Goal: Transaction & Acquisition: Purchase product/service

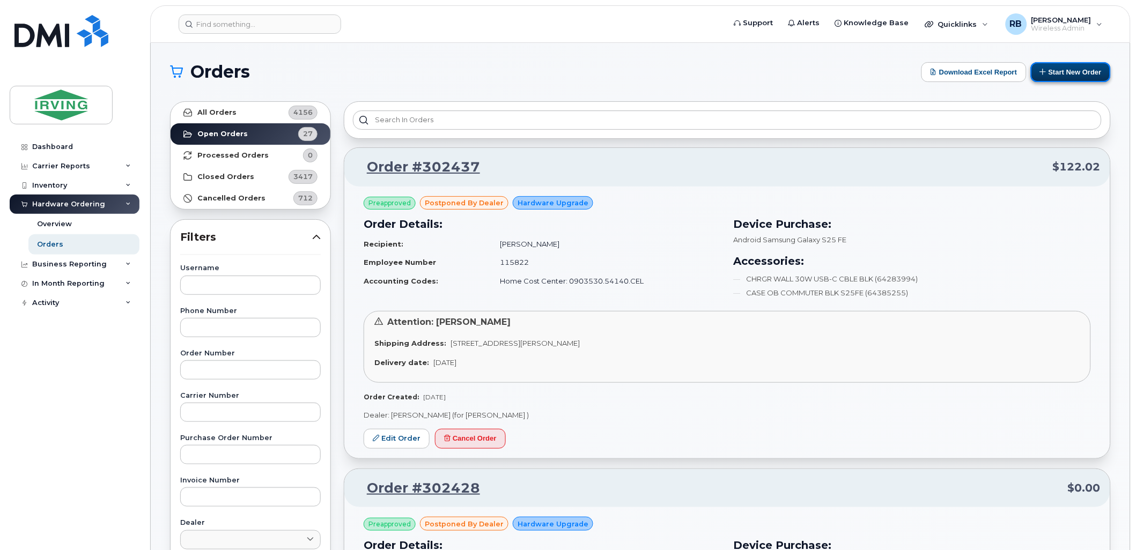
click at [1057, 76] on button "Start New Order" at bounding box center [1071, 72] width 80 height 20
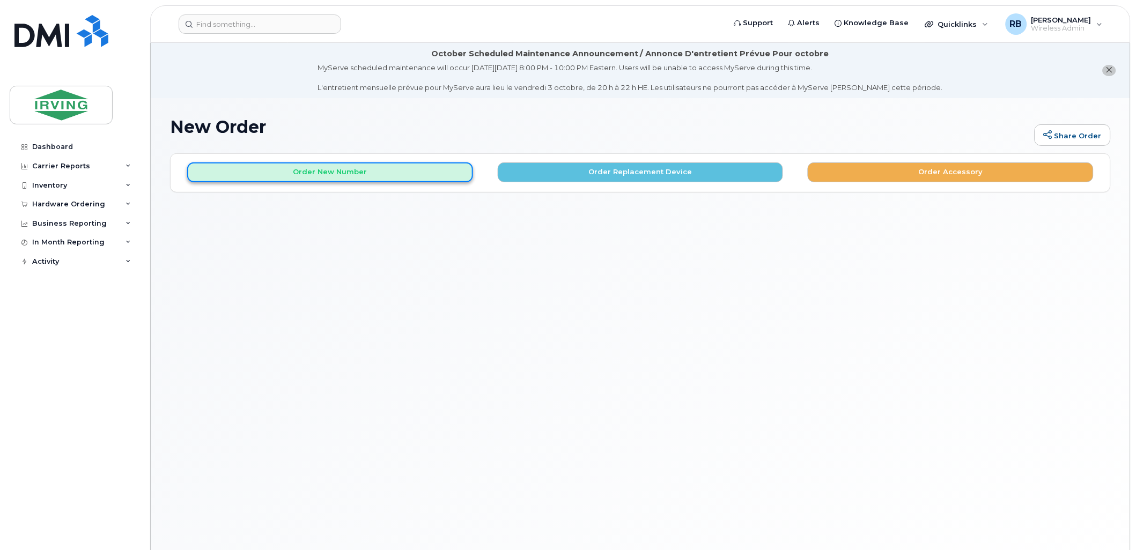
click at [400, 178] on button "Order New Number" at bounding box center [330, 173] width 286 height 20
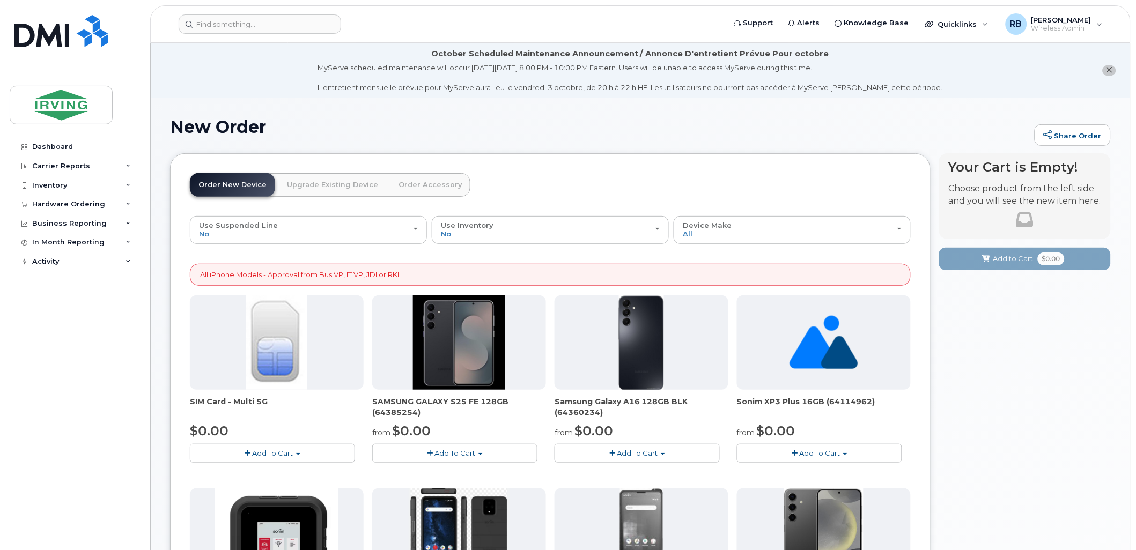
click at [462, 452] on span "Add To Cart" at bounding box center [455, 453] width 41 height 9
click at [450, 475] on link "$0.00 - 3 year term – Voice & Data(128gb)" at bounding box center [460, 473] width 170 height 13
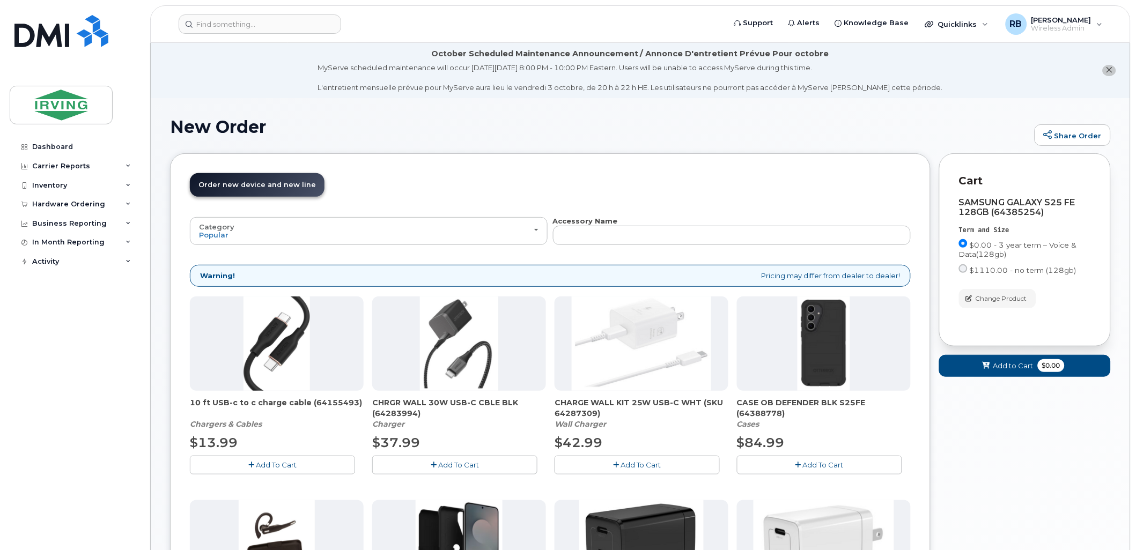
scroll to position [79, 0]
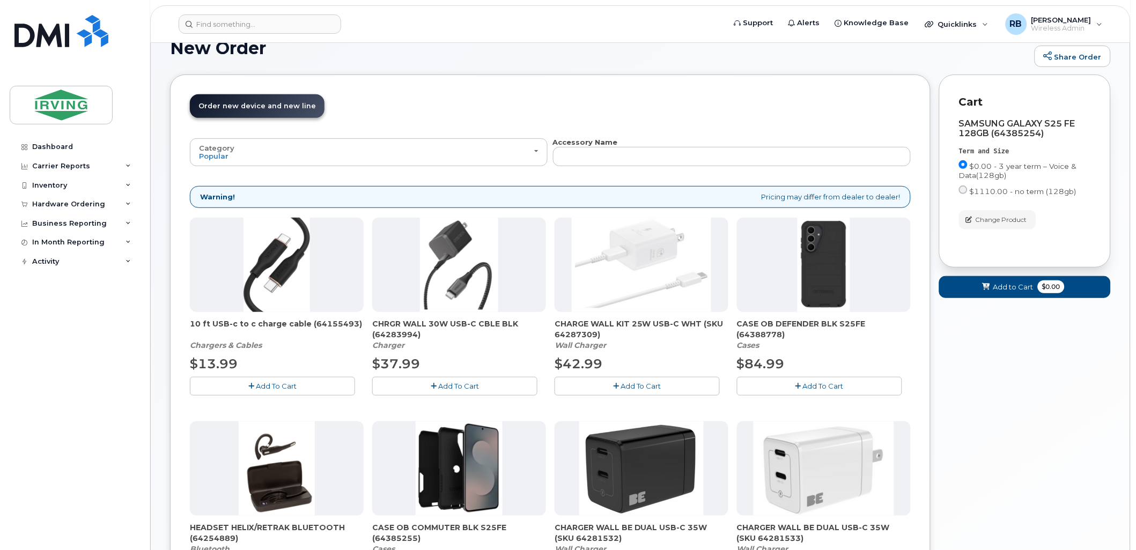
click at [786, 384] on button "Add To Cart" at bounding box center [819, 386] width 165 height 19
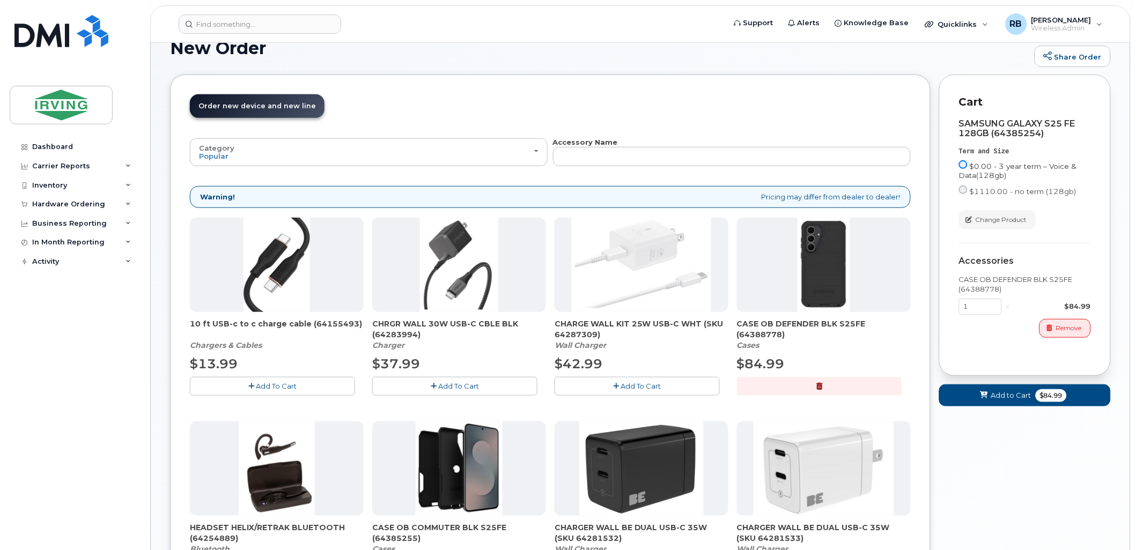
click at [963, 165] on input "$0.00 - 3 year term – Voice & Data(128gb)" at bounding box center [963, 164] width 9 height 9
click at [963, 164] on input "$0.00 - 3 year term – Voice & Data(128gb)" at bounding box center [963, 164] width 9 height 9
click at [978, 164] on span "$0.00 - 3 year term – Voice & Data(128gb)" at bounding box center [1018, 171] width 118 height 18
click at [968, 164] on input "$0.00 - 3 year term – Voice & Data(128gb)" at bounding box center [963, 164] width 9 height 9
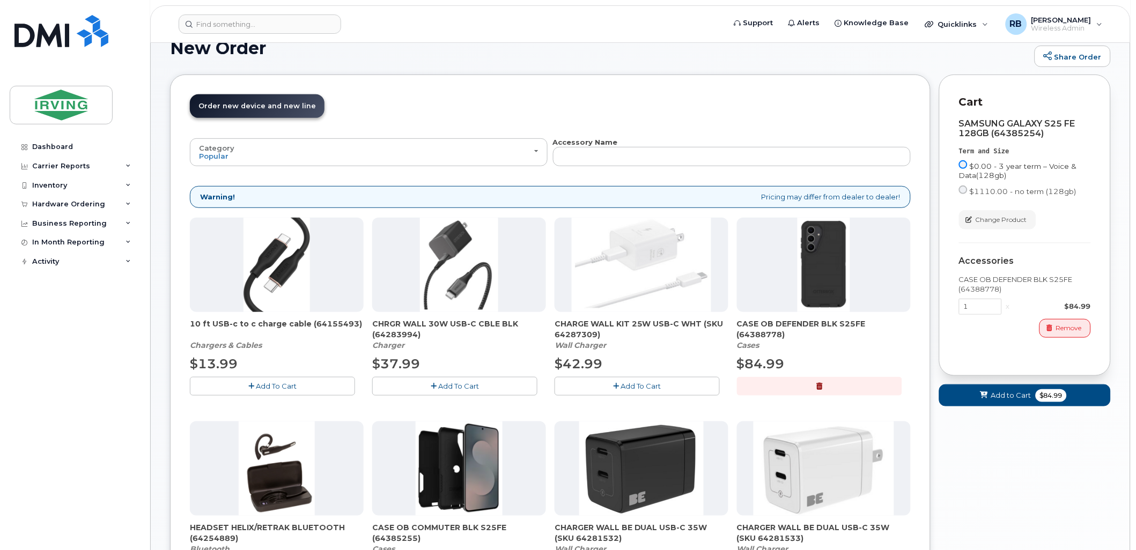
click at [966, 164] on input "$0.00 - 3 year term – Voice & Data(128gb)" at bounding box center [963, 164] width 9 height 9
click at [930, 226] on div "Order New Device Upgrade Existing Device Order Accessory Order new device and n…" at bounding box center [550, 484] width 761 height 818
click at [1049, 330] on icon "button" at bounding box center [1050, 328] width 6 height 6
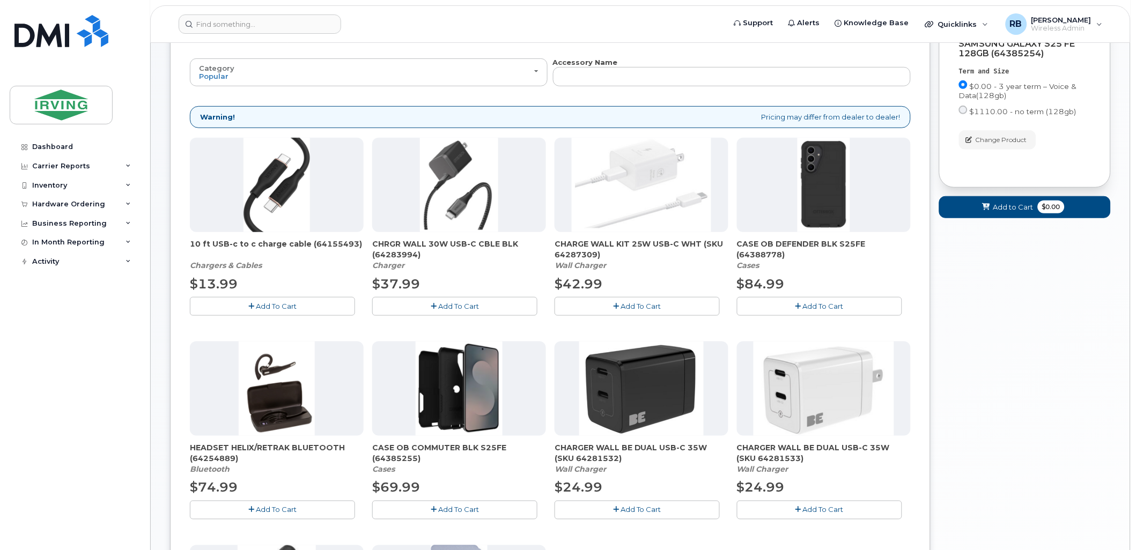
scroll to position [238, 0]
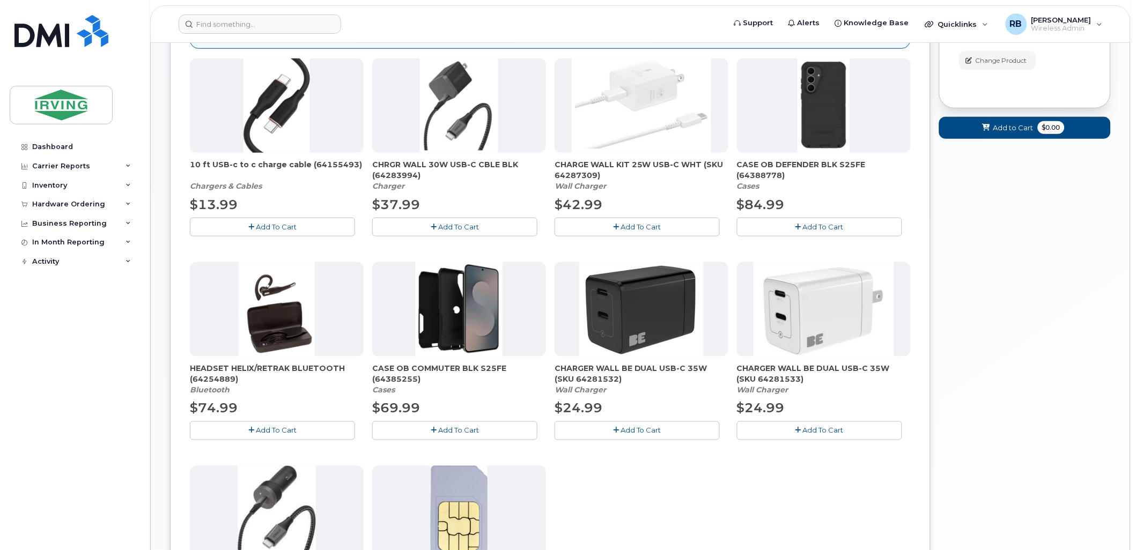
click at [475, 435] on span "Add To Cart" at bounding box center [458, 430] width 41 height 9
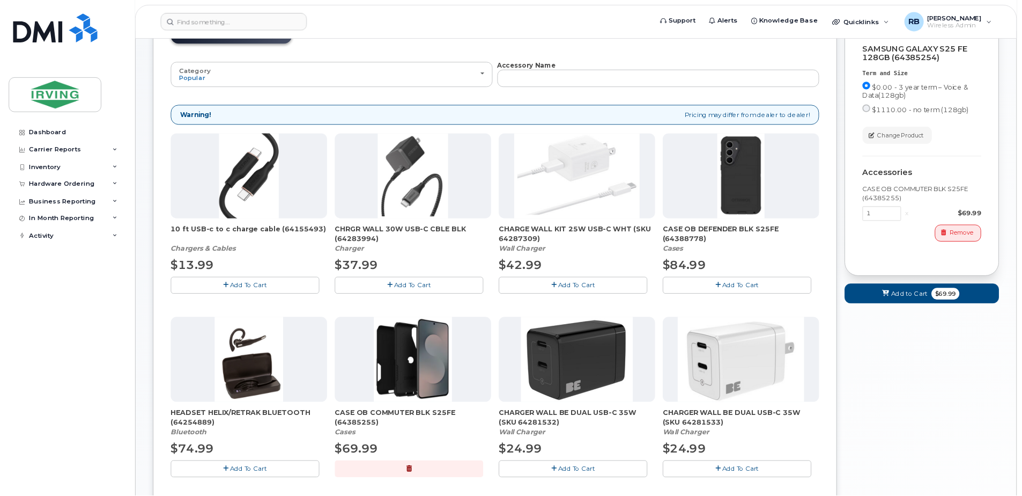
scroll to position [0, 0]
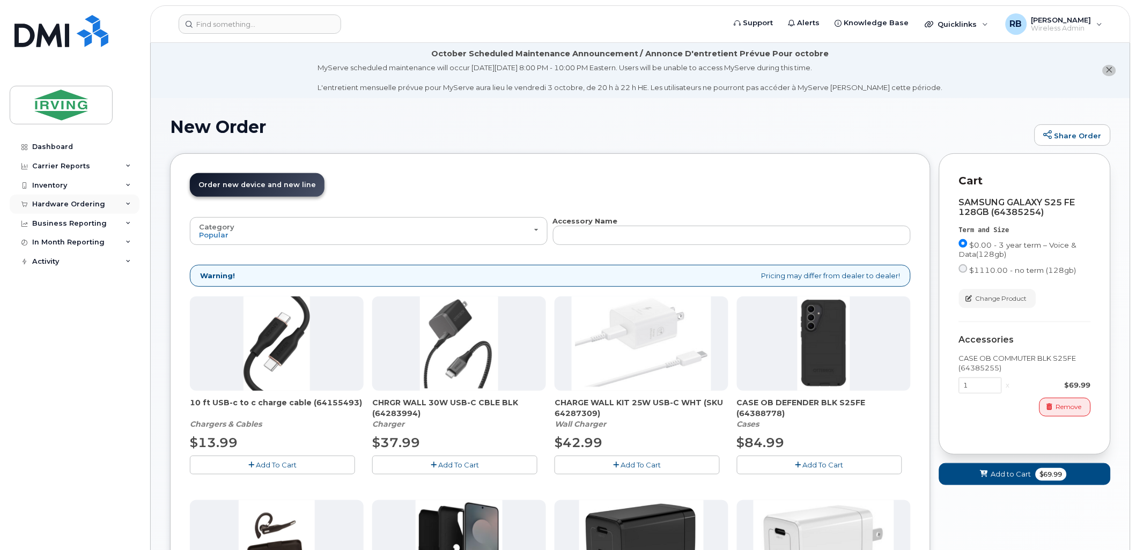
click at [72, 205] on div "Hardware Ordering" at bounding box center [68, 204] width 73 height 9
click at [52, 244] on div "Orders" at bounding box center [50, 245] width 26 height 10
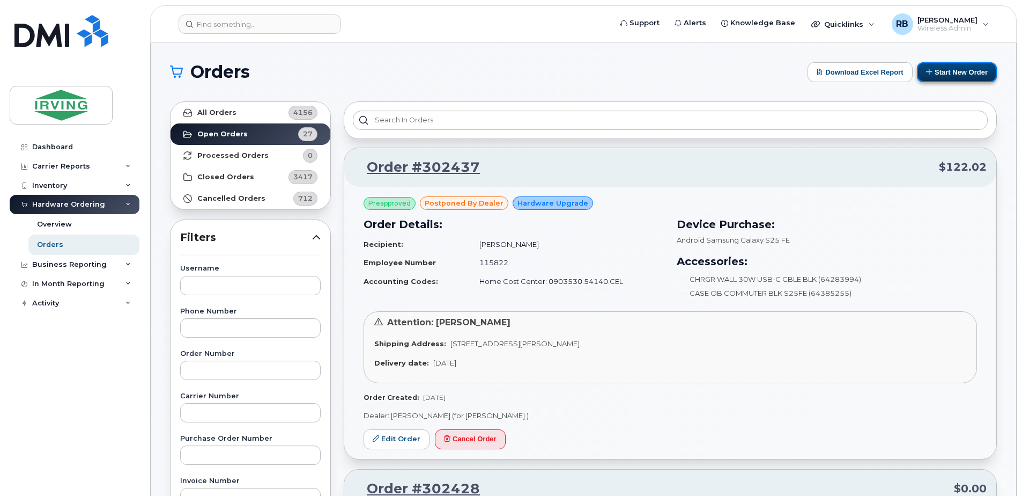
click at [956, 74] on button "Start New Order" at bounding box center [957, 72] width 80 height 20
click at [937, 68] on button "Start New Order" at bounding box center [957, 72] width 80 height 20
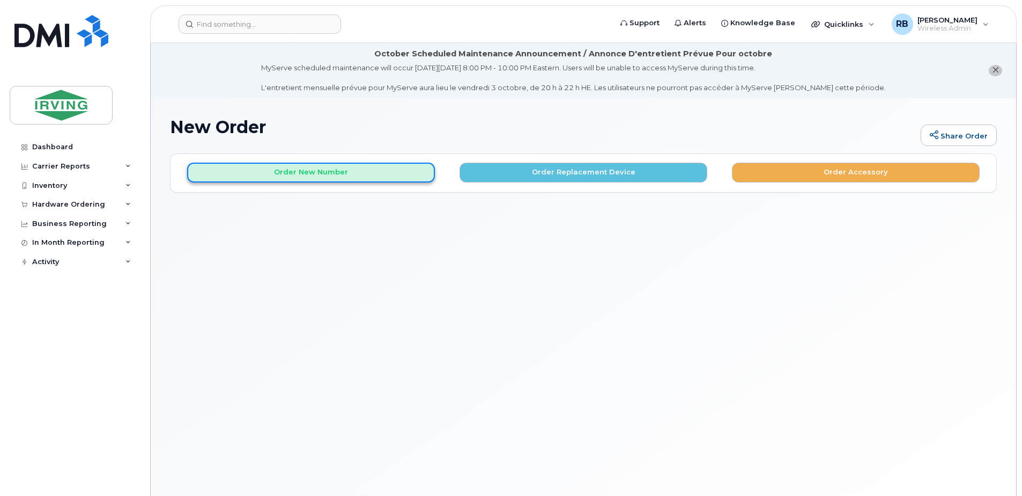
click at [397, 174] on button "Order New Number" at bounding box center [311, 173] width 248 height 20
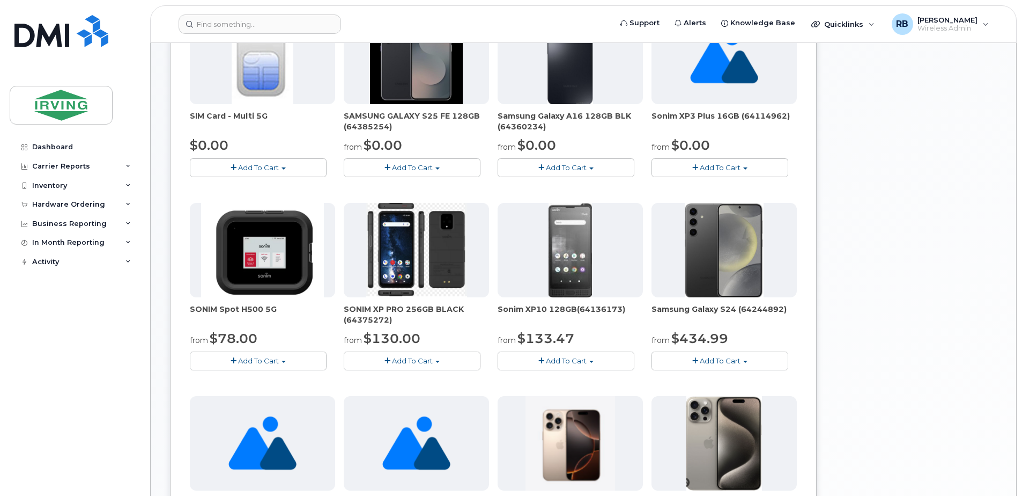
scroll to position [215, 0]
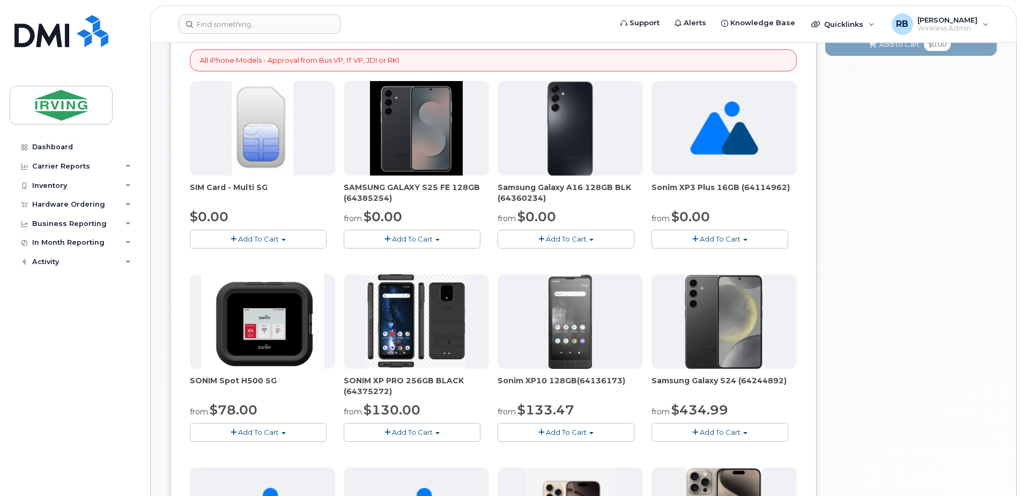
click at [408, 241] on span "Add To Cart" at bounding box center [412, 238] width 41 height 9
click at [393, 256] on link "$0.00 - 3 year term – Voice & Data(128gb)" at bounding box center [432, 258] width 170 height 13
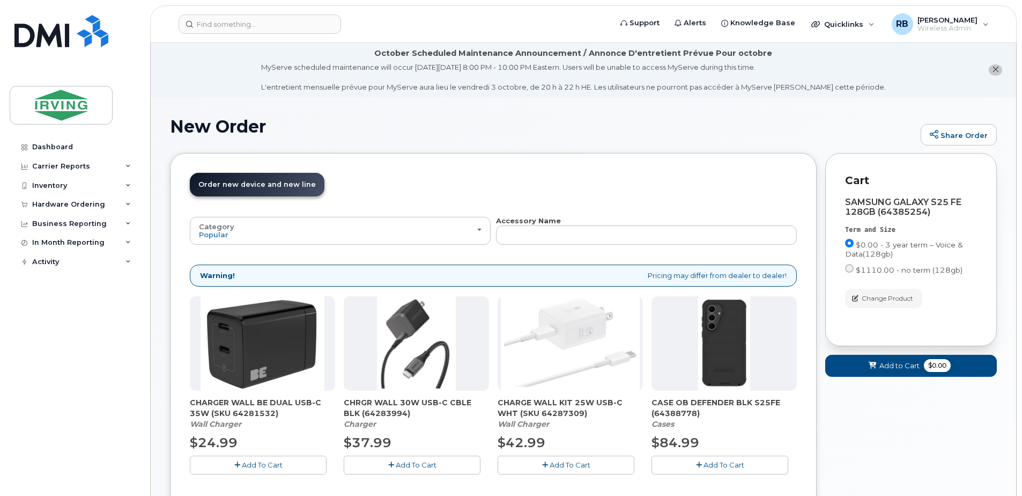
scroll to position [0, 0]
click at [889, 369] on span "Add to Cart" at bounding box center [900, 366] width 40 height 10
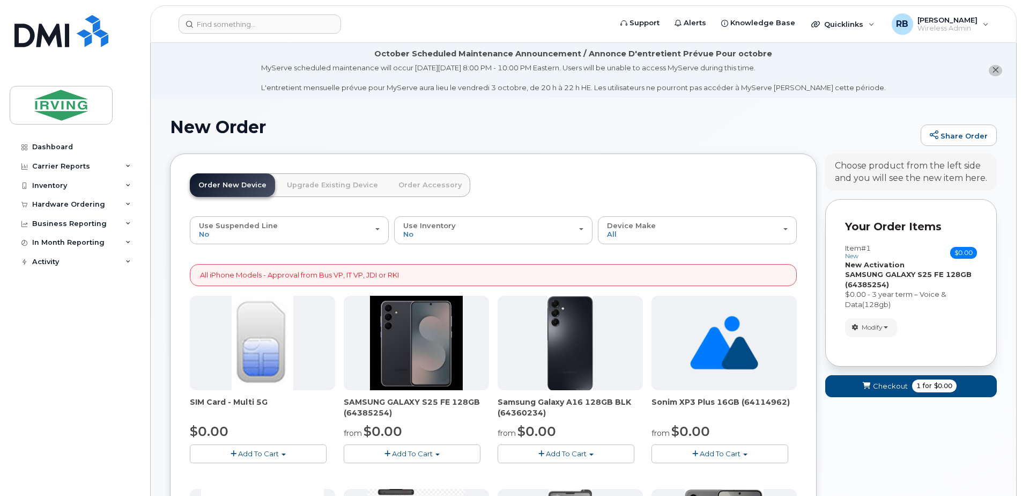
click at [412, 190] on link "Order Accessory" at bounding box center [430, 185] width 80 height 24
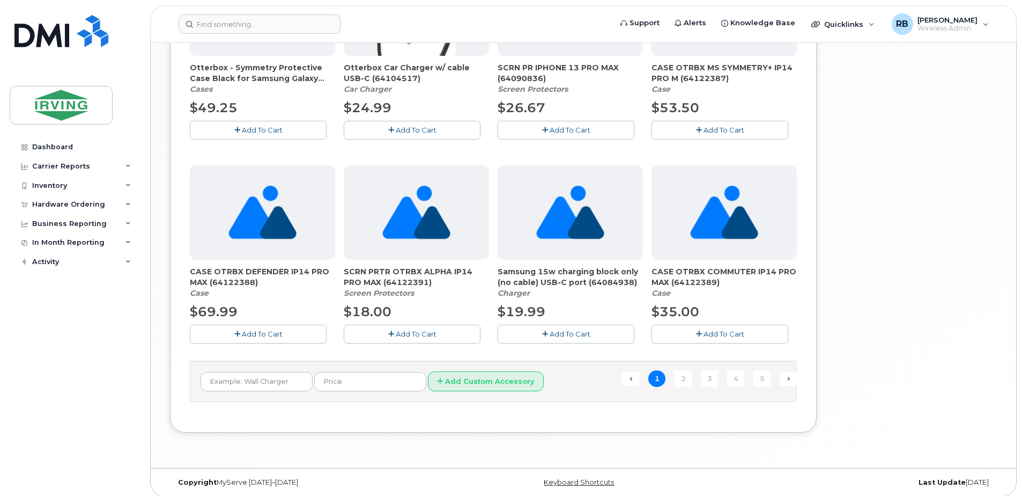
scroll to position [749, 0]
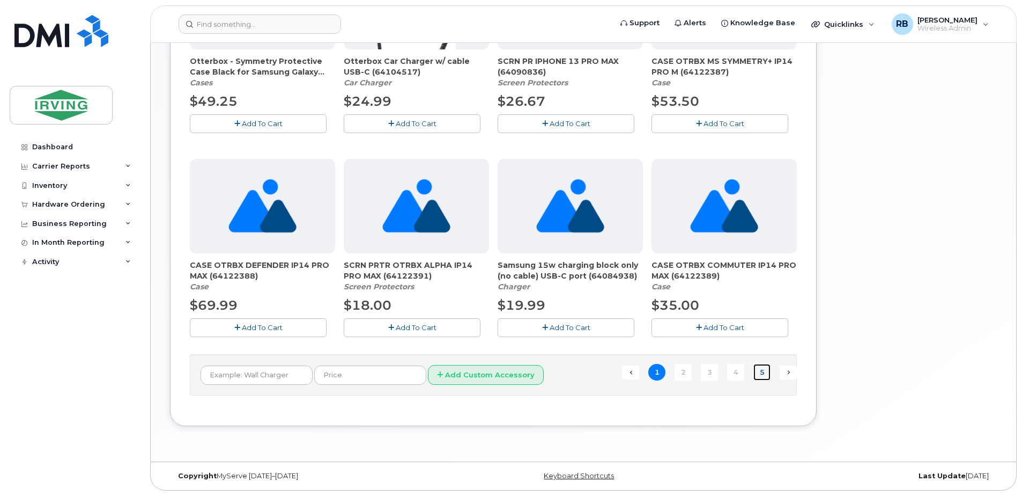
click at [763, 372] on link "5" at bounding box center [762, 372] width 17 height 17
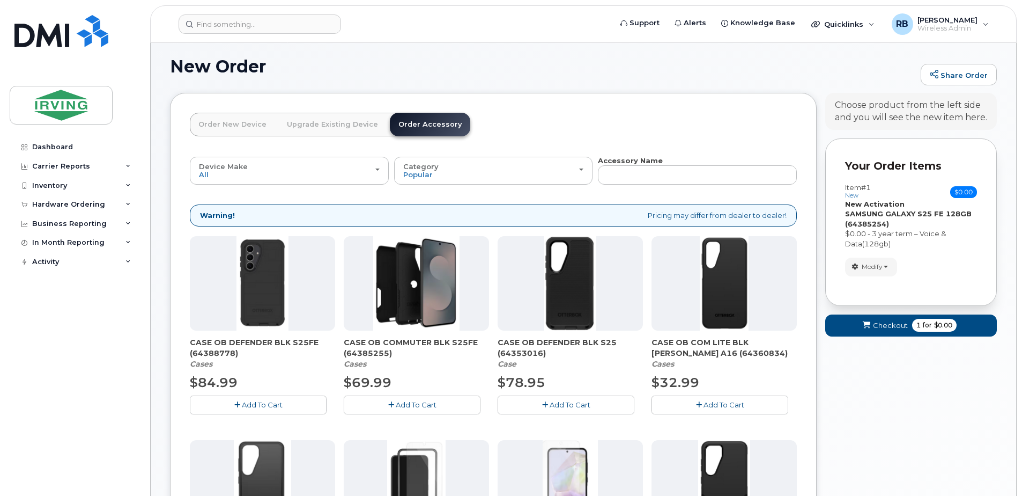
click at [426, 399] on button "Add To Cart" at bounding box center [412, 404] width 137 height 19
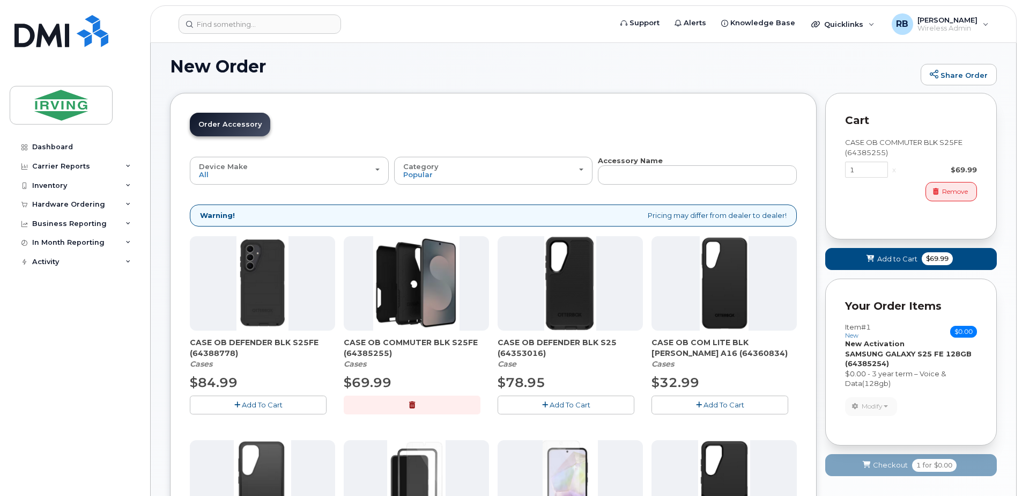
scroll to position [0, 0]
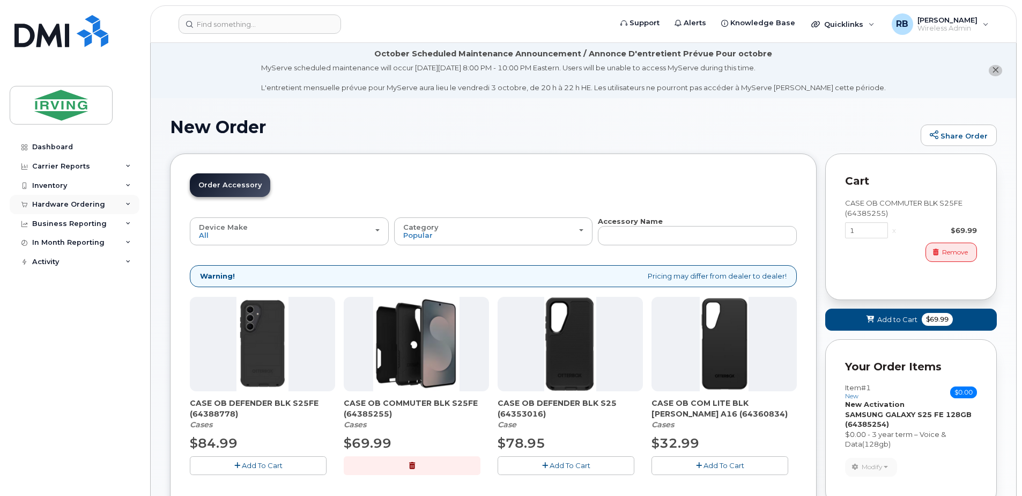
click at [76, 203] on div "Hardware Ordering" at bounding box center [68, 204] width 73 height 9
click at [51, 240] on div "Orders" at bounding box center [50, 245] width 26 height 10
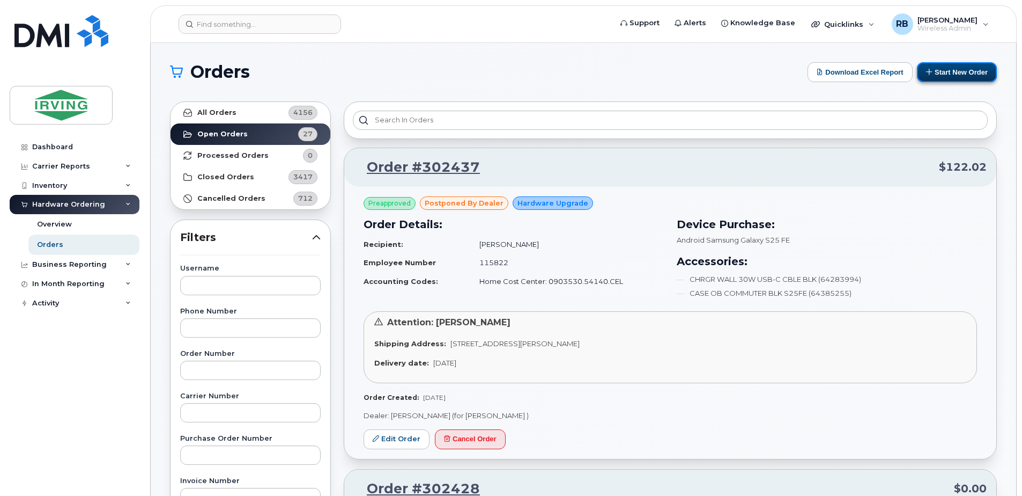
click at [935, 73] on button "Start New Order" at bounding box center [957, 72] width 80 height 20
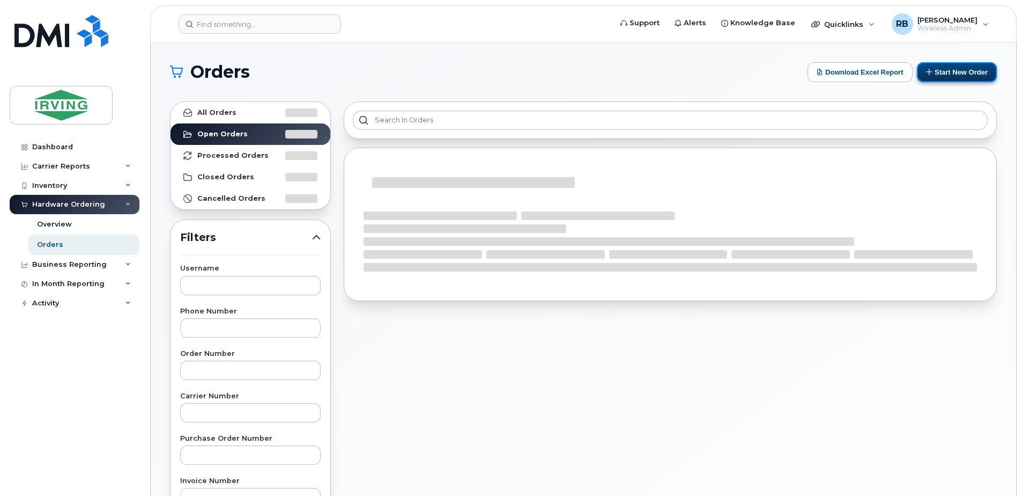
click at [932, 75] on button "Start New Order" at bounding box center [957, 72] width 80 height 20
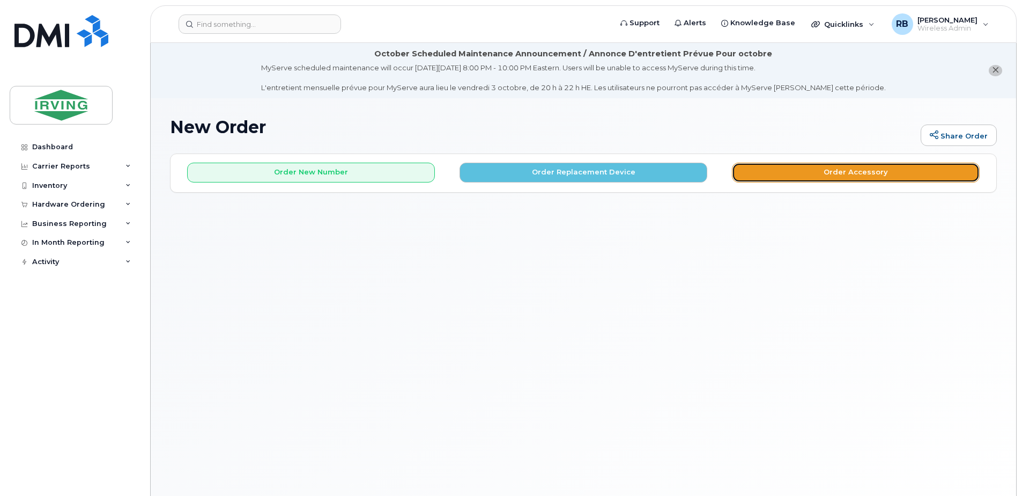
click at [778, 168] on button "Order Accessory" at bounding box center [856, 173] width 248 height 20
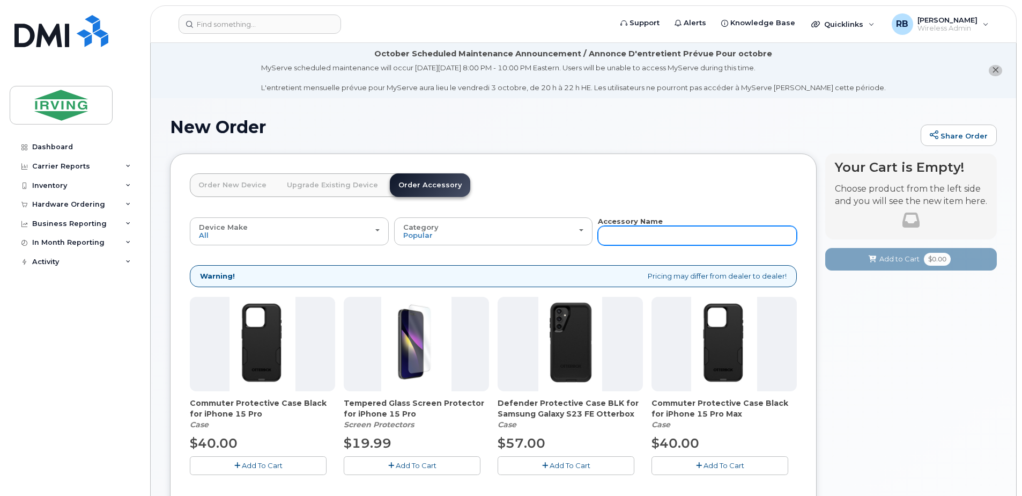
click at [624, 230] on input "text" at bounding box center [697, 235] width 199 height 19
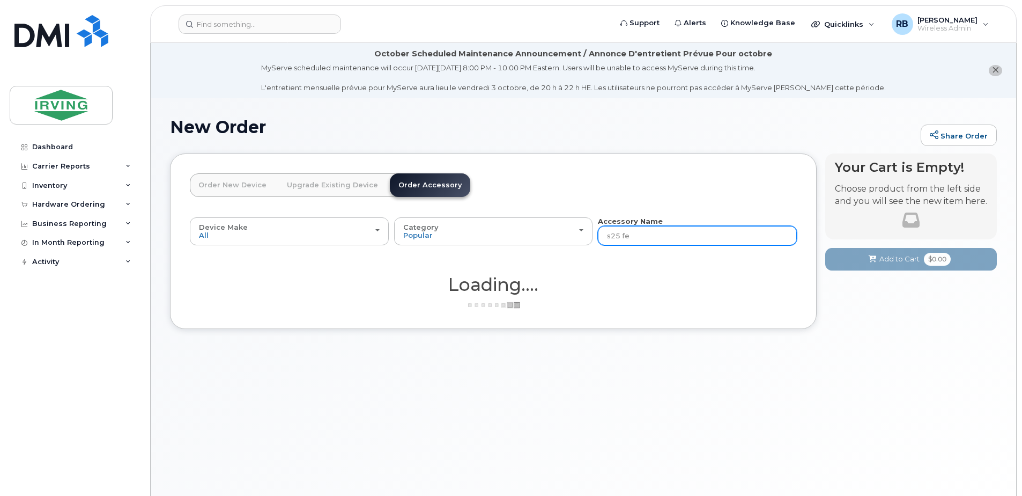
type input "s25 fe"
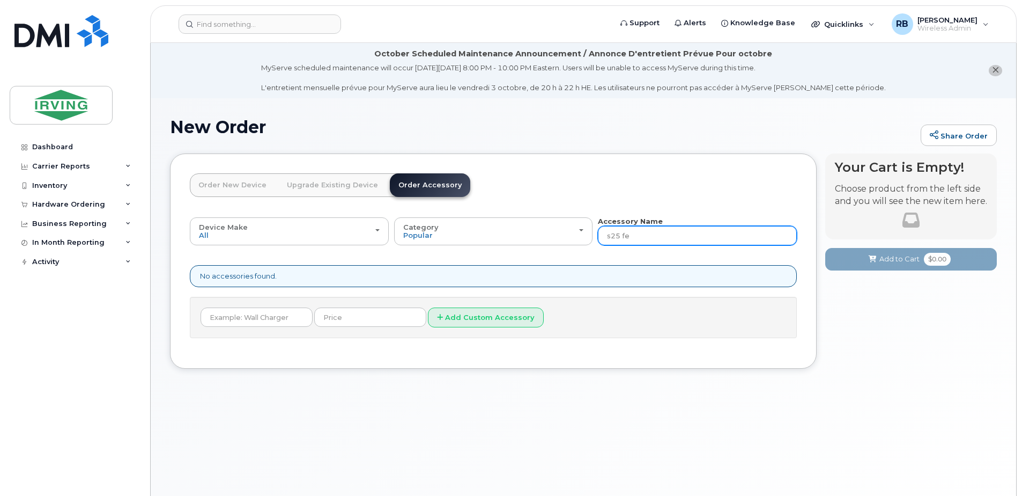
click at [617, 235] on input "s25 fe" at bounding box center [697, 235] width 199 height 19
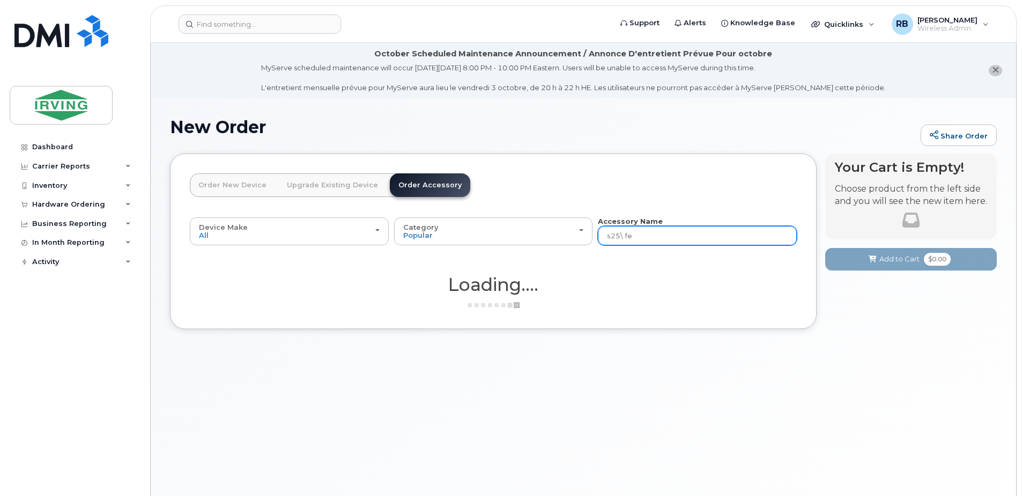
type input "s25 fe"
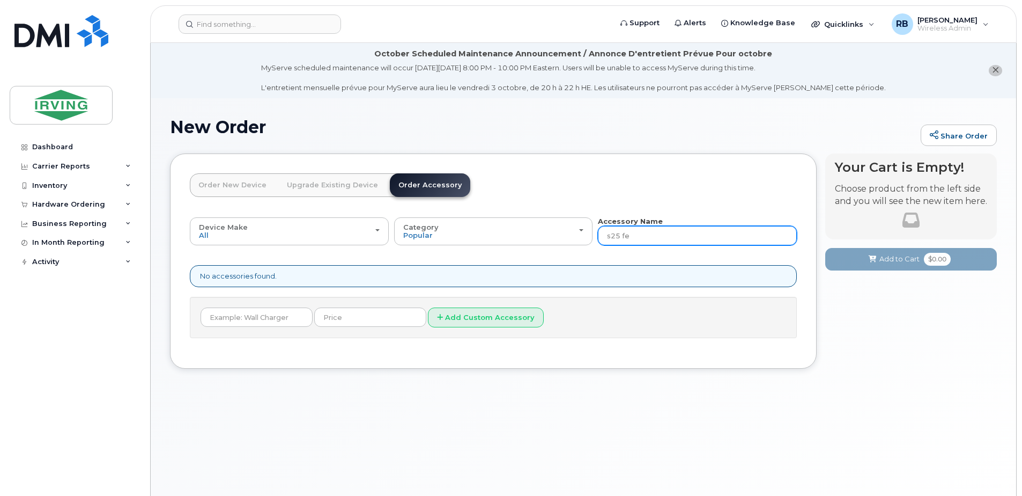
click at [620, 237] on input "s25 fe" at bounding box center [697, 235] width 199 height 19
type input "s25fe"
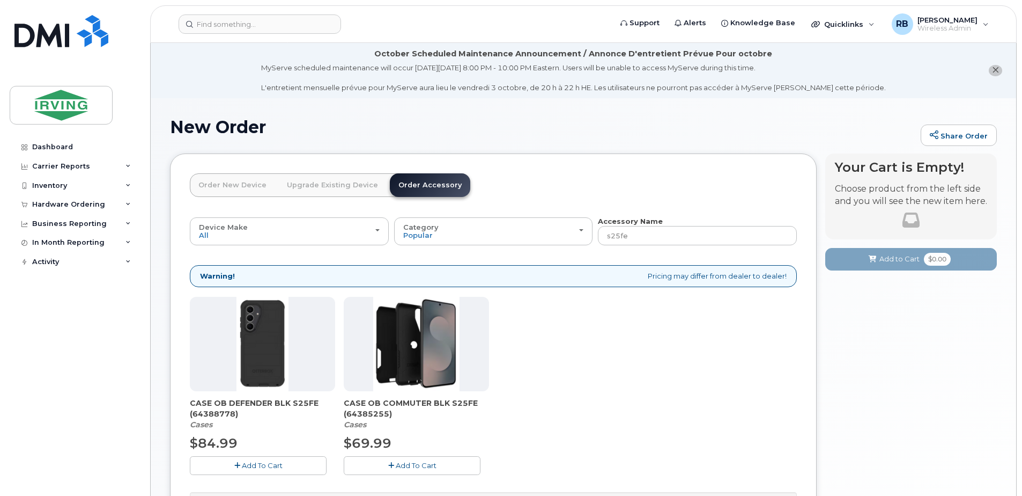
click at [543, 203] on header "Order New Device Upgrade Existing Device Order Accessory Order new device and n…" at bounding box center [493, 194] width 607 height 43
click at [654, 26] on span "Support" at bounding box center [645, 23] width 30 height 11
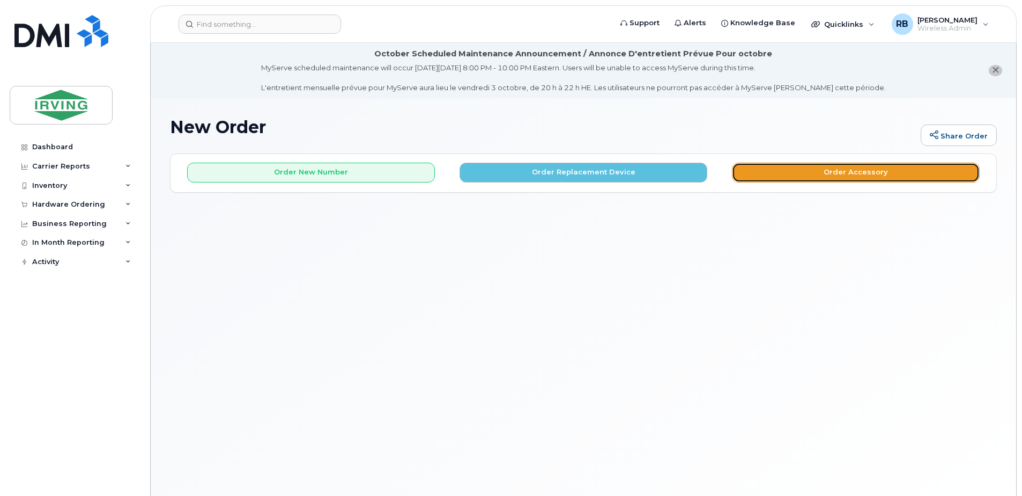
click at [759, 176] on button "Order Accessory" at bounding box center [856, 173] width 248 height 20
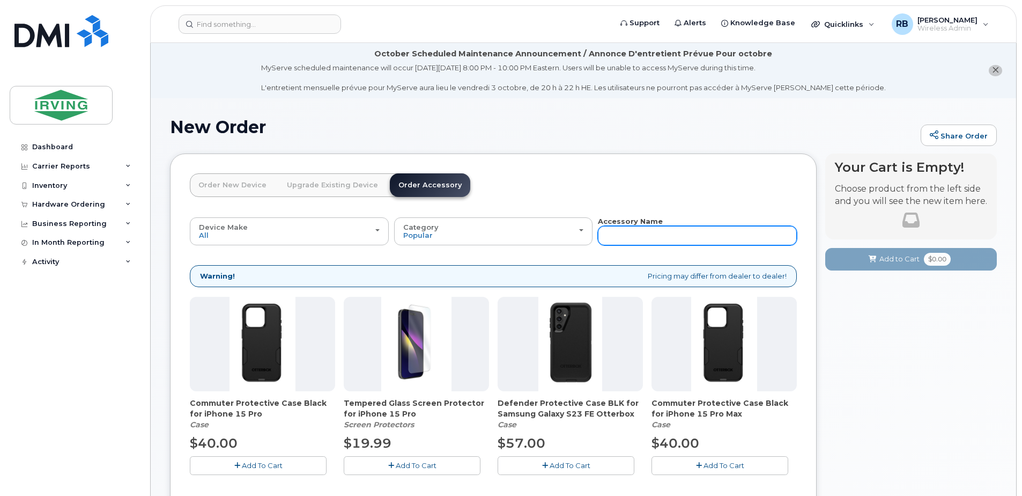
click at [631, 235] on input "text" at bounding box center [697, 235] width 199 height 19
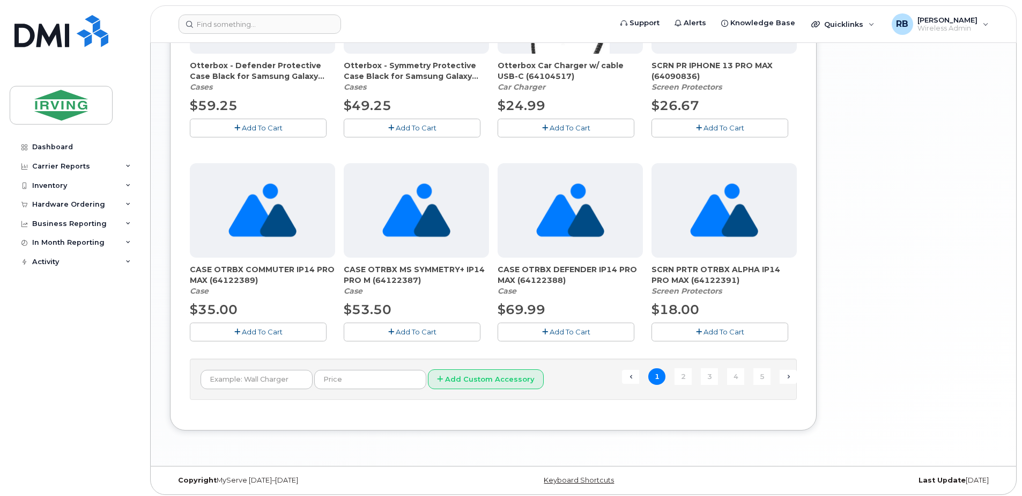
scroll to position [749, 0]
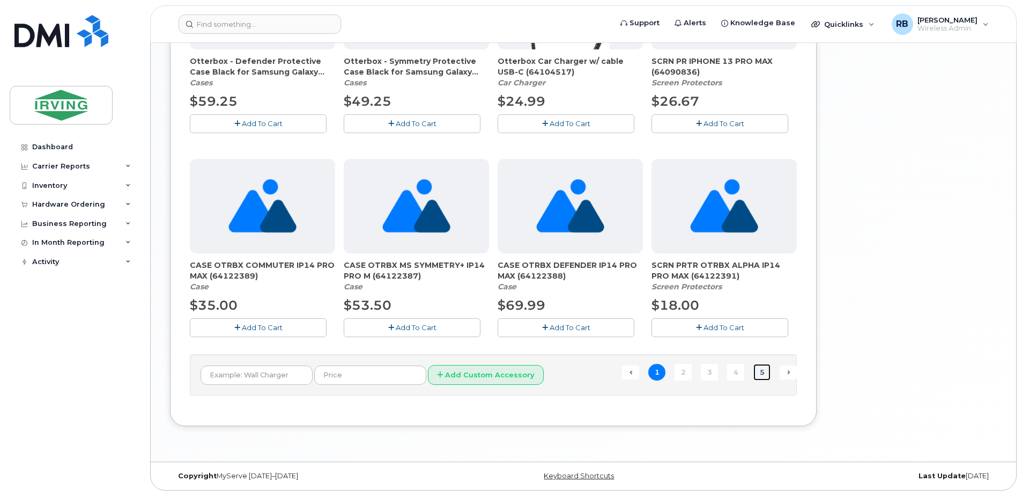
click at [761, 373] on link "5" at bounding box center [762, 372] width 17 height 17
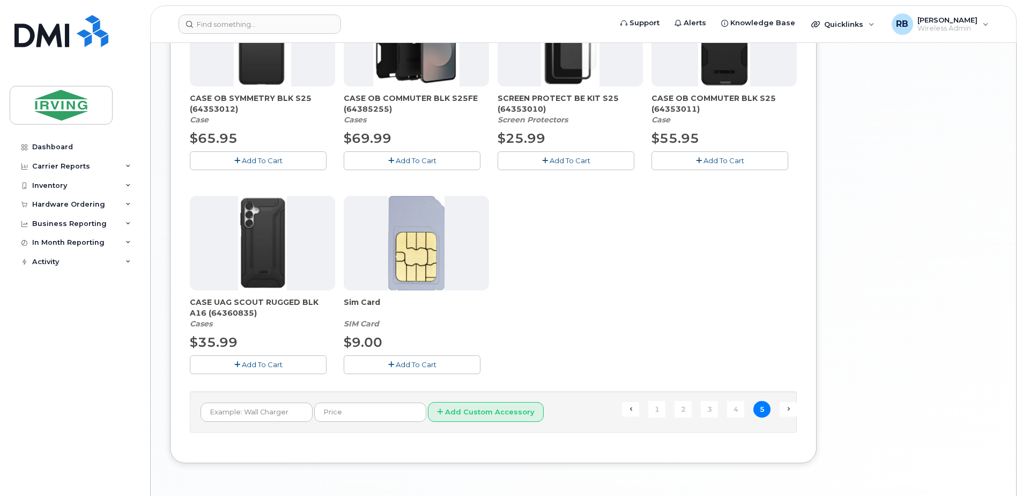
scroll to position [546, 0]
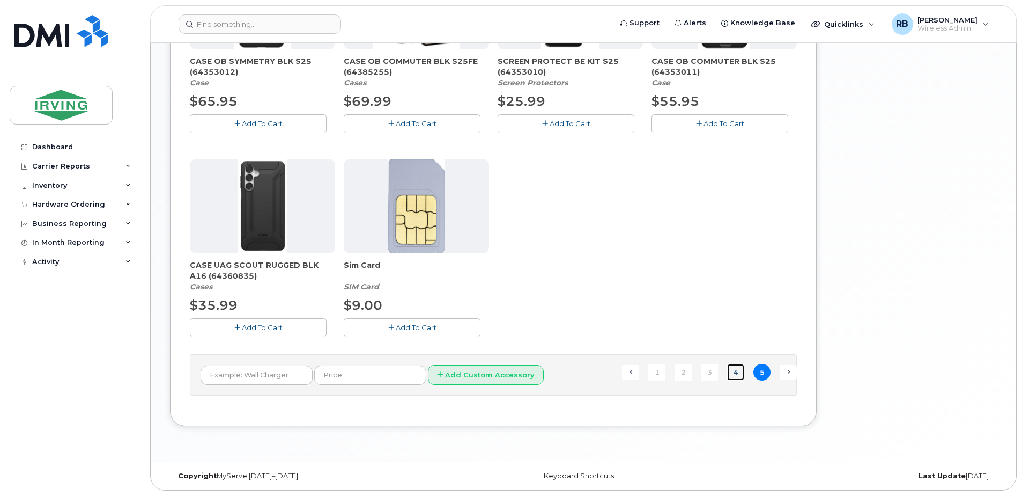
click at [738, 374] on link "4" at bounding box center [735, 372] width 17 height 17
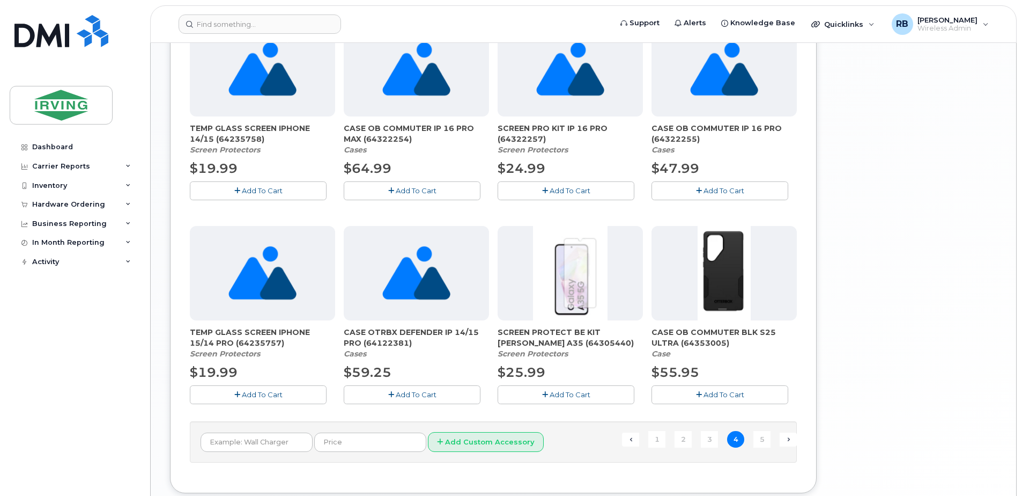
scroll to position [704, 0]
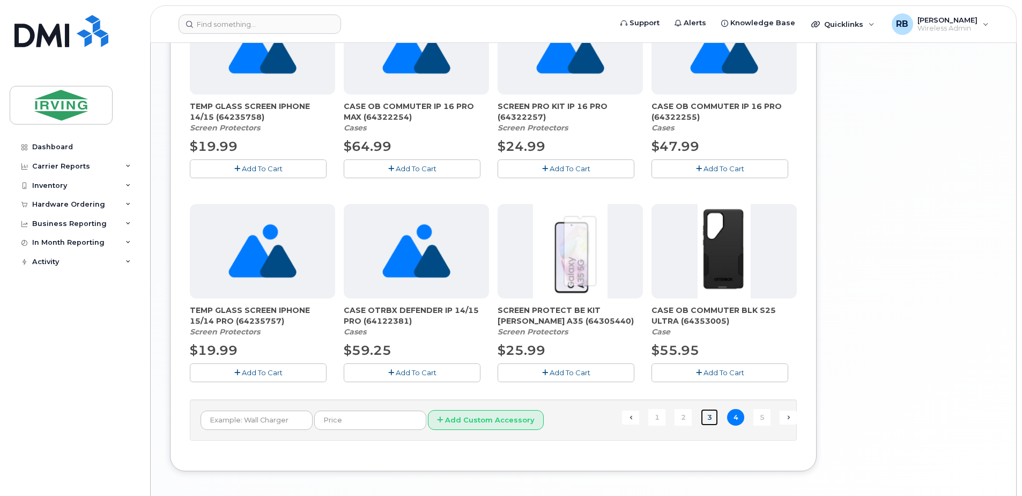
click at [707, 418] on link "3" at bounding box center [709, 417] width 17 height 17
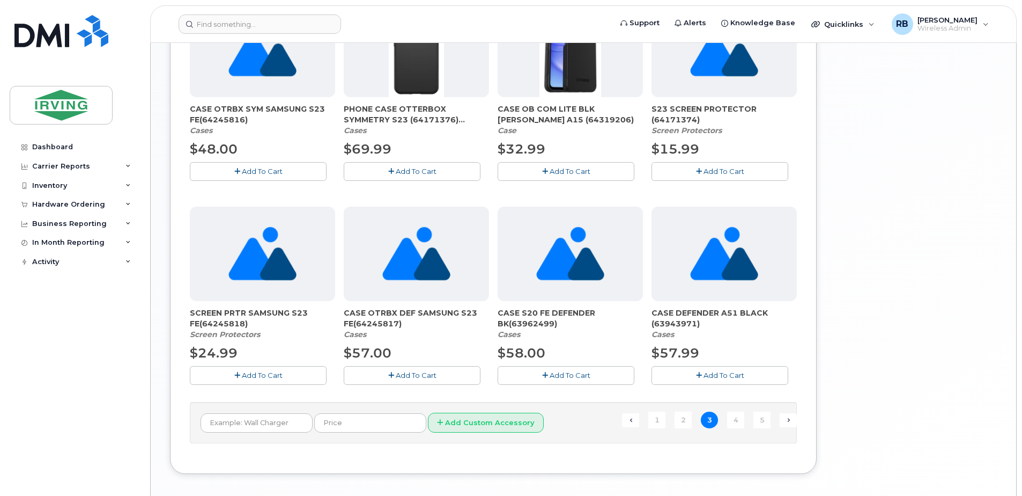
scroll to position [749, 0]
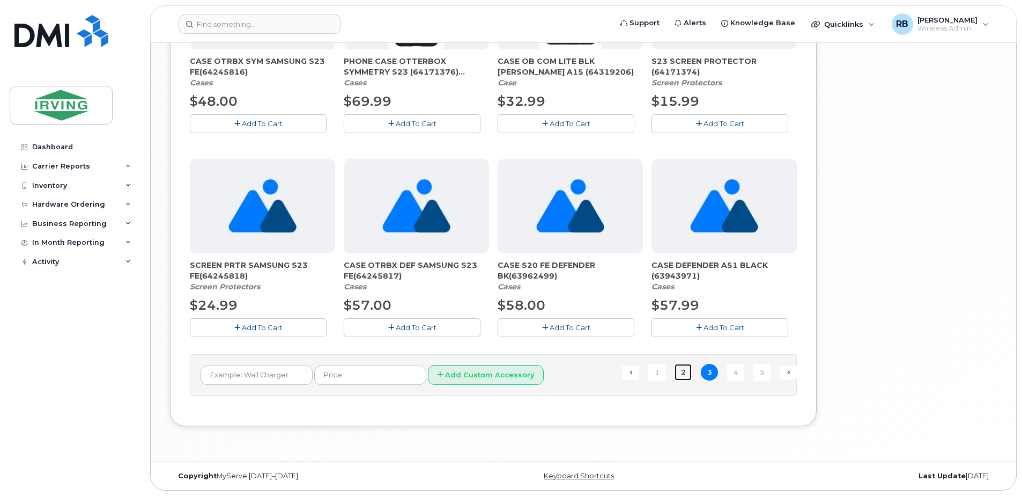
click at [680, 377] on link "2" at bounding box center [683, 372] width 17 height 17
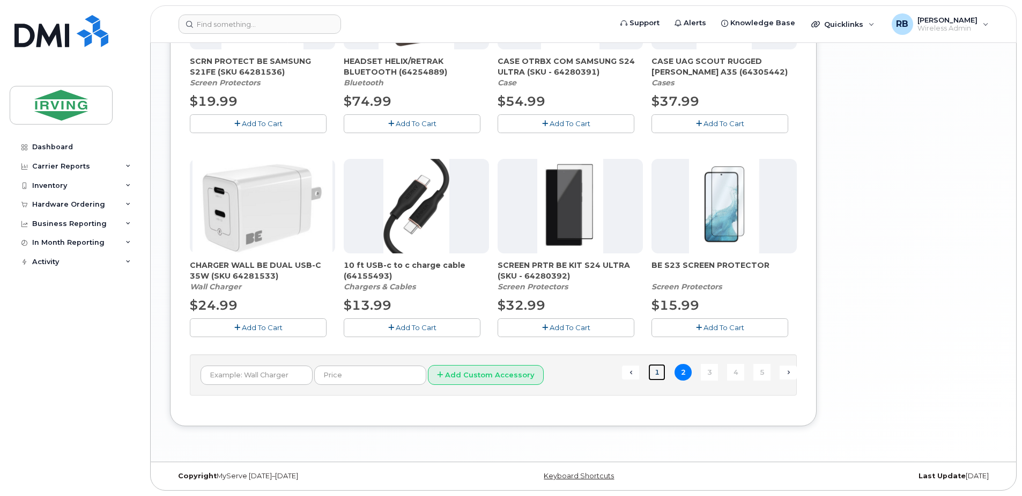
click at [657, 373] on link "1" at bounding box center [657, 372] width 17 height 17
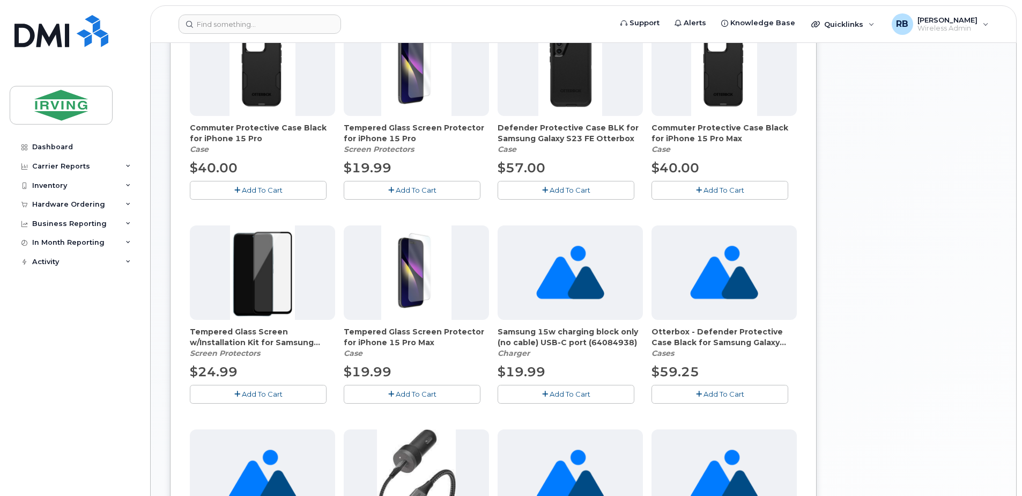
scroll to position [0, 0]
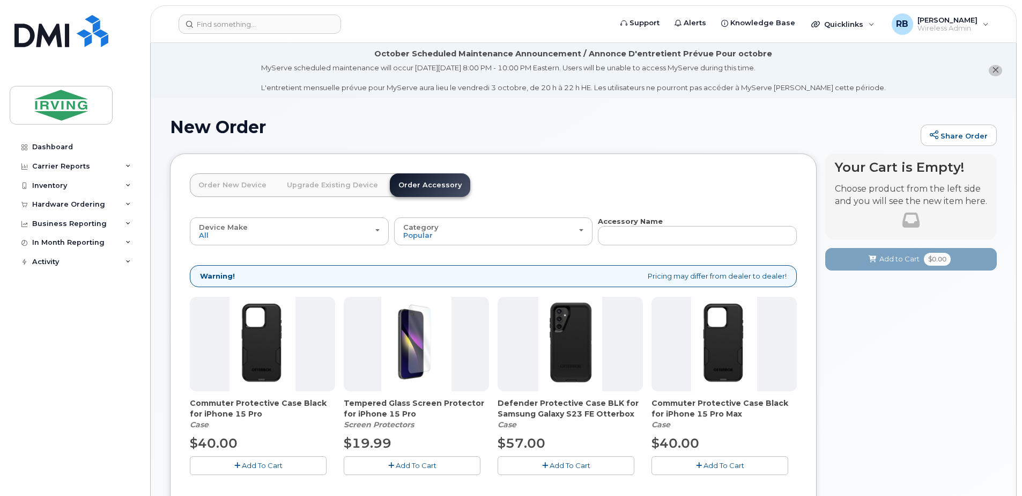
click at [406, 185] on link "Order Accessory" at bounding box center [430, 185] width 80 height 24
click at [426, 143] on div "New Order Share Order" at bounding box center [583, 135] width 827 height 36
click at [230, 185] on link "Order New Device" at bounding box center [232, 185] width 85 height 24
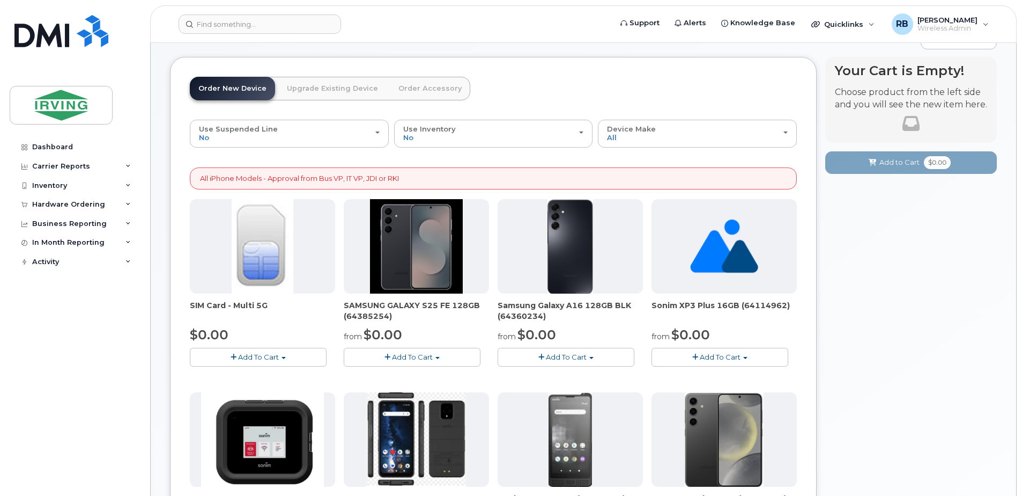
scroll to position [143, 0]
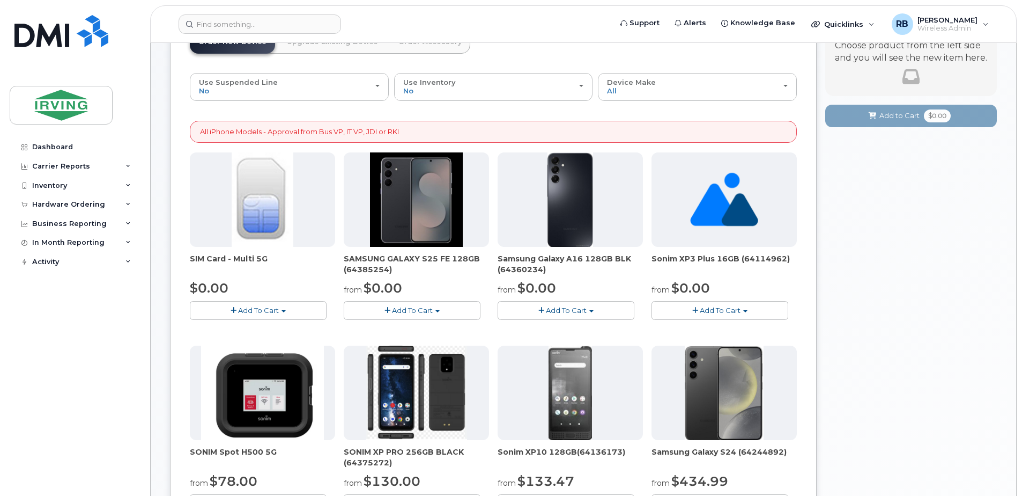
click at [432, 304] on button "Add To Cart" at bounding box center [412, 310] width 137 height 19
click at [424, 330] on link "$0.00 - 3 year term – Voice & Data(128gb)" at bounding box center [432, 329] width 170 height 13
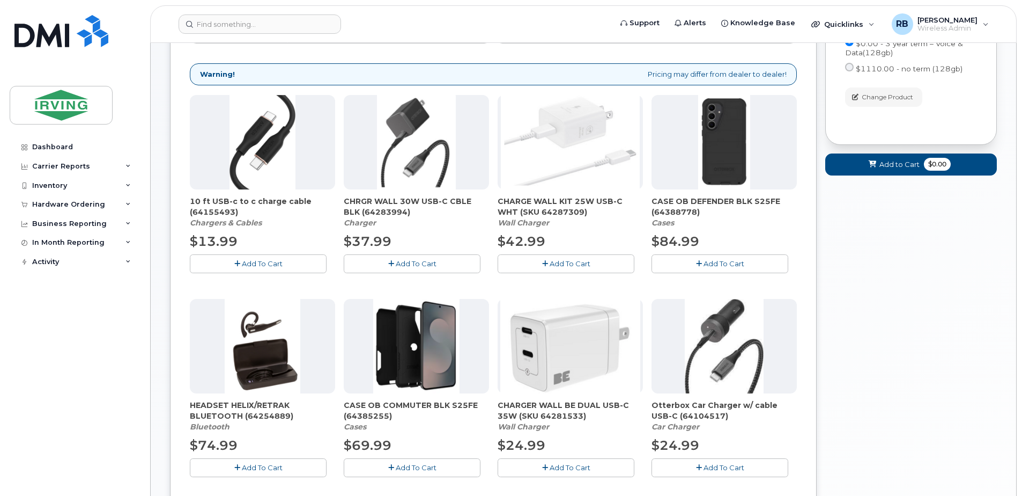
scroll to position [203, 0]
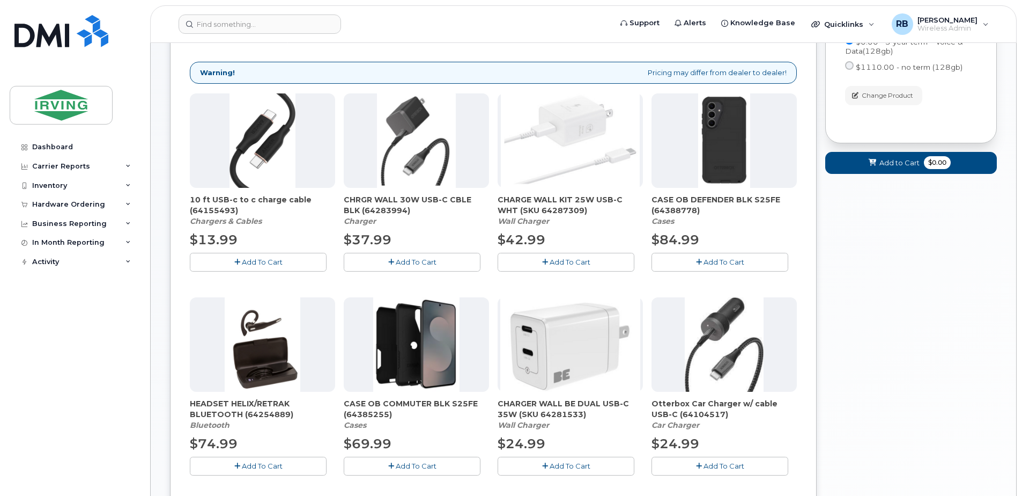
click at [679, 264] on button "Add To Cart" at bounding box center [720, 262] width 137 height 19
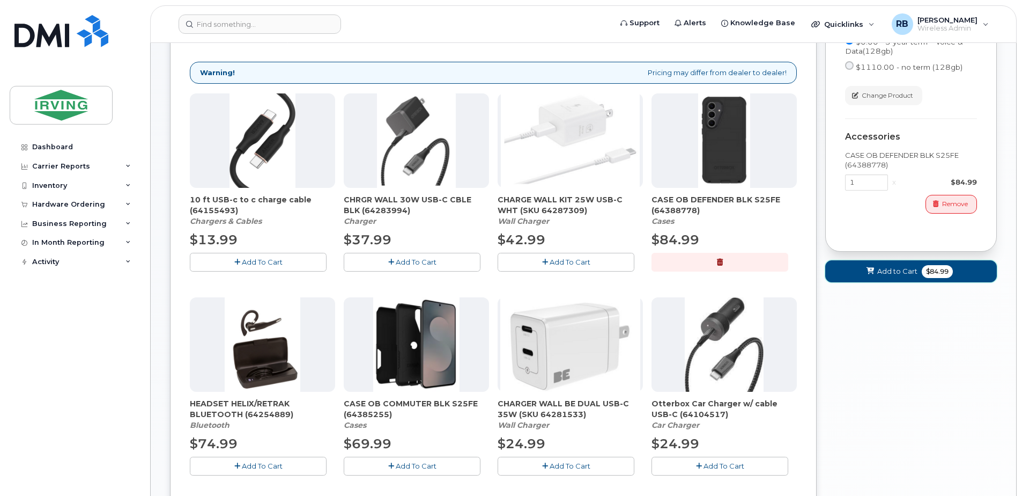
click at [915, 273] on span "Add to Cart" at bounding box center [898, 271] width 40 height 10
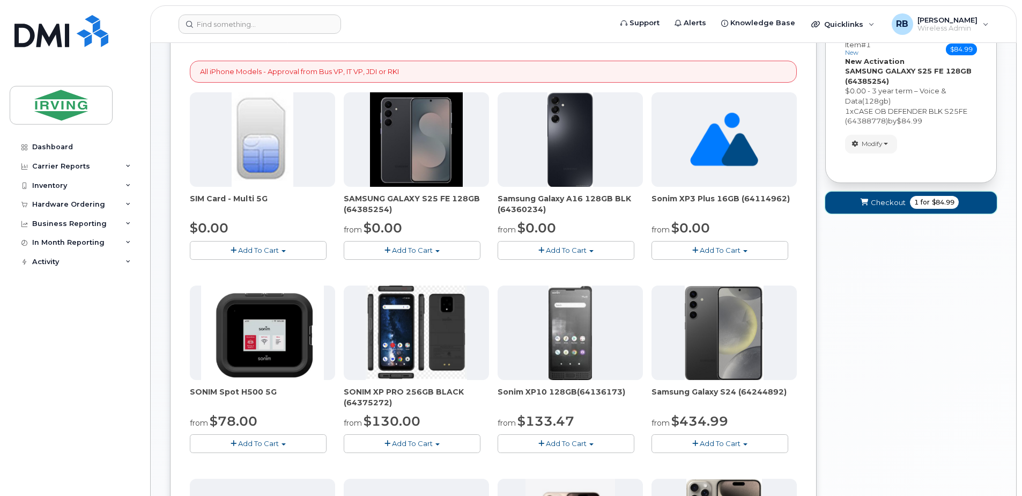
click at [887, 197] on span "Checkout" at bounding box center [888, 202] width 35 height 10
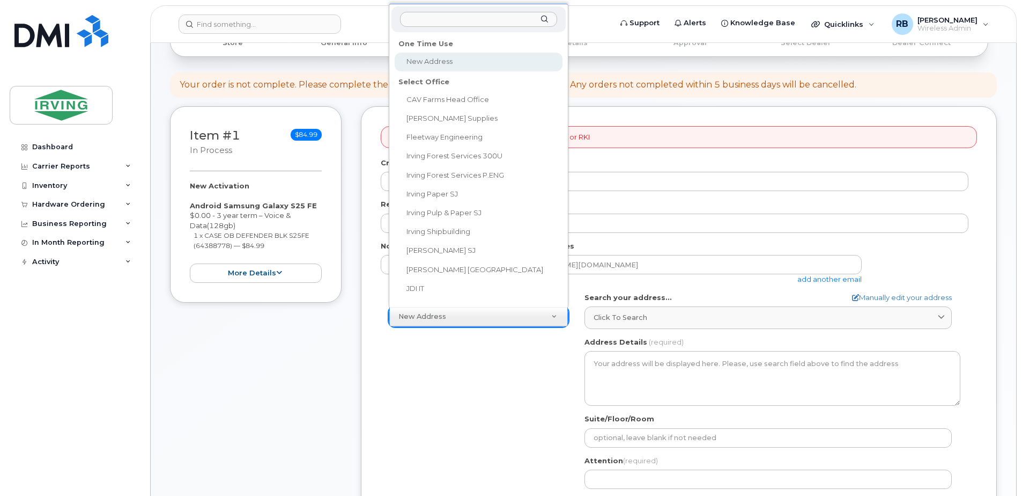
scroll to position [9, 0]
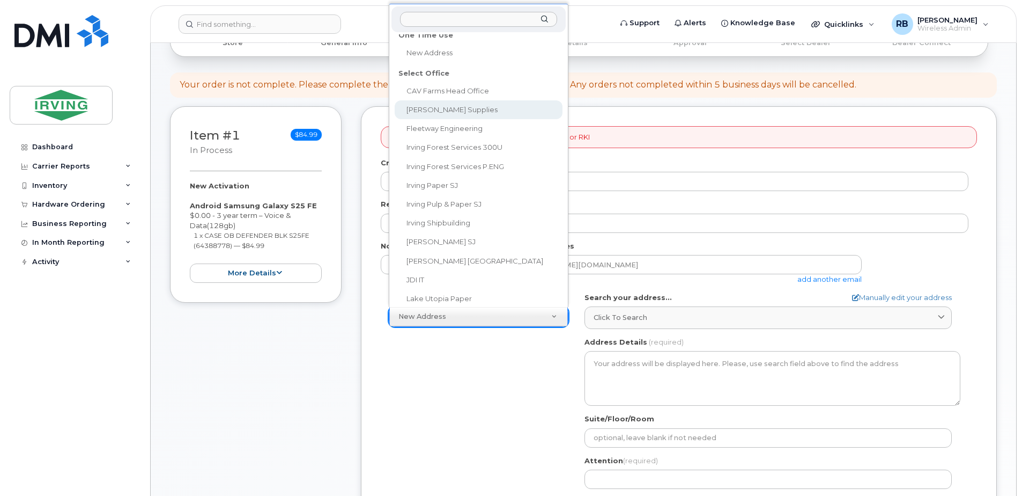
select select
type textarea "[PERSON_NAME] Sales [STREET_ADDRESS][PERSON_NAME][PERSON_NAME]"
type input "[PERSON_NAME]"
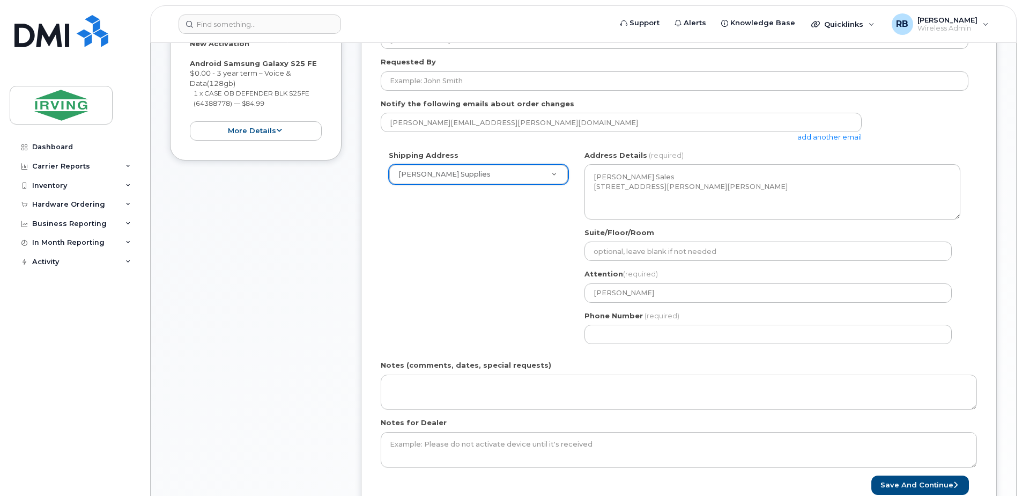
scroll to position [286, 0]
click at [618, 323] on div "Phone Number (required)" at bounding box center [773, 327] width 376 height 34
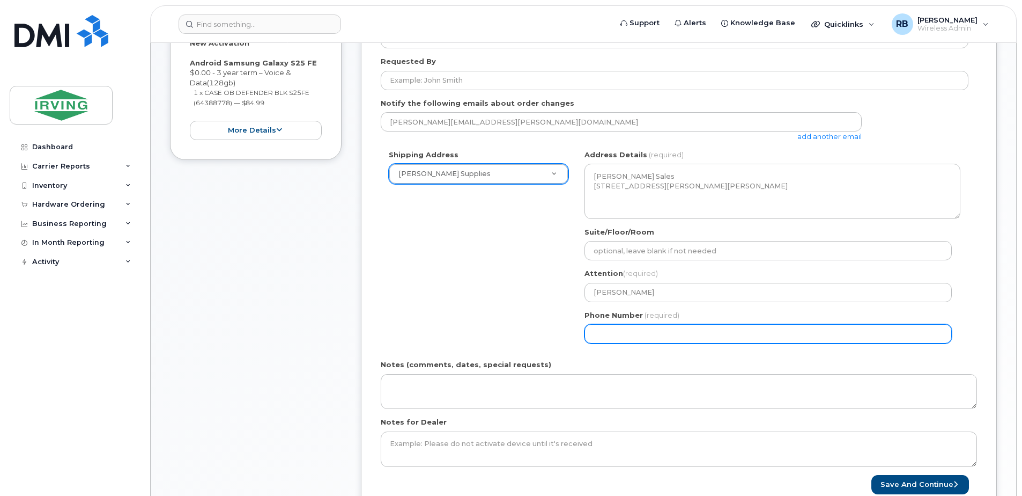
click at [613, 334] on input "Phone Number" at bounding box center [768, 333] width 367 height 19
select select
type input "506"
type input "5066342441"
select select
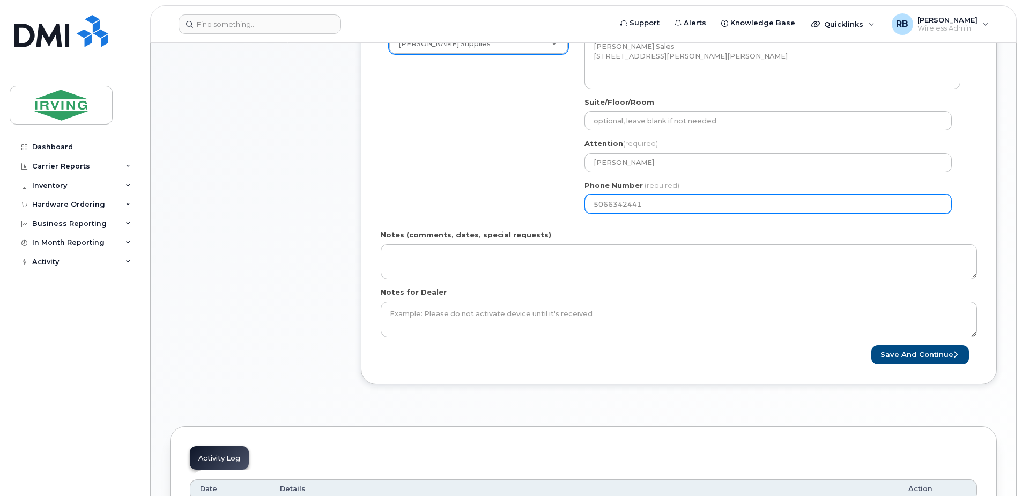
scroll to position [429, 0]
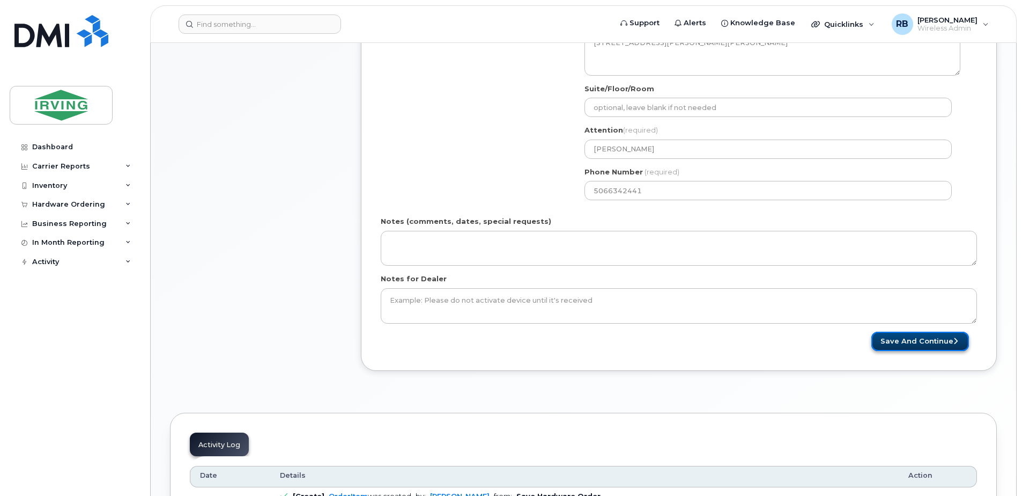
click at [909, 338] on button "Save and Continue" at bounding box center [921, 342] width 98 height 20
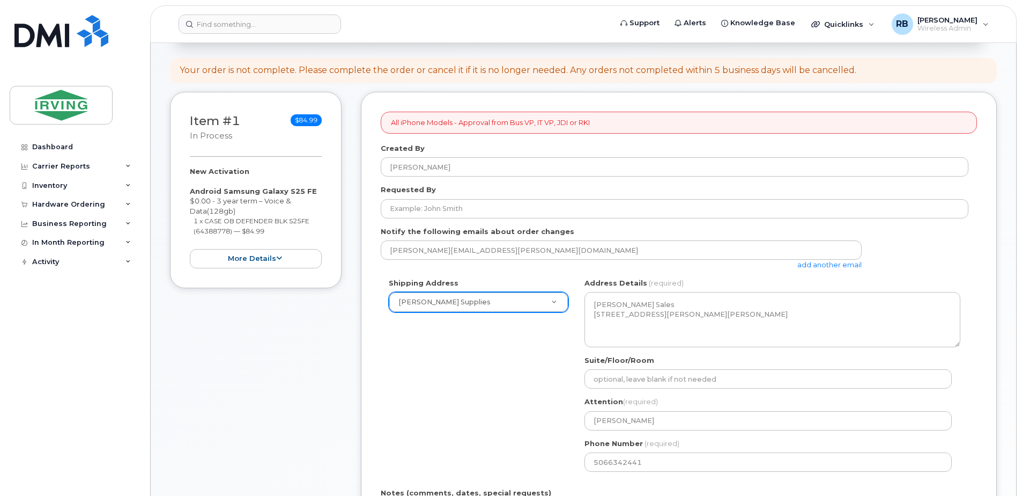
scroll to position [133, 0]
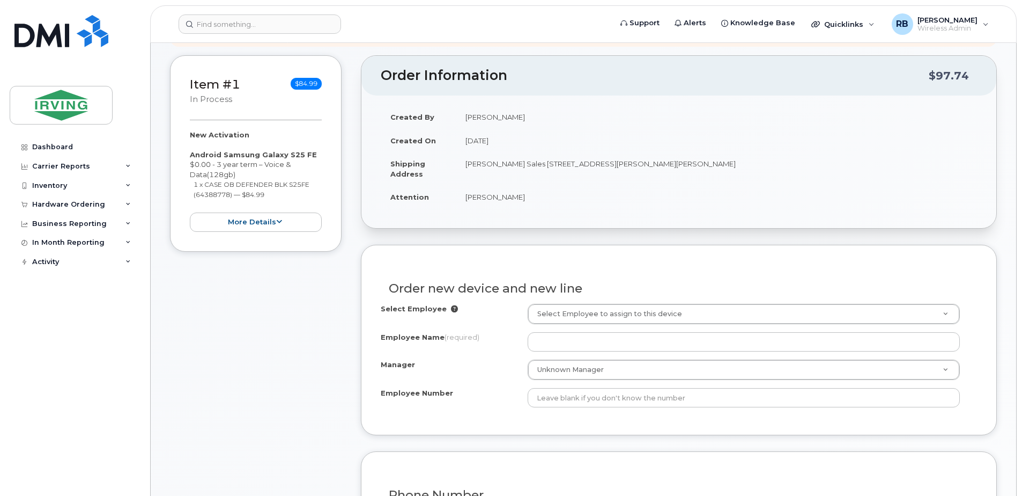
scroll to position [266, 0]
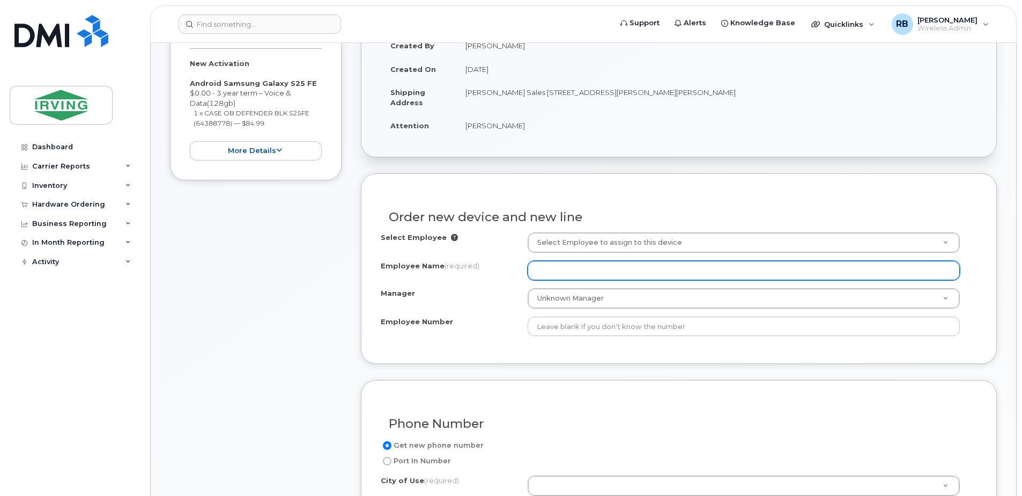
click at [594, 266] on input "Employee Name (required)" at bounding box center [744, 270] width 432 height 19
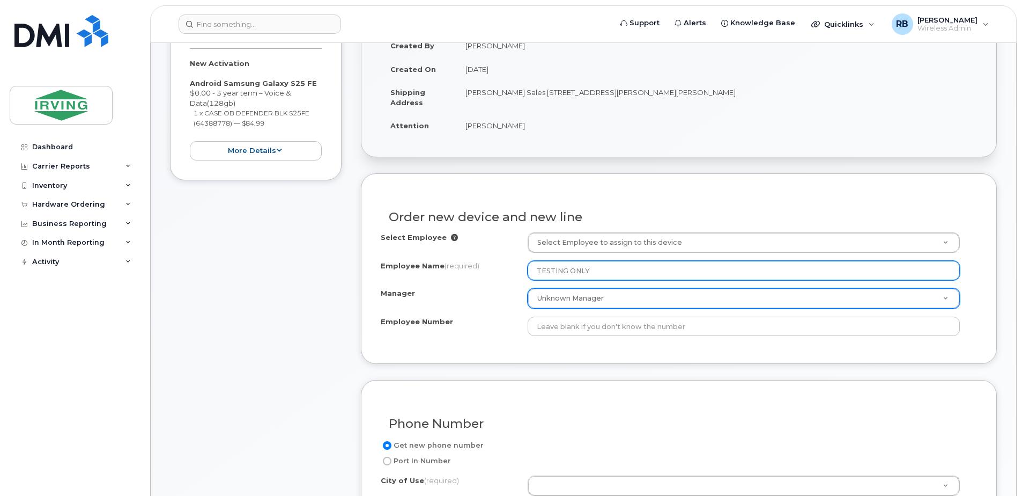
type input "TESTING ONLY"
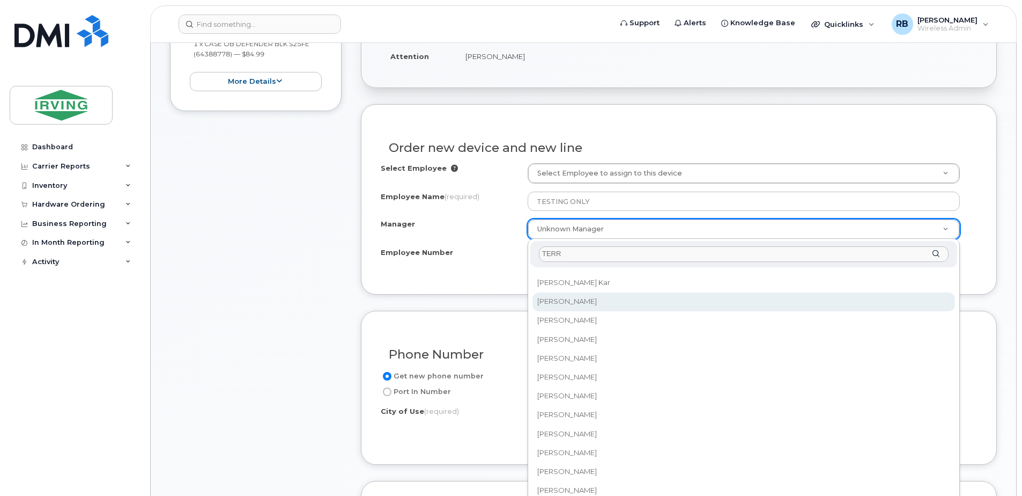
scroll to position [337, 0]
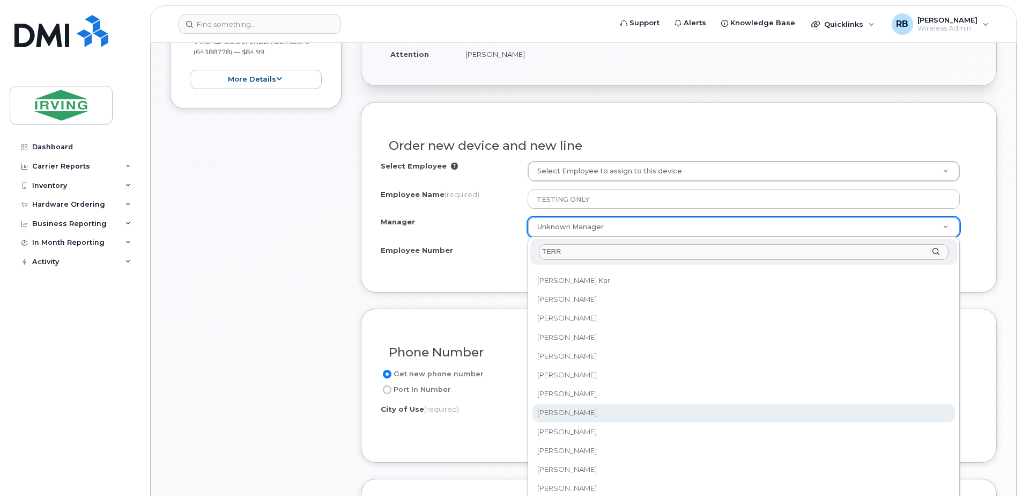
type input "TERR"
select select "1475914"
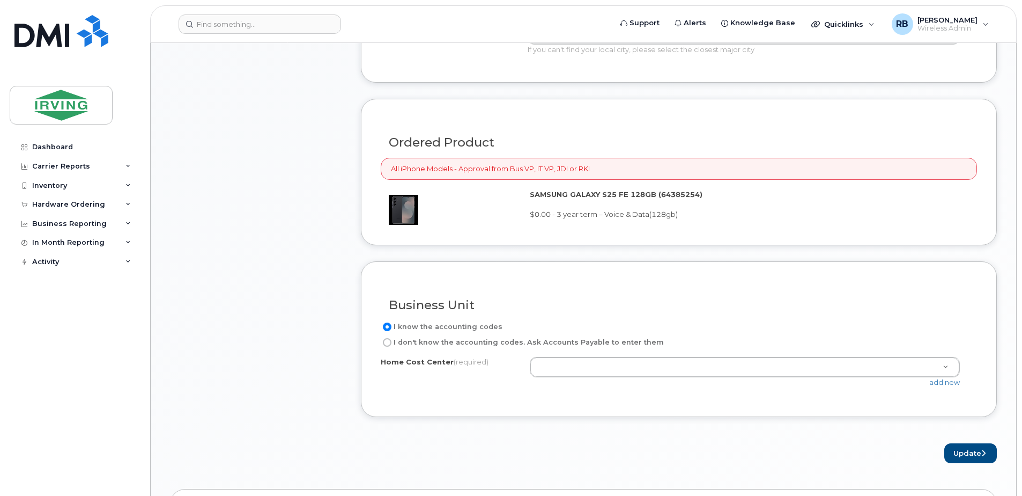
scroll to position [766, 0]
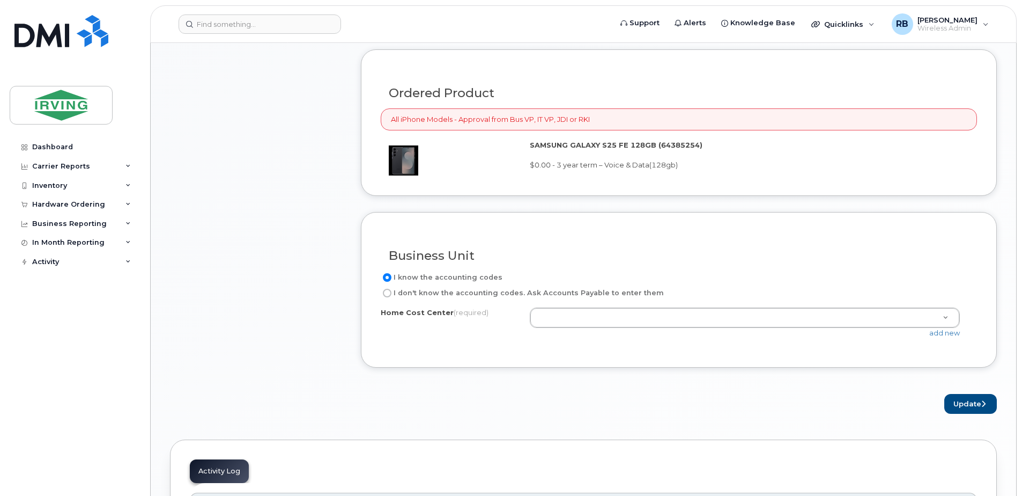
click at [384, 295] on input "I don't know the accounting codes. Ask Accounts Payable to enter them" at bounding box center [387, 293] width 9 height 9
radio input "true"
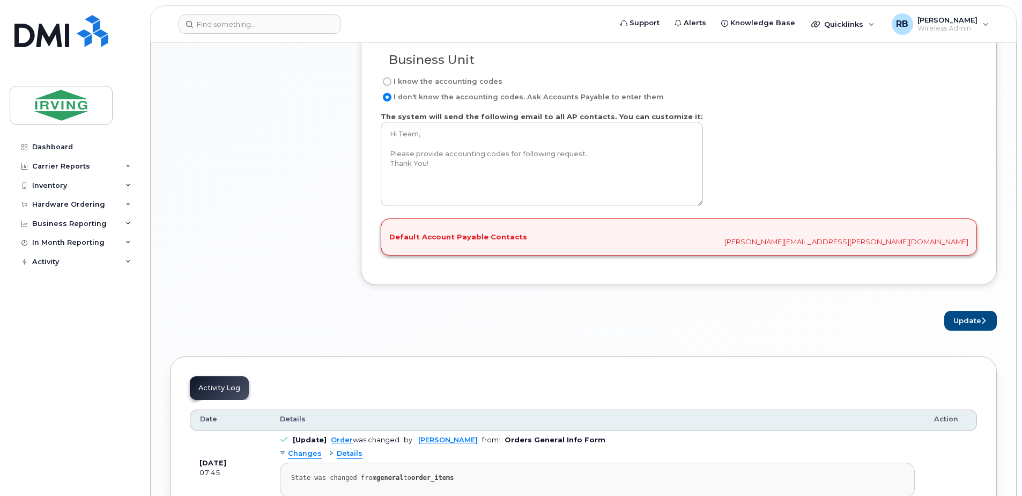
scroll to position [981, 0]
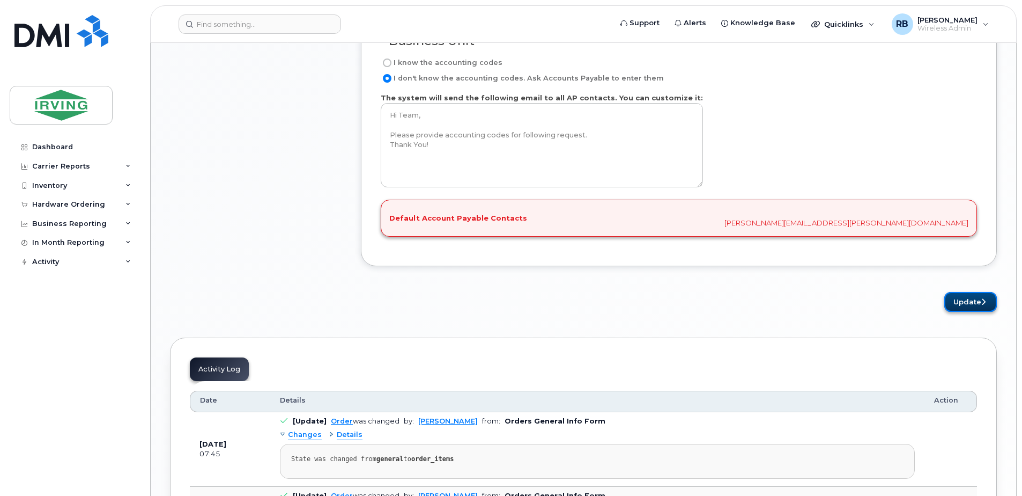
click at [966, 297] on button "Update" at bounding box center [971, 302] width 53 height 20
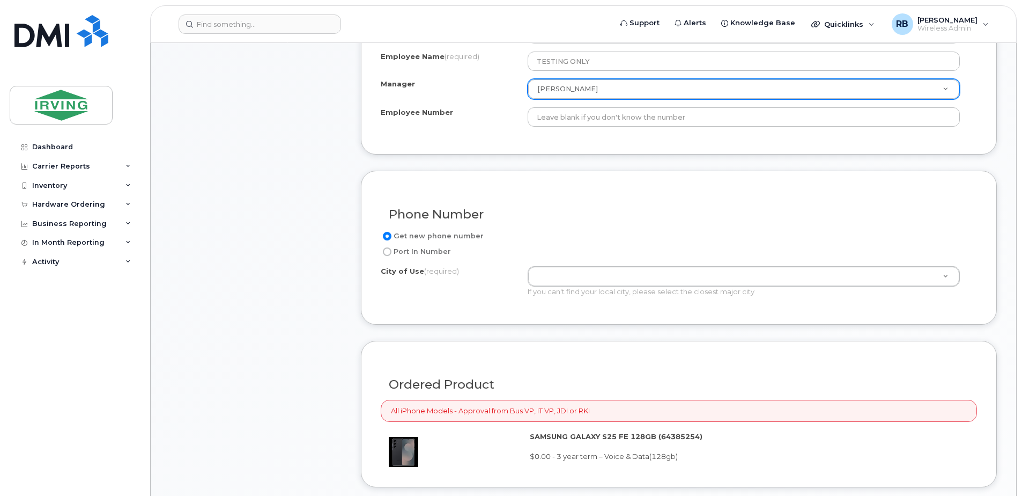
scroll to position [451, 0]
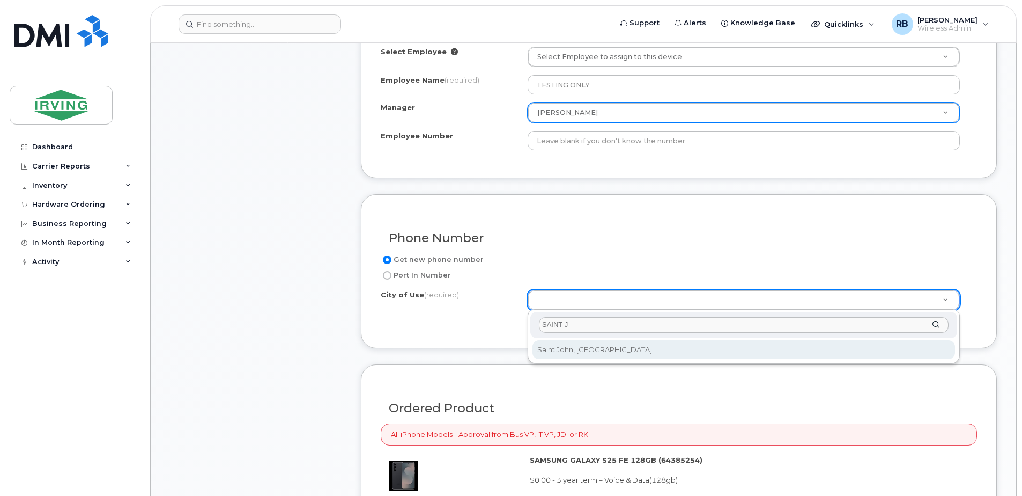
type input "SAINT J"
type input "2008"
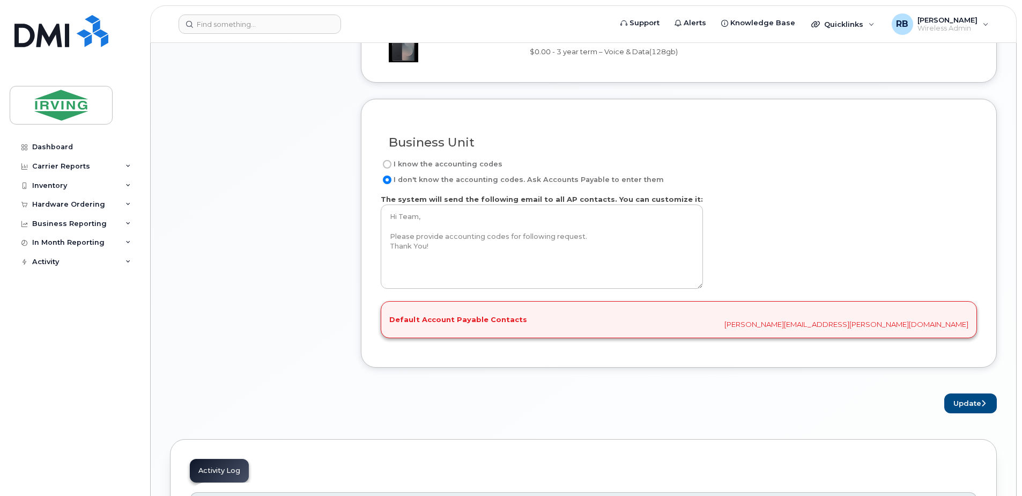
scroll to position [880, 0]
click at [956, 406] on button "Update" at bounding box center [971, 402] width 53 height 20
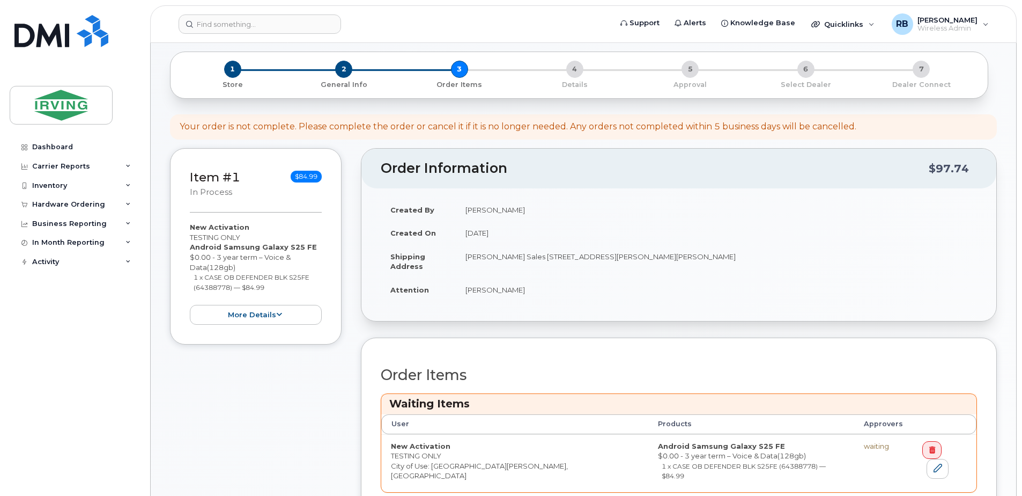
scroll to position [143, 0]
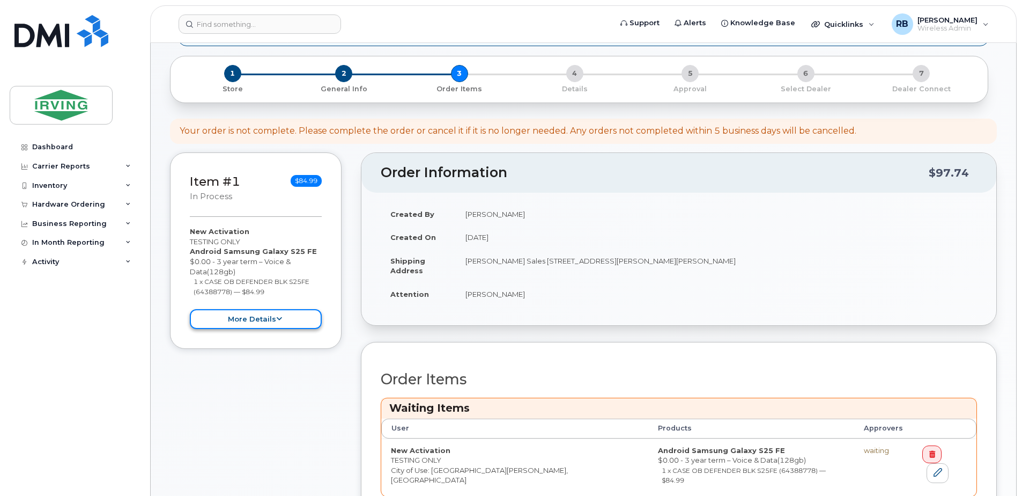
click at [289, 321] on button "more details" at bounding box center [256, 319] width 132 height 20
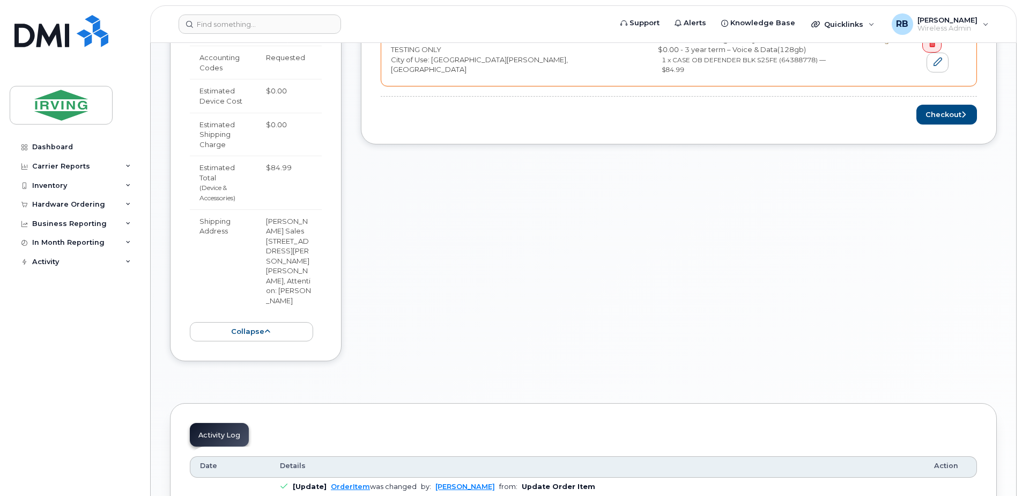
scroll to position [572, 0]
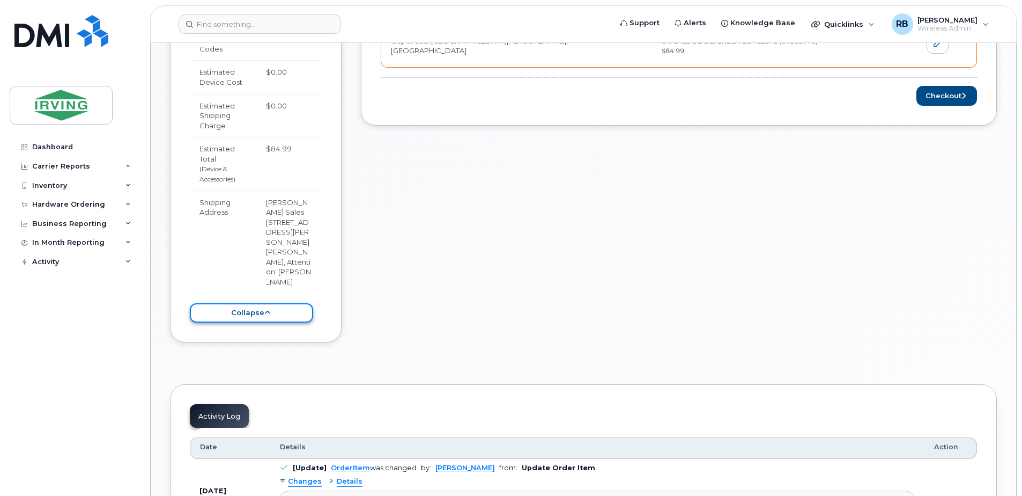
click at [282, 306] on button "collapse" at bounding box center [251, 313] width 123 height 20
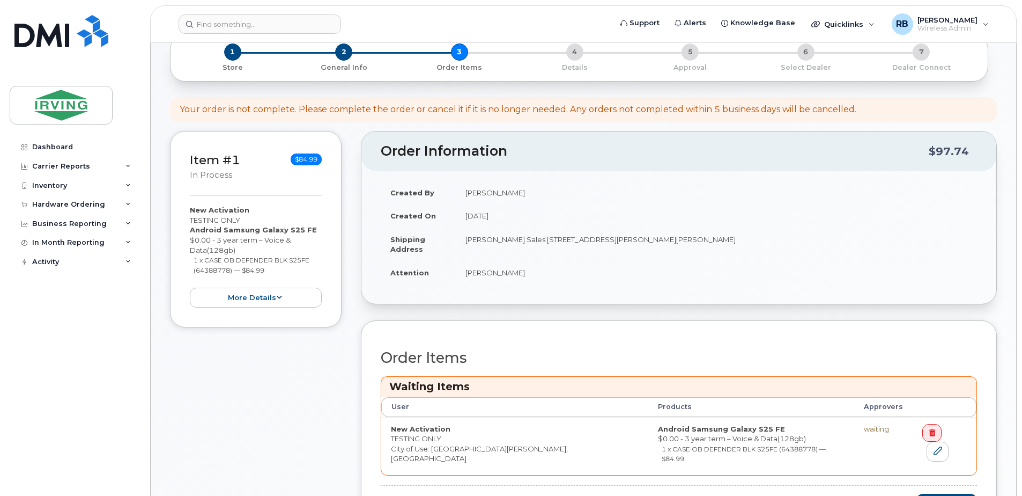
scroll to position [71, 0]
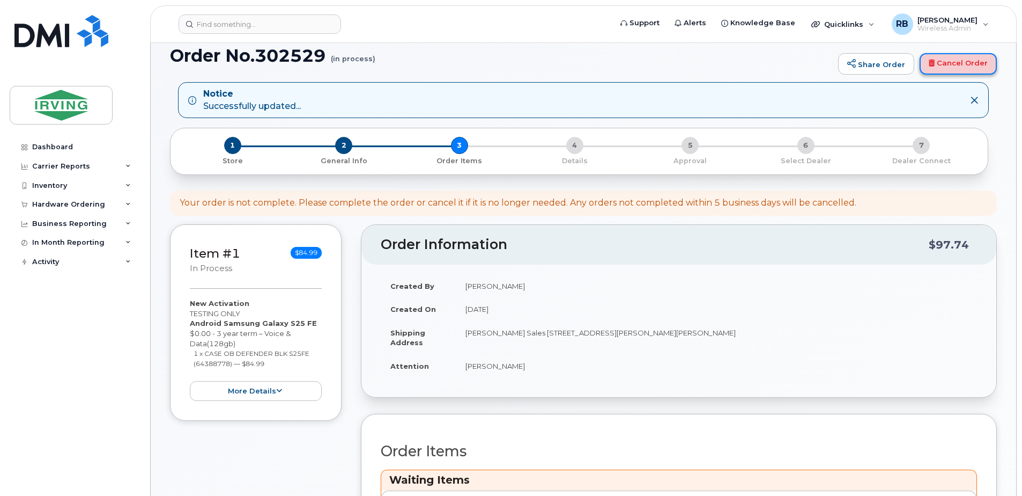
click at [965, 65] on link "Cancel Order" at bounding box center [958, 63] width 77 height 21
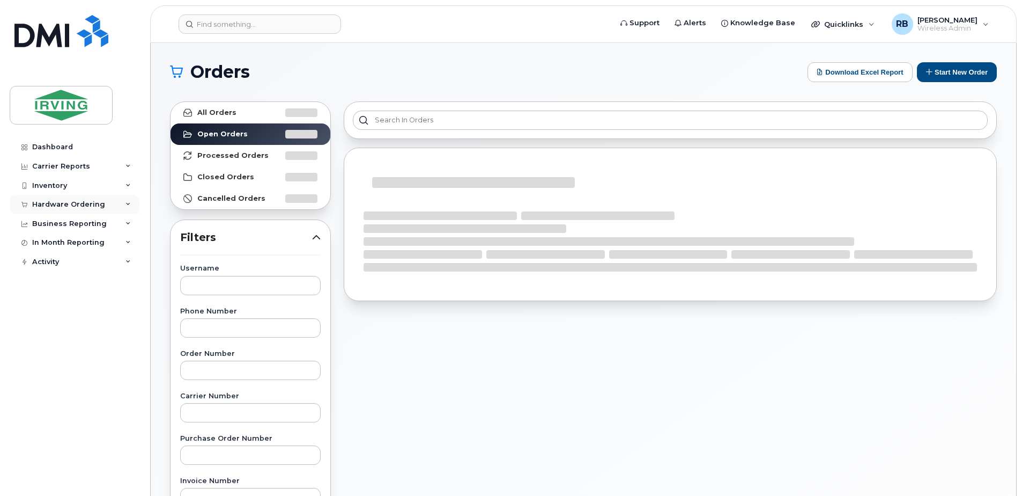
click at [42, 211] on div "Hardware Ordering" at bounding box center [75, 204] width 130 height 19
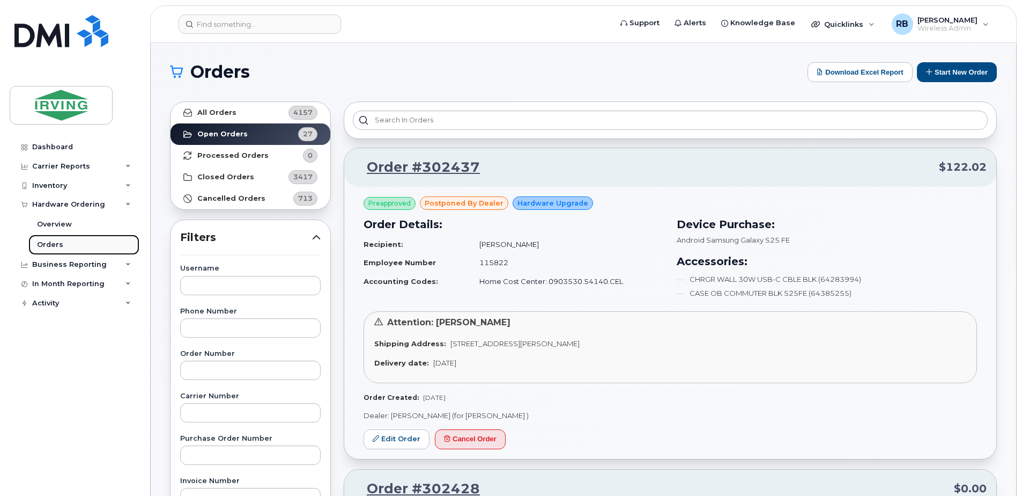
click at [56, 242] on div "Orders" at bounding box center [50, 245] width 26 height 10
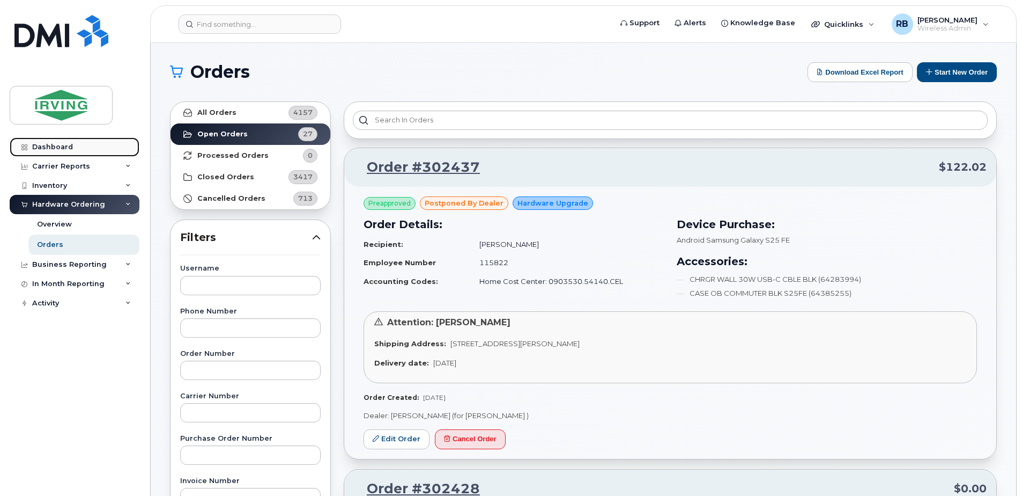
click at [49, 143] on div "Dashboard" at bounding box center [52, 147] width 41 height 9
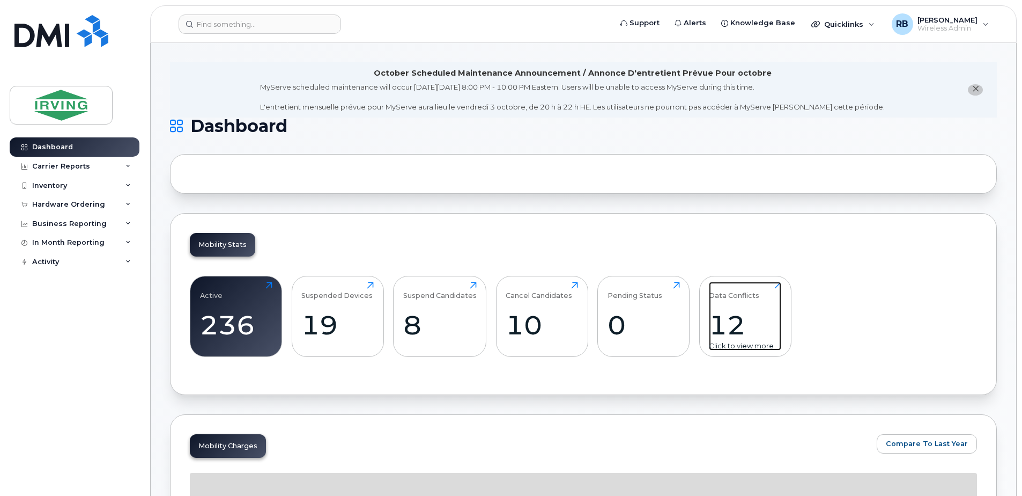
click at [722, 312] on div "12" at bounding box center [745, 325] width 72 height 32
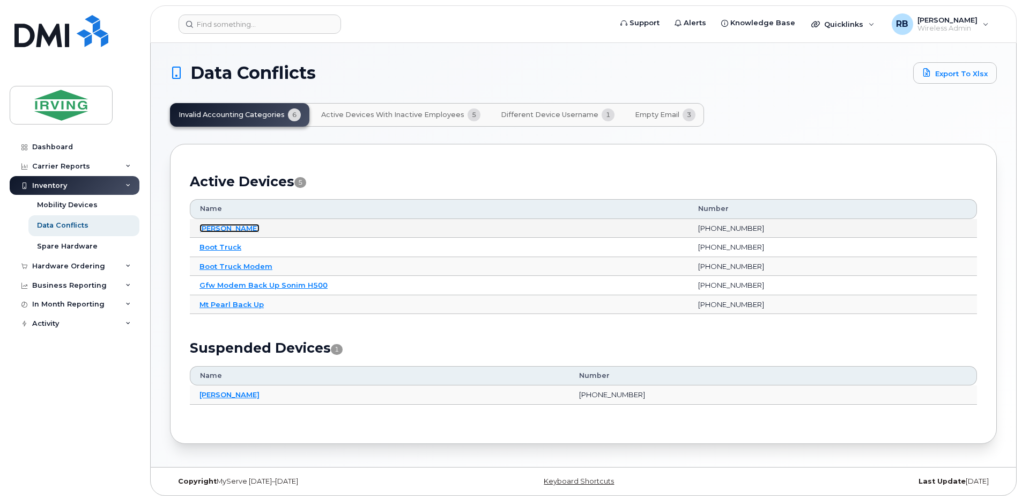
click at [226, 229] on link "[PERSON_NAME]" at bounding box center [230, 228] width 60 height 9
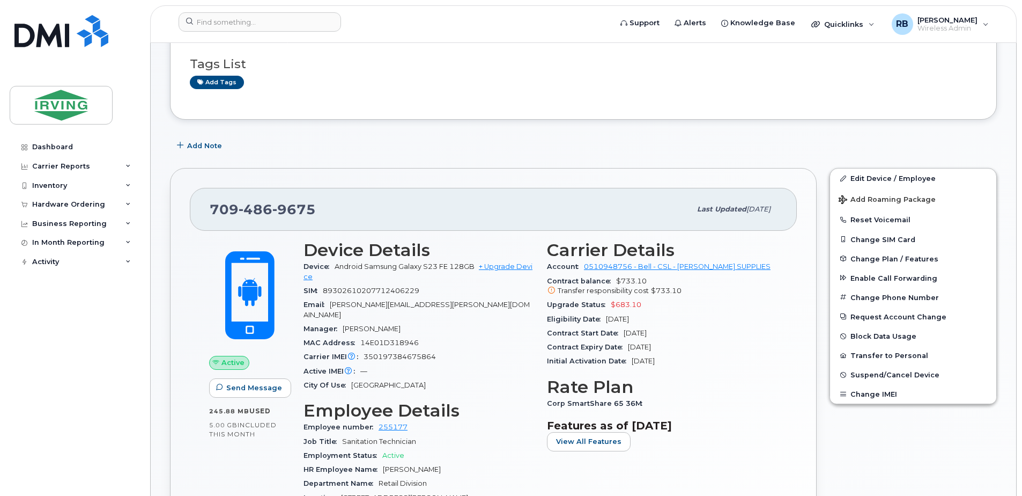
scroll to position [71, 0]
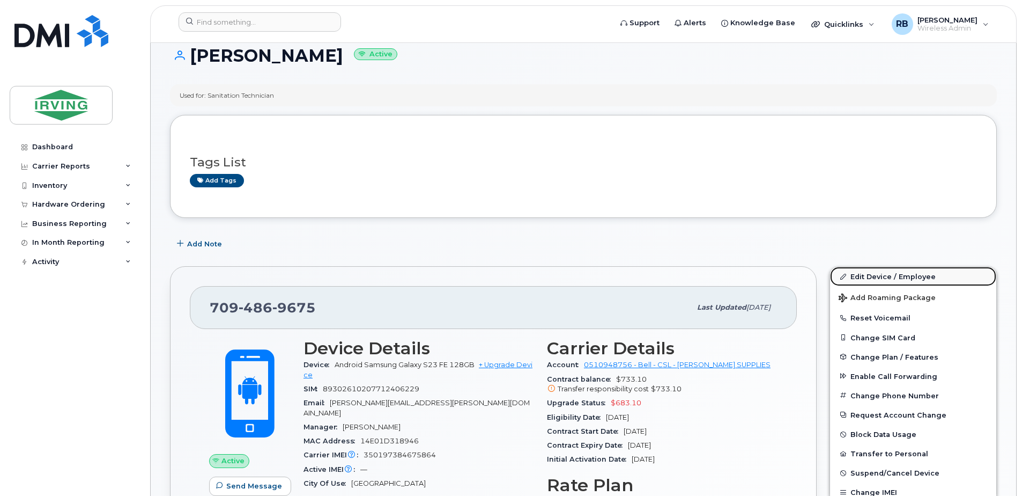
click at [843, 274] on icon at bounding box center [844, 277] width 6 height 6
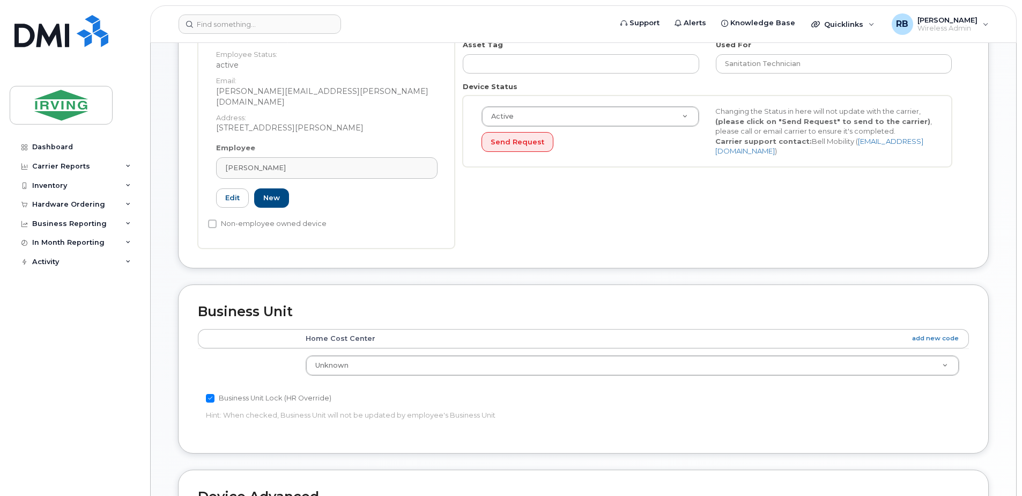
scroll to position [286, 0]
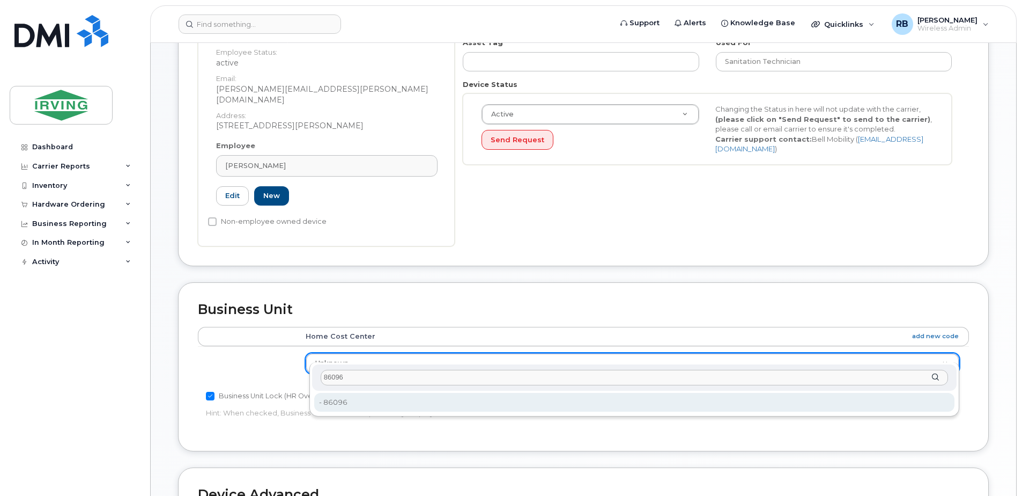
type input "86096"
type input "7501296"
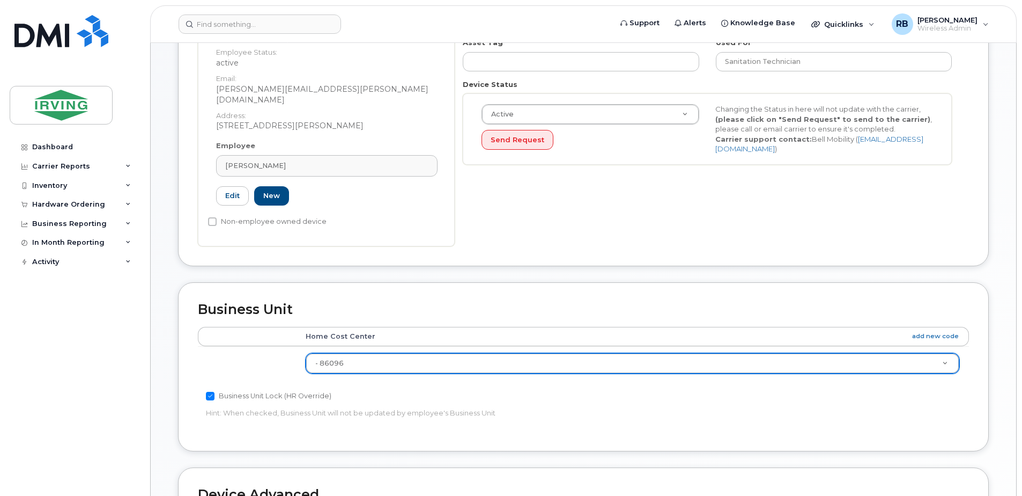
click at [276, 348] on td at bounding box center [247, 363] width 98 height 34
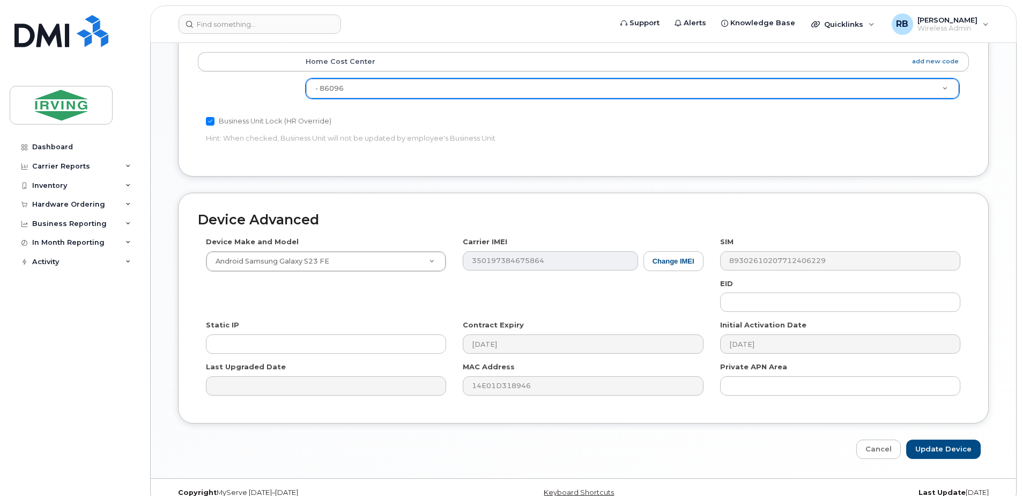
scroll to position [566, 0]
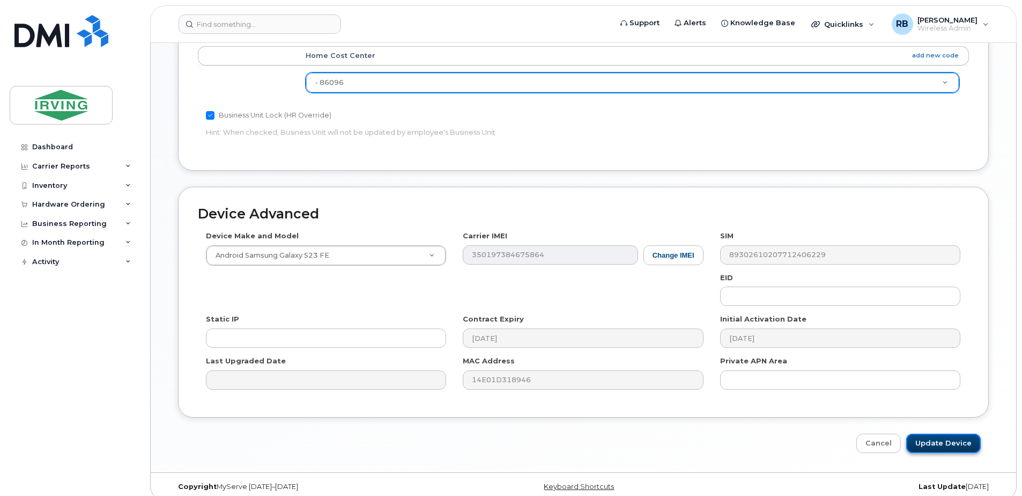
click at [948, 433] on input "Update Device" at bounding box center [944, 443] width 75 height 20
type input "Saving..."
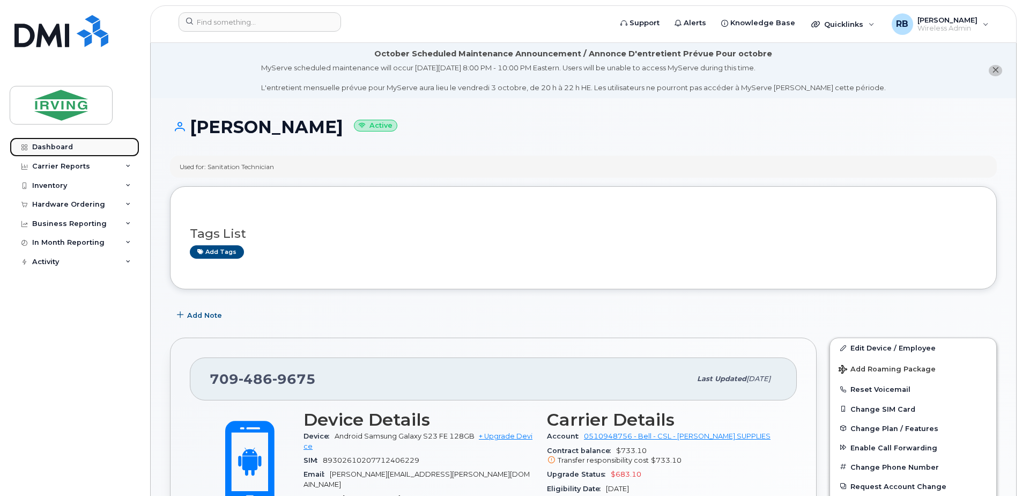
click at [56, 149] on div "Dashboard" at bounding box center [52, 147] width 41 height 9
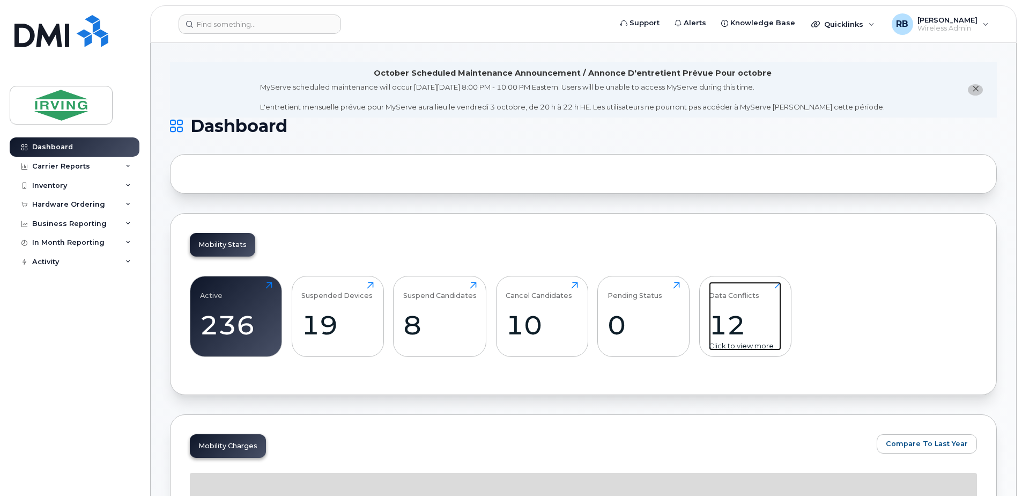
click at [742, 320] on div "12" at bounding box center [745, 325] width 72 height 32
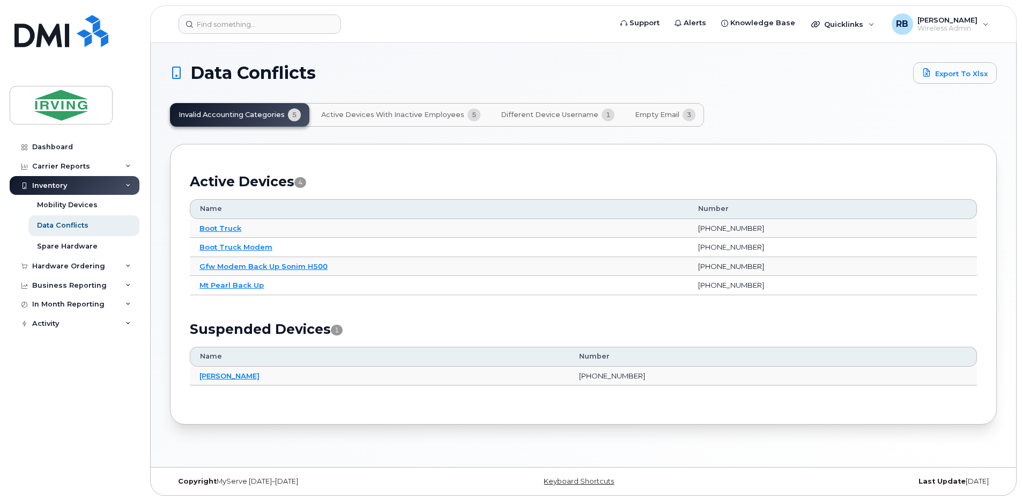
click at [635, 117] on span "Empty Email" at bounding box center [657, 115] width 45 height 9
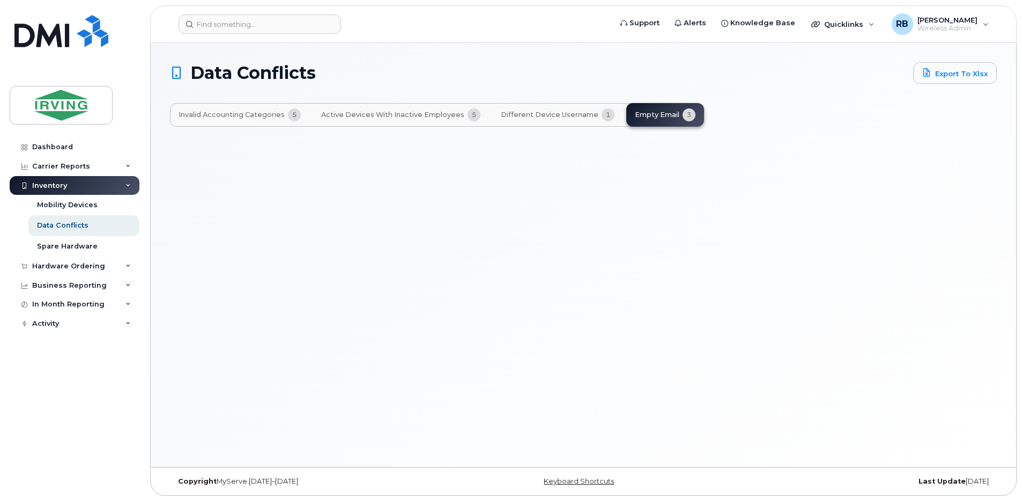
click at [639, 118] on div "Invalid Accounting Categories 5 Active Devices with Inactive Employees 5 Differ…" at bounding box center [437, 115] width 534 height 24
click at [575, 117] on span "Different Device Username" at bounding box center [550, 115] width 98 height 9
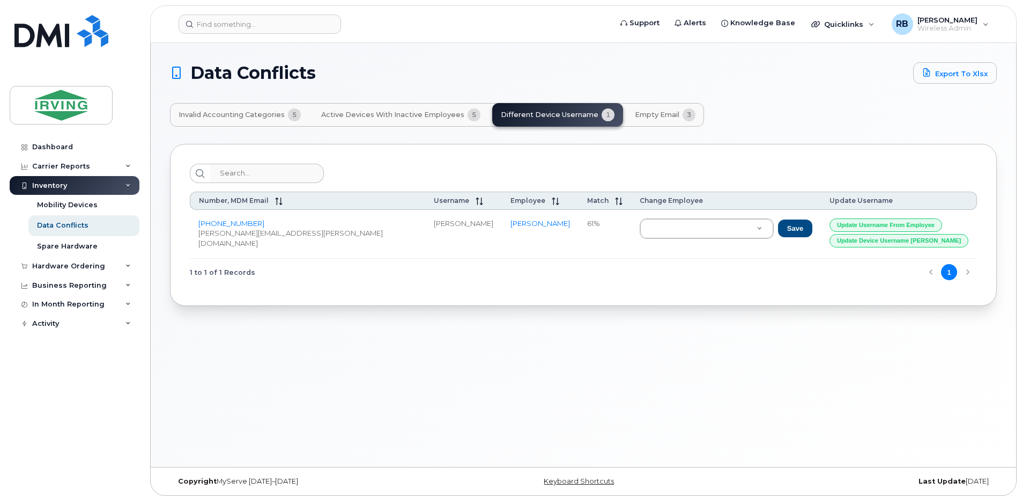
click at [638, 117] on span "Empty Email" at bounding box center [657, 115] width 45 height 9
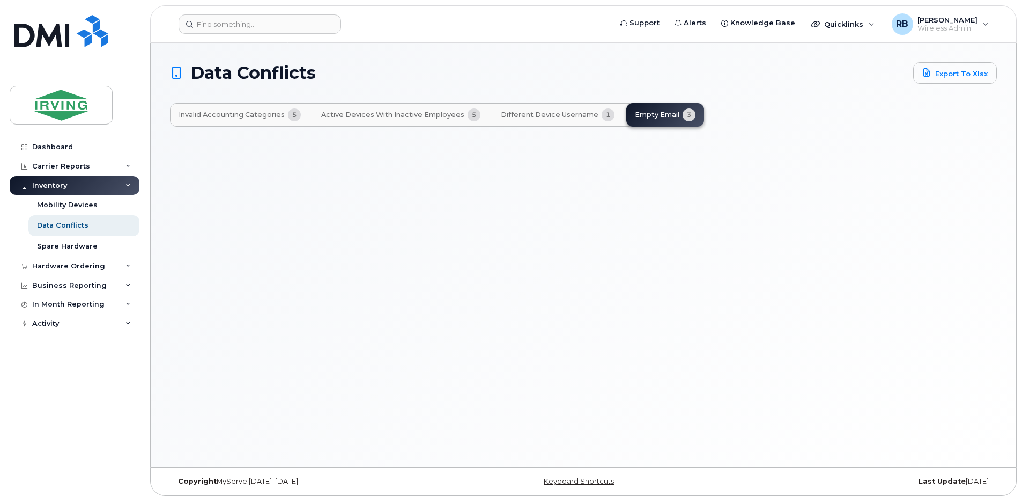
click at [388, 119] on span "Active Devices with Inactive Employees" at bounding box center [392, 115] width 143 height 9
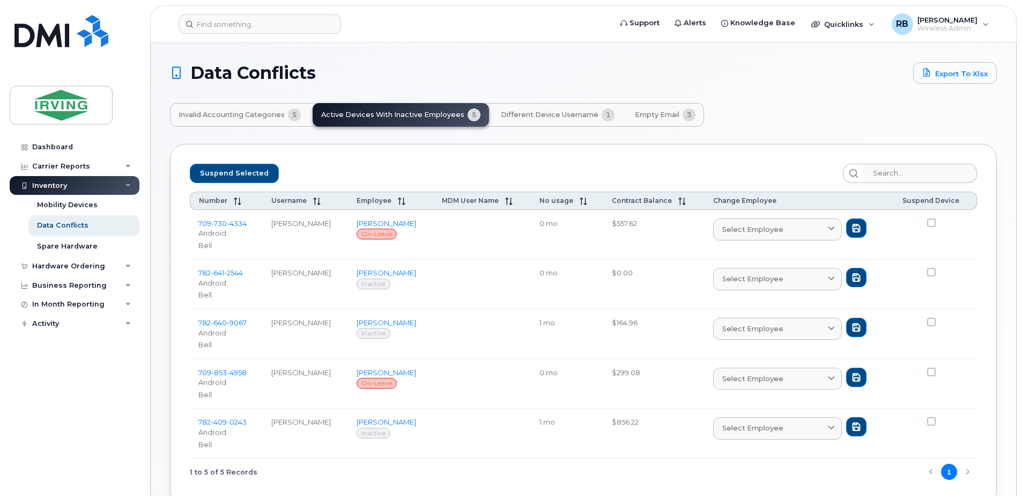
scroll to position [63, 0]
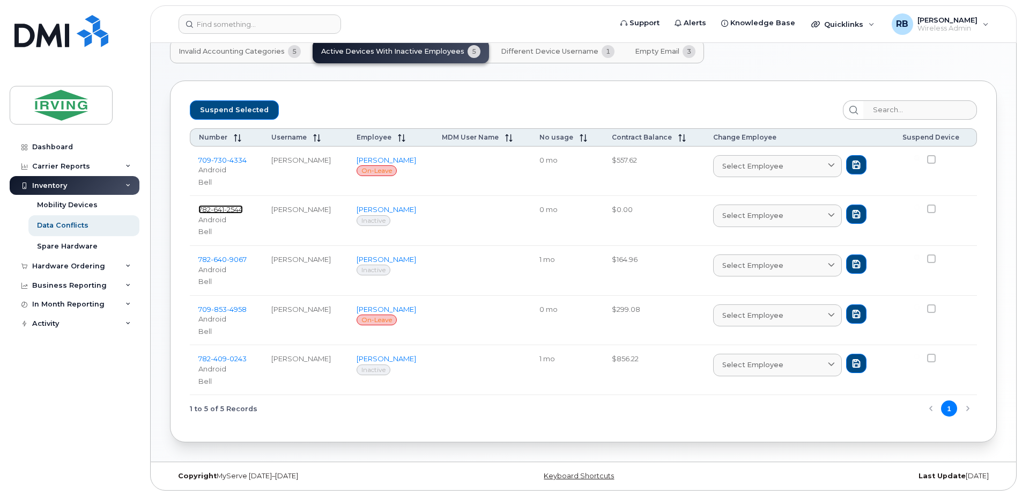
click at [223, 210] on span "641" at bounding box center [217, 209] width 13 height 9
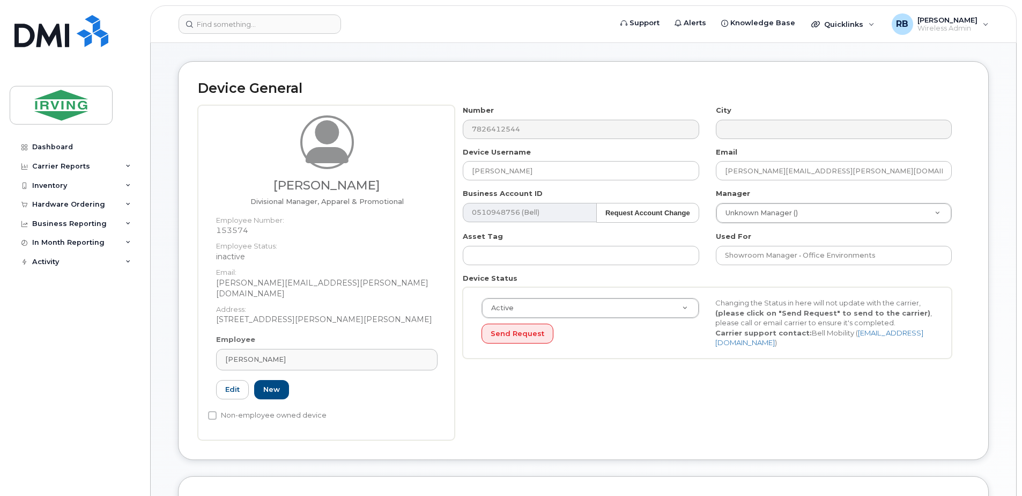
scroll to position [71, 0]
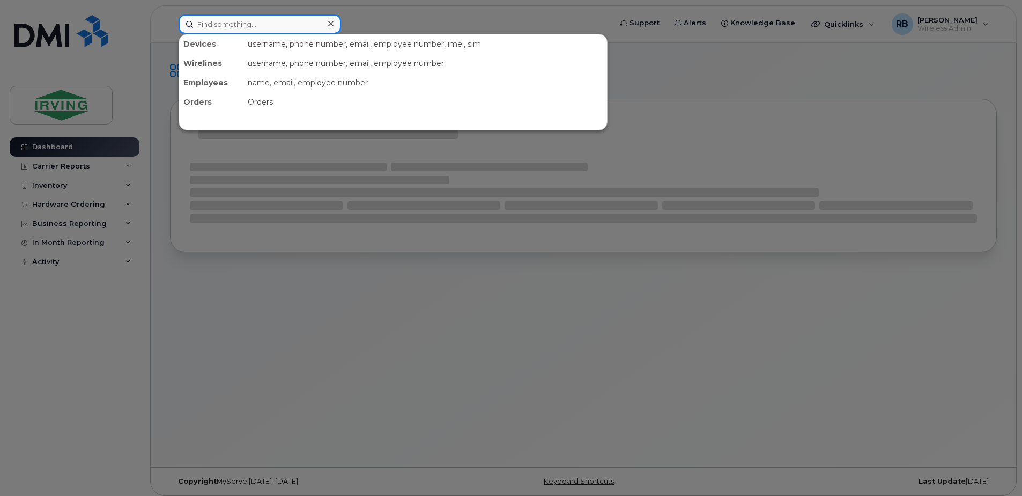
click at [267, 21] on input at bounding box center [260, 23] width 163 height 19
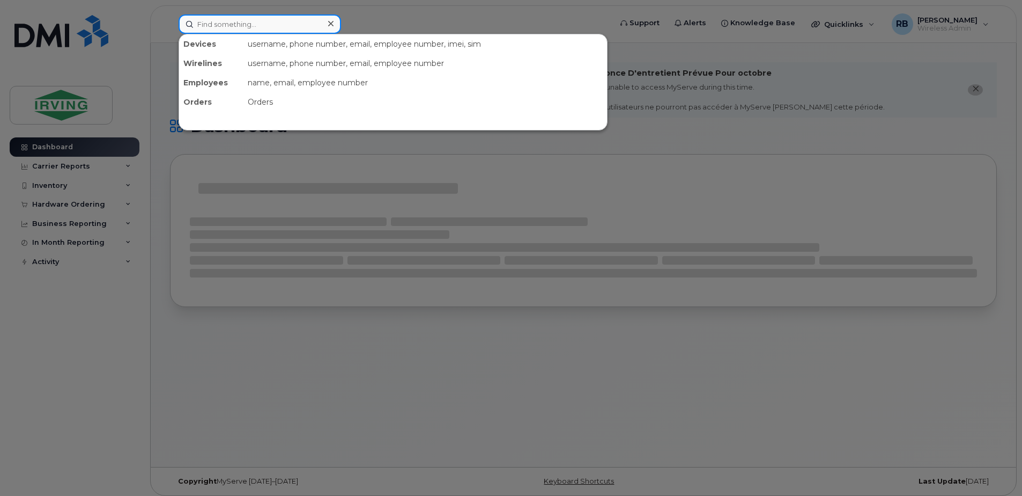
paste input "7826412544"
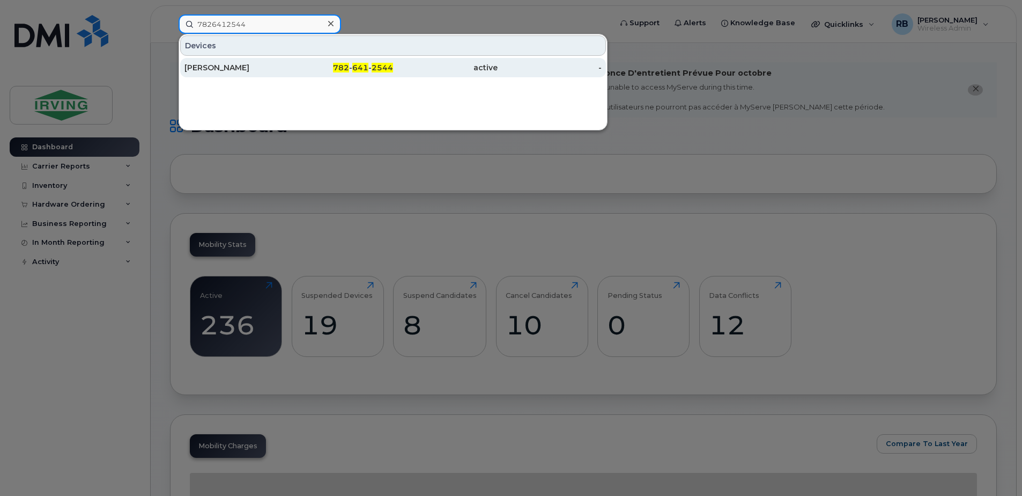
type input "7826412544"
click at [207, 70] on div "[PERSON_NAME]" at bounding box center [237, 67] width 105 height 11
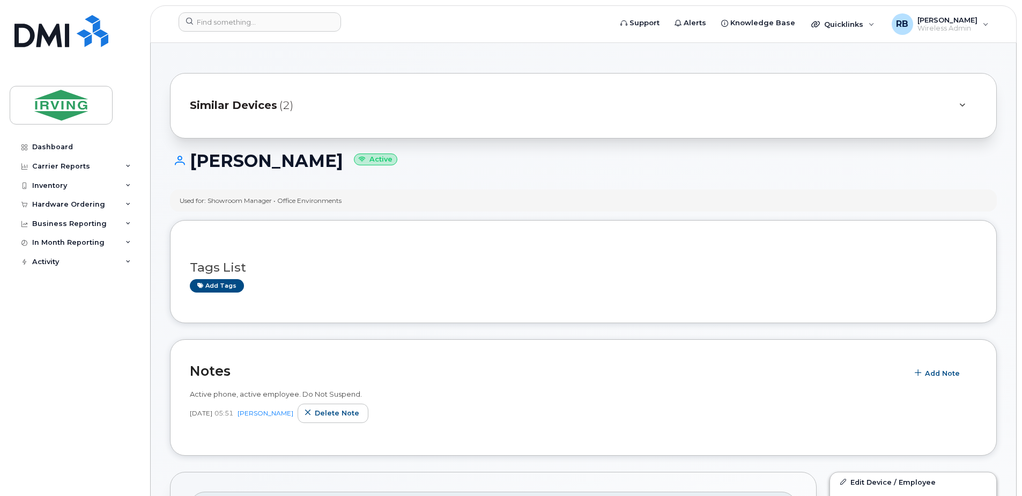
scroll to position [286, 0]
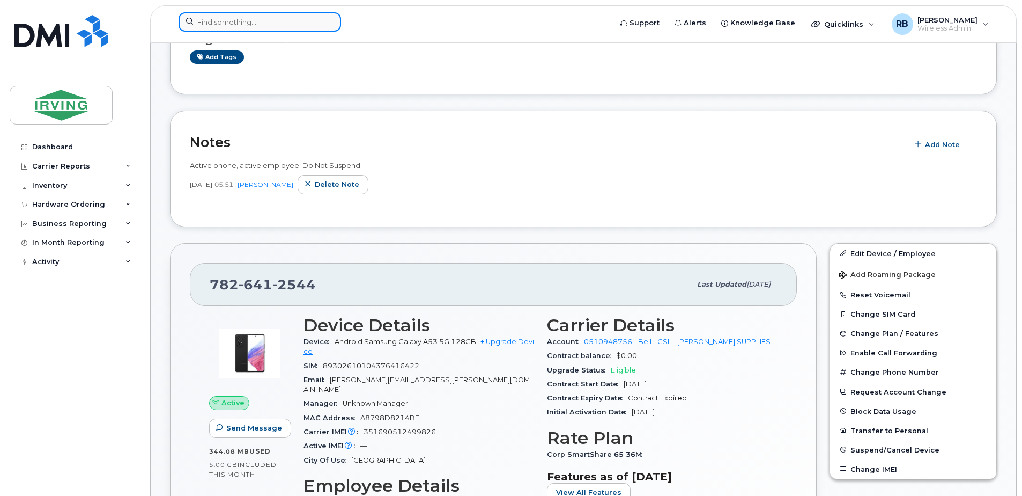
click at [276, 25] on input at bounding box center [260, 21] width 163 height 19
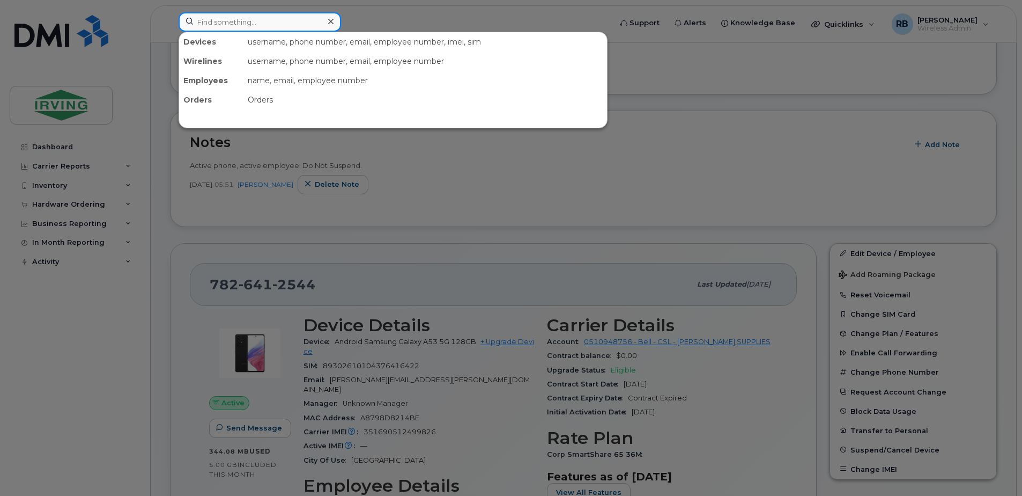
paste input "7826409067"
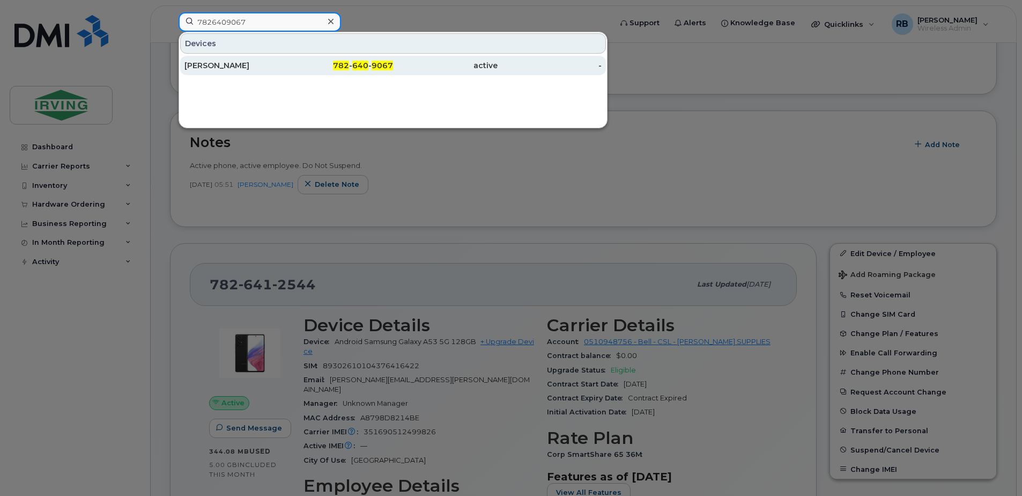
type input "7826409067"
click at [208, 64] on div "[PERSON_NAME]" at bounding box center [237, 65] width 105 height 11
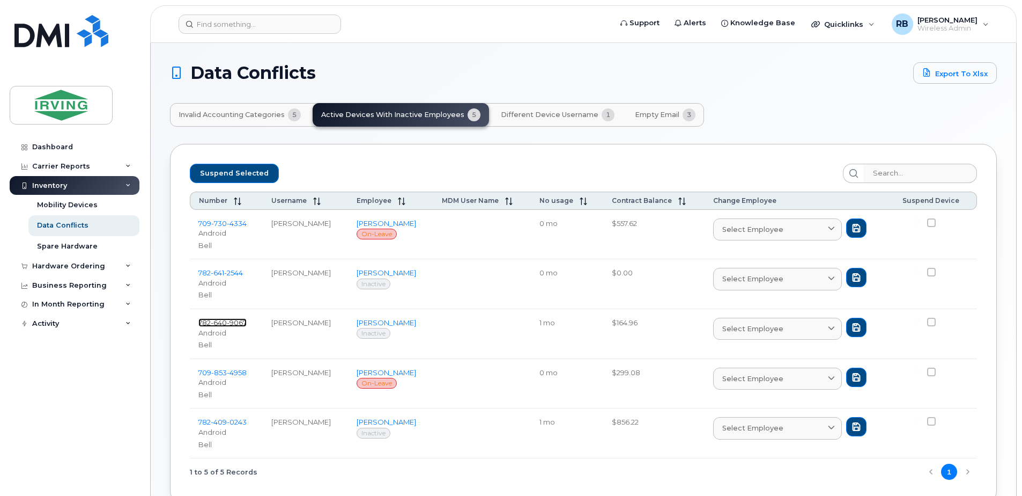
click at [240, 323] on span "9067" at bounding box center [237, 322] width 20 height 9
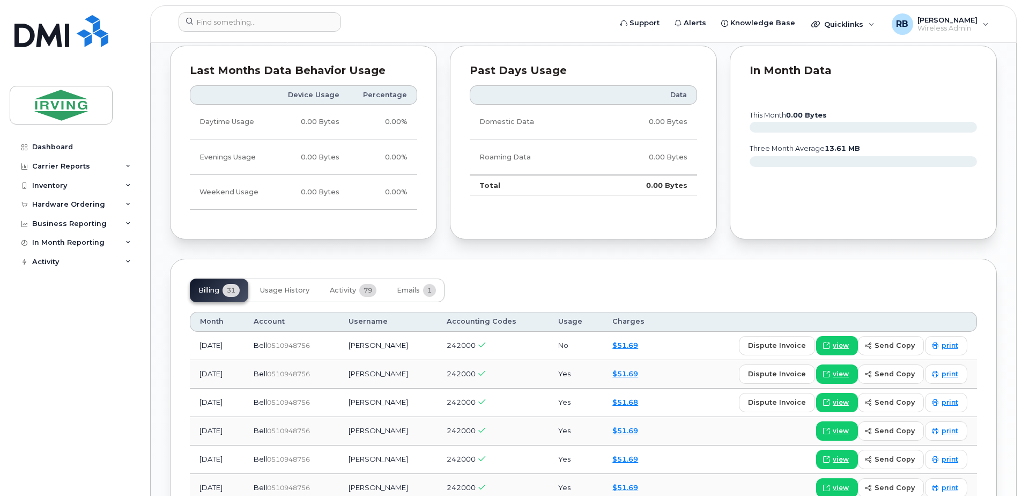
scroll to position [930, 0]
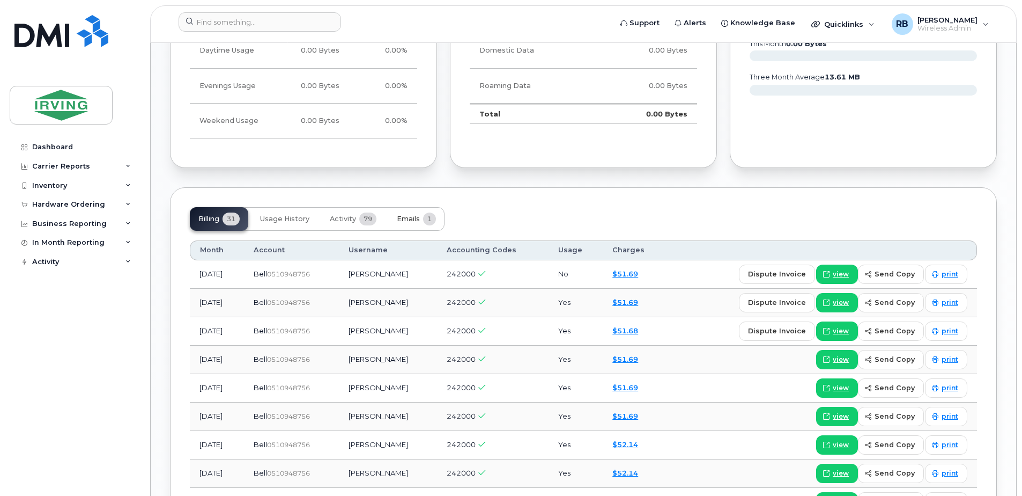
click at [406, 215] on span "Emails" at bounding box center [408, 219] width 23 height 9
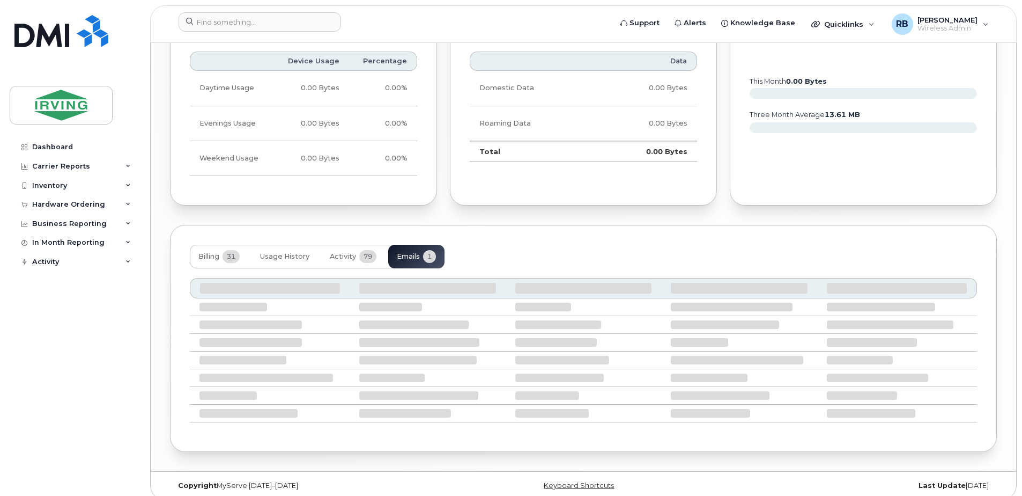
scroll to position [786, 0]
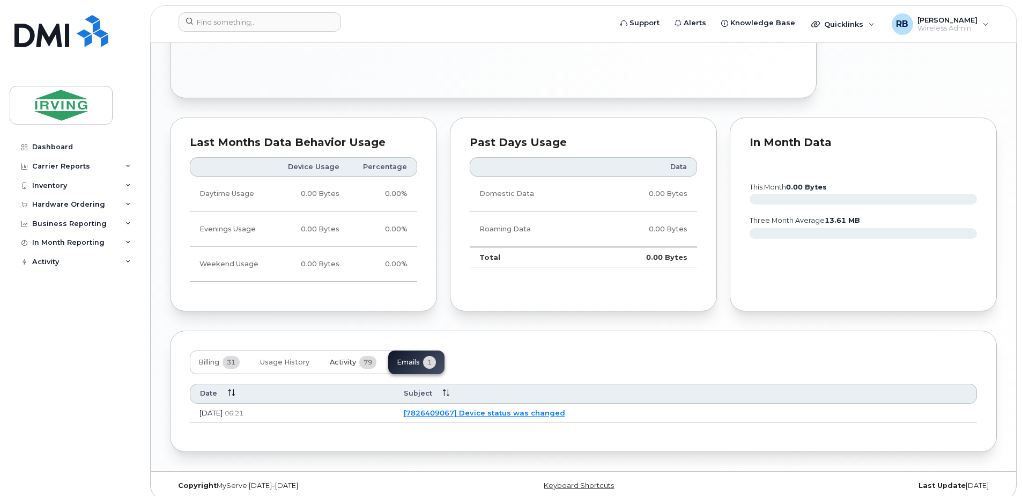
click at [354, 358] on span "Activity" at bounding box center [343, 362] width 26 height 9
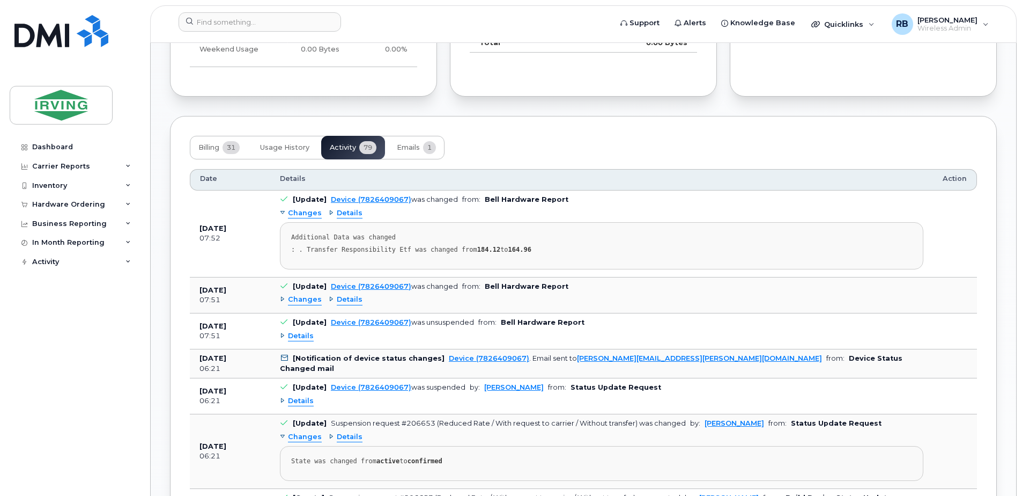
scroll to position [1072, 0]
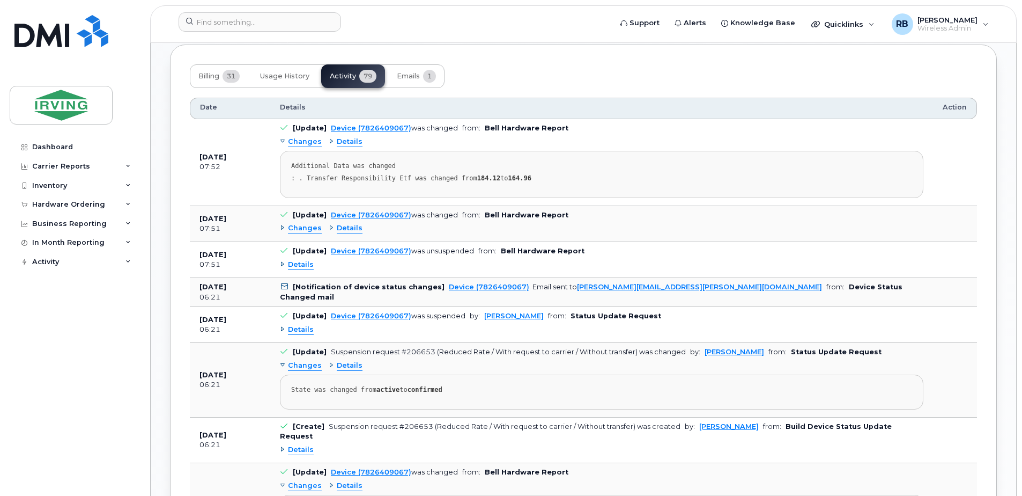
click at [300, 260] on span "Details" at bounding box center [301, 265] width 26 height 10
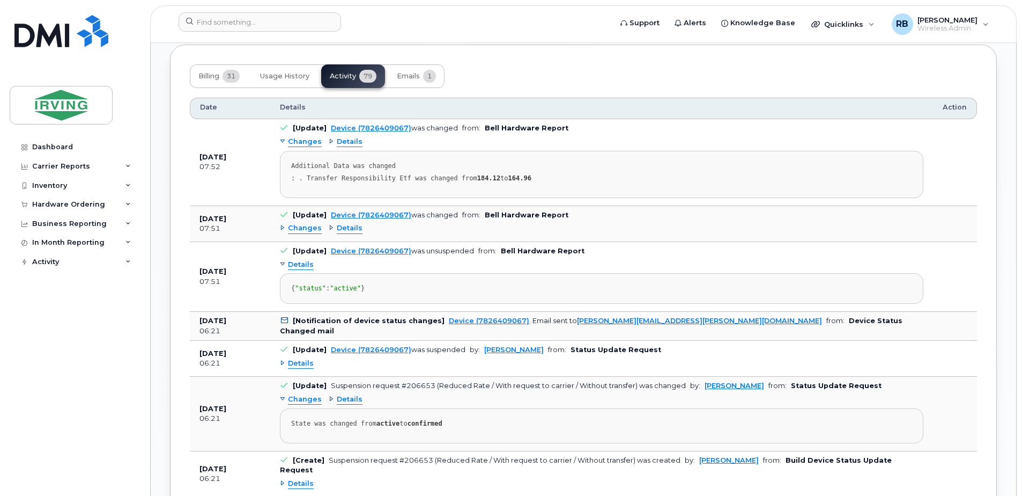
click at [300, 260] on span "Details" at bounding box center [301, 265] width 26 height 10
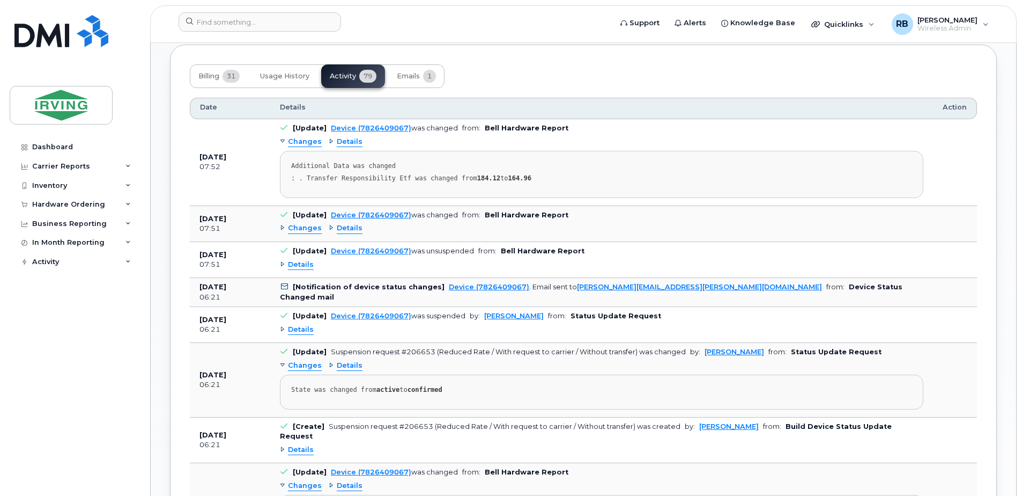
click at [306, 325] on span "Details" at bounding box center [301, 330] width 26 height 10
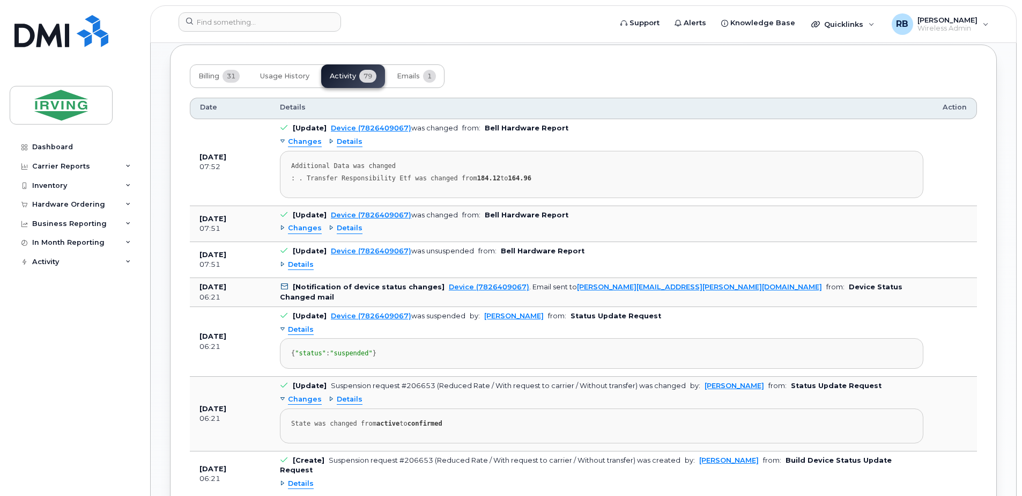
click at [306, 325] on span "Details" at bounding box center [301, 330] width 26 height 10
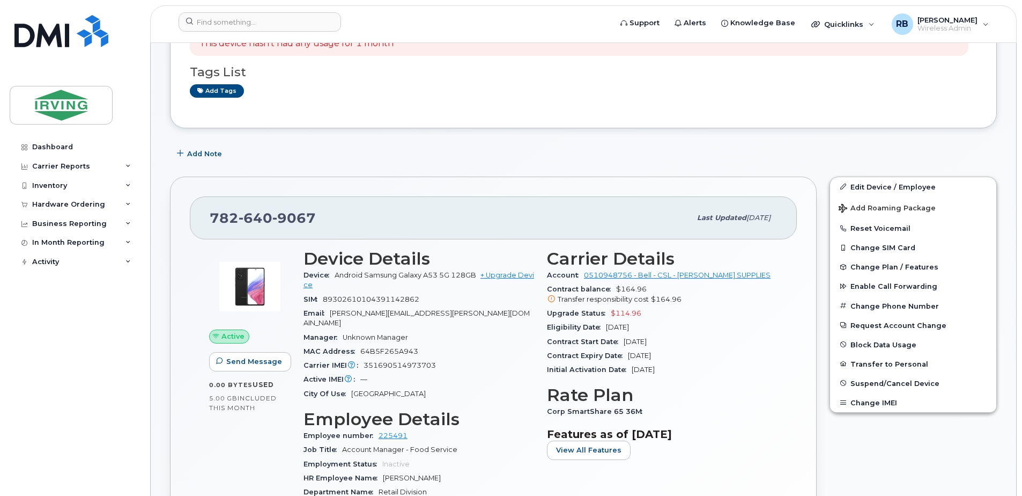
scroll to position [143, 0]
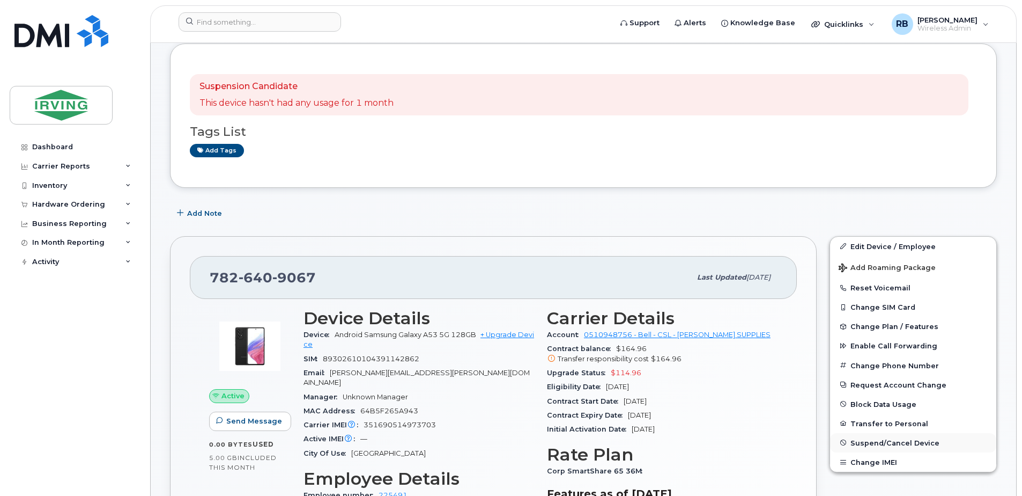
click at [858, 439] on span "Suspend/Cancel Device" at bounding box center [895, 442] width 89 height 8
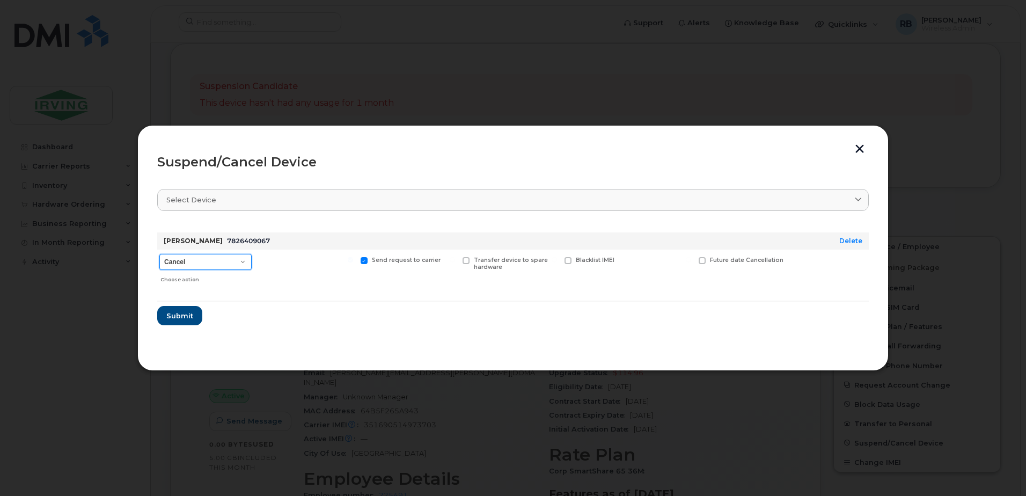
click at [193, 261] on select "Cancel Suspend - Extend Suspension Suspend - Reduced Rate Suspend - Full Rate S…" at bounding box center [205, 262] width 92 height 16
select select "[object Object]"
click at [159, 254] on select "Cancel Suspend - Extend Suspension Suspend - Reduced Rate Suspend - Full Rate S…" at bounding box center [205, 262] width 92 height 16
click at [226, 259] on select "Cancel Suspend - Extend Suspension Suspend - Reduced Rate Suspend - Full Rate S…" at bounding box center [205, 262] width 92 height 16
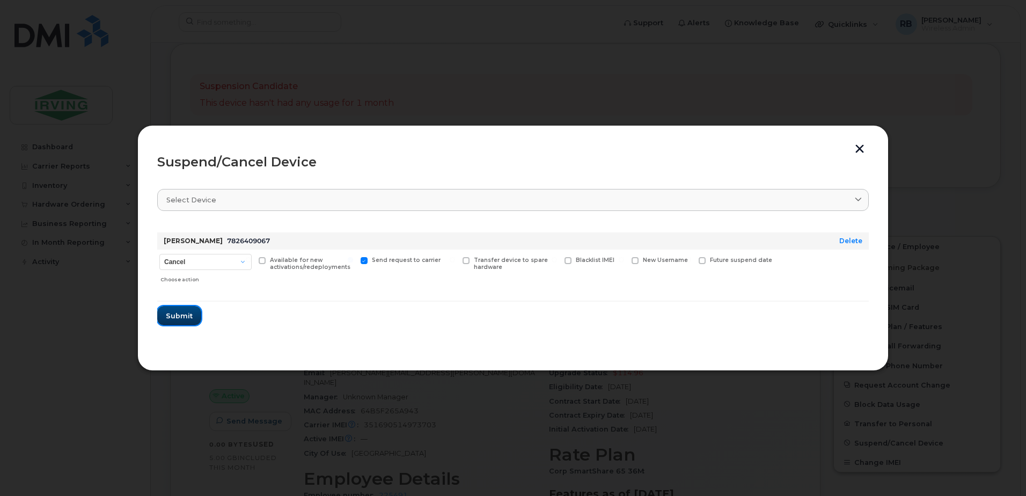
click at [170, 318] on span "Submit" at bounding box center [179, 316] width 27 height 10
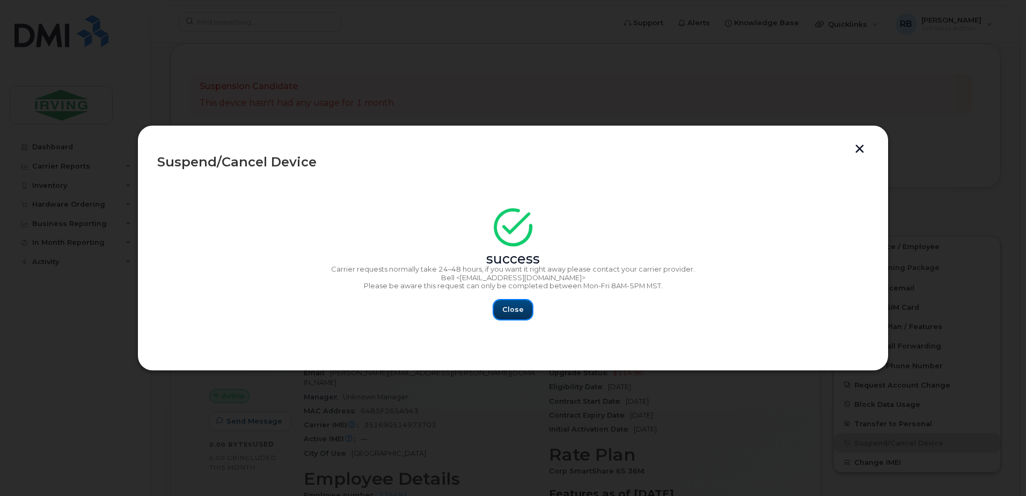
click at [497, 306] on button "Close" at bounding box center [513, 309] width 39 height 19
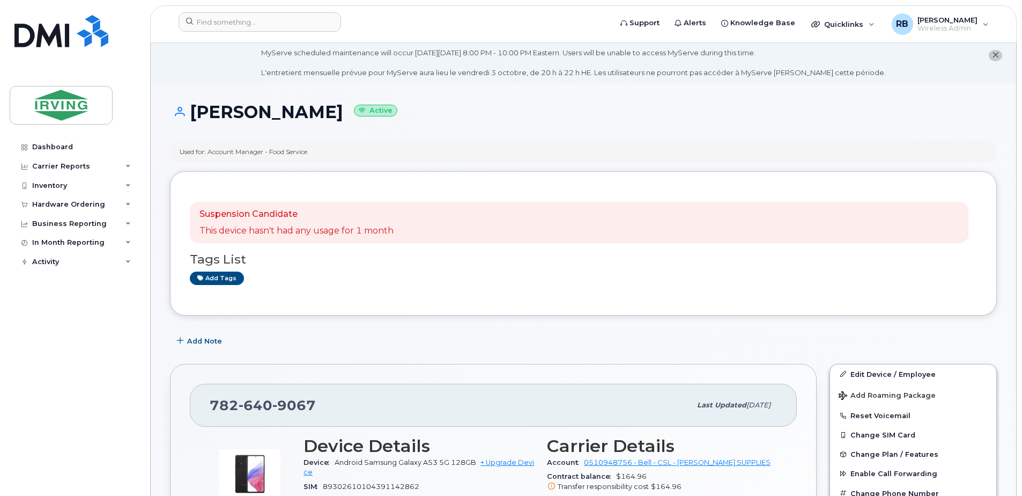
scroll to position [0, 0]
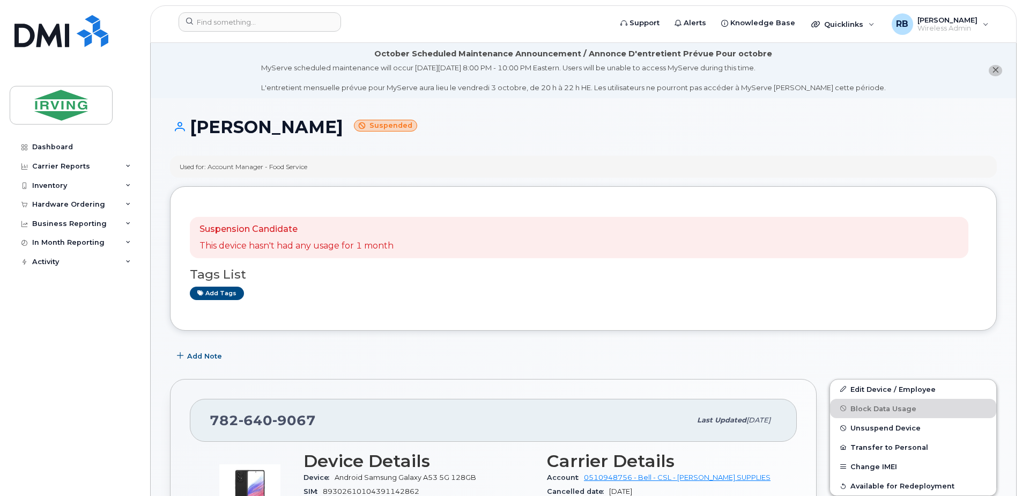
click at [992, 71] on icon "close notification" at bounding box center [995, 70] width 7 height 7
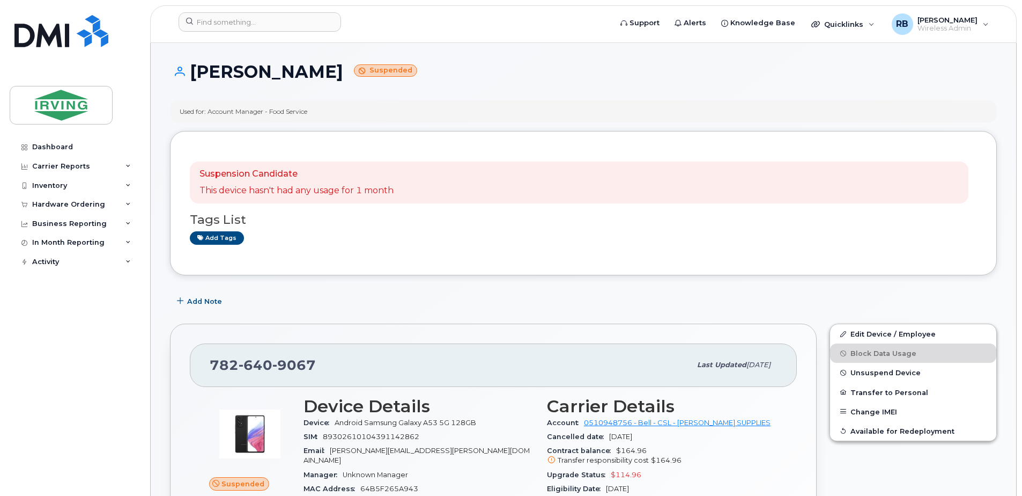
click at [435, 118] on div "Used for: Account Manager - Food Service" at bounding box center [583, 111] width 827 height 22
click at [79, 201] on div "Hardware Ordering" at bounding box center [68, 204] width 73 height 9
click at [56, 241] on div "Orders" at bounding box center [50, 245] width 26 height 10
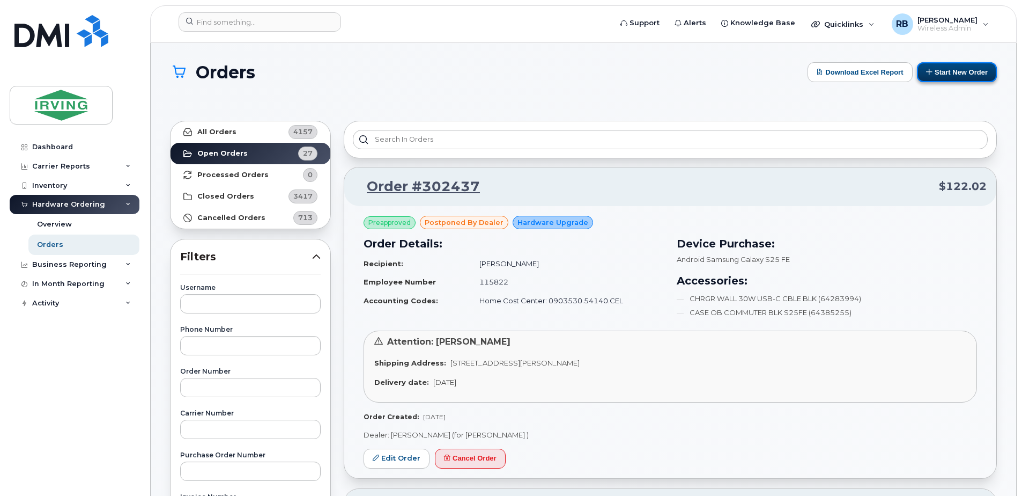
click at [965, 69] on button "Start New Order" at bounding box center [957, 72] width 80 height 20
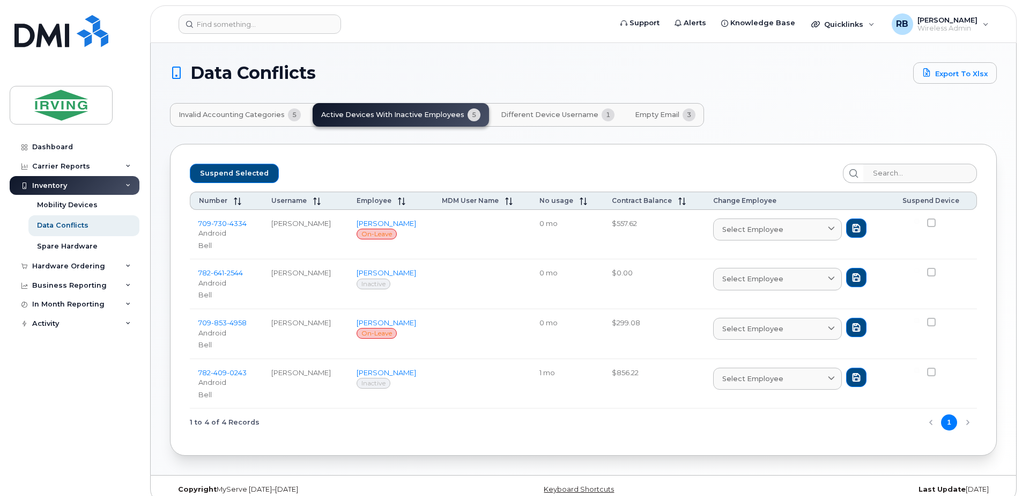
click at [242, 117] on span "Invalid Accounting Categories" at bounding box center [232, 115] width 106 height 9
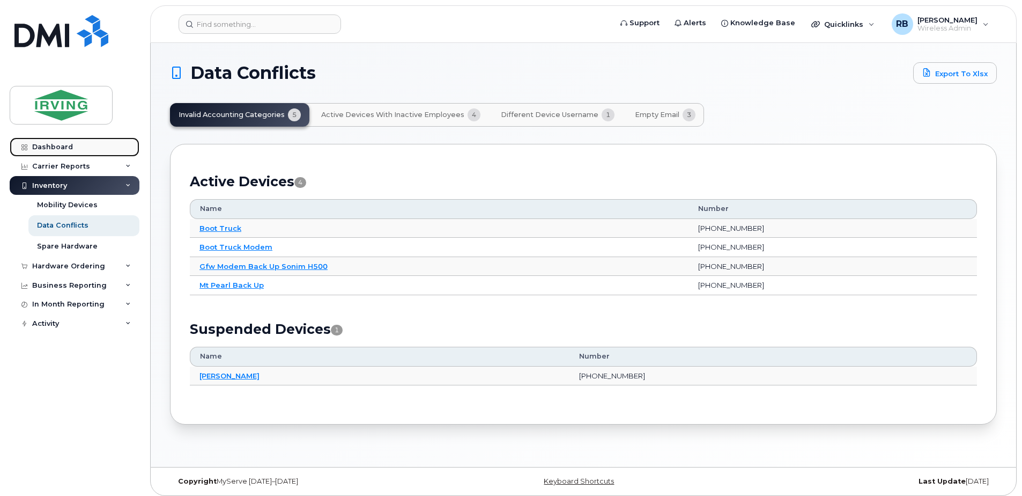
click at [54, 143] on div "Dashboard" at bounding box center [52, 147] width 41 height 9
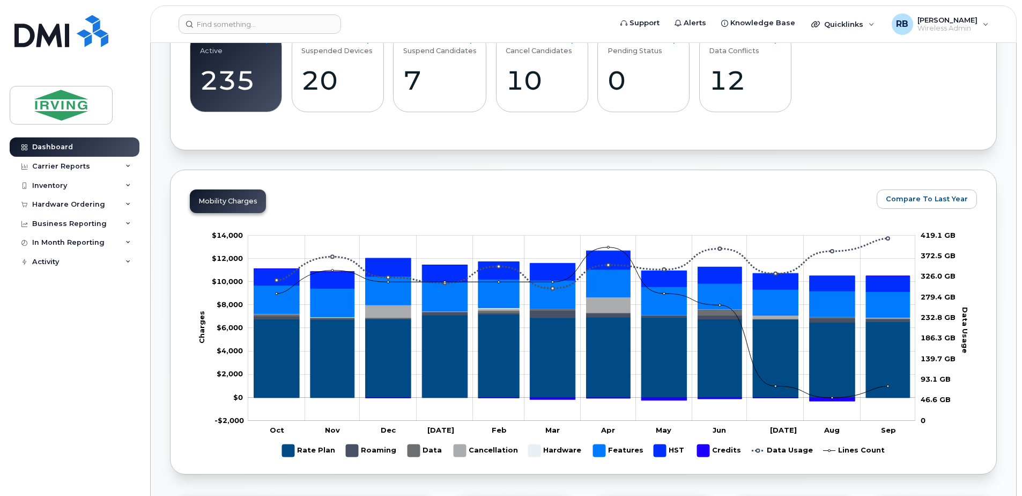
scroll to position [143, 0]
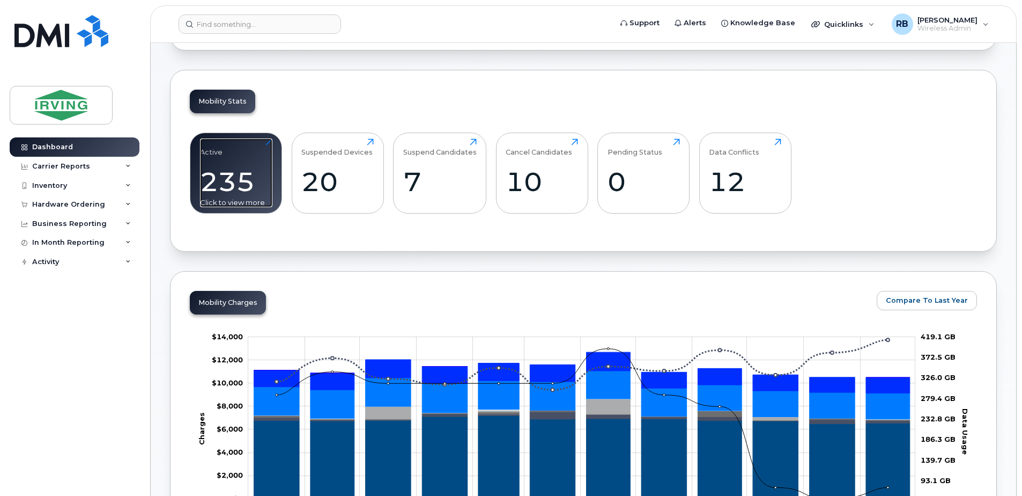
click at [223, 181] on div "235" at bounding box center [236, 182] width 72 height 32
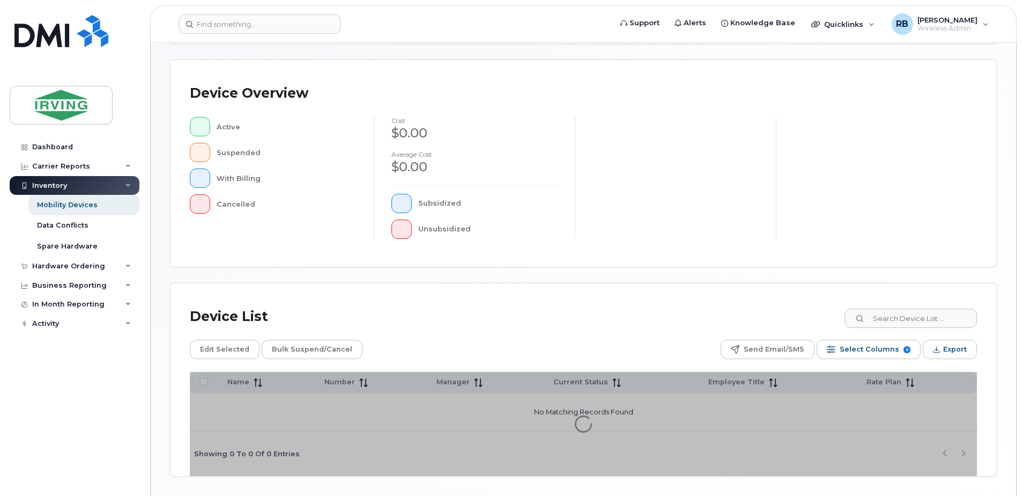
scroll to position [242, 0]
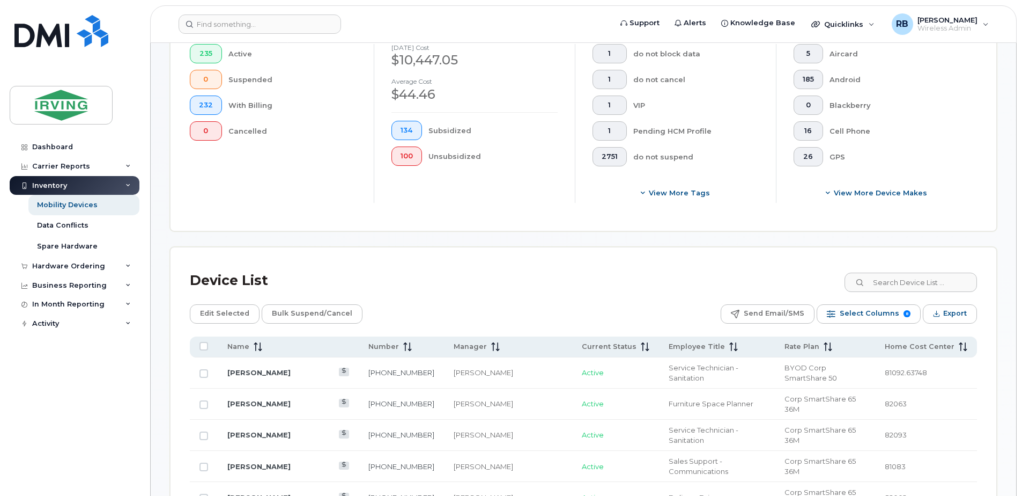
scroll to position [385, 0]
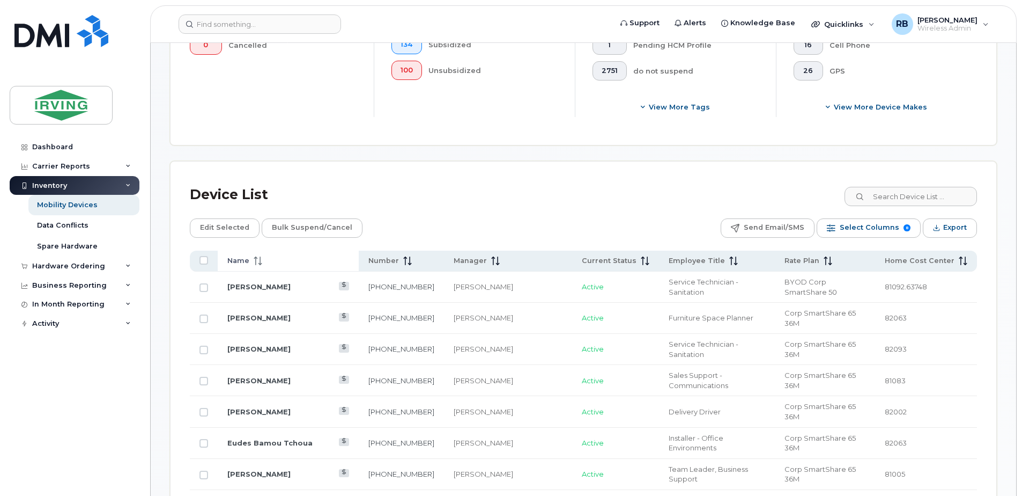
click at [255, 267] on th "Name" at bounding box center [288, 261] width 141 height 21
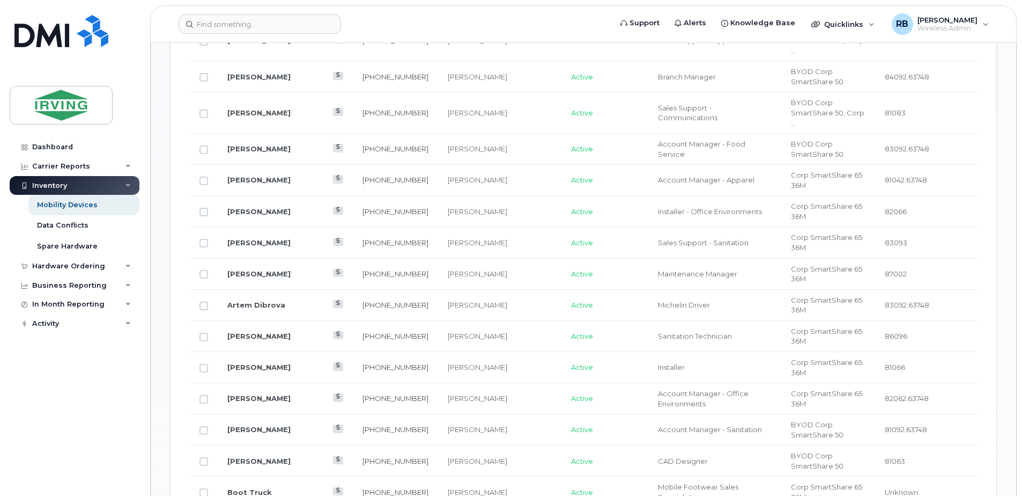
scroll to position [814, 0]
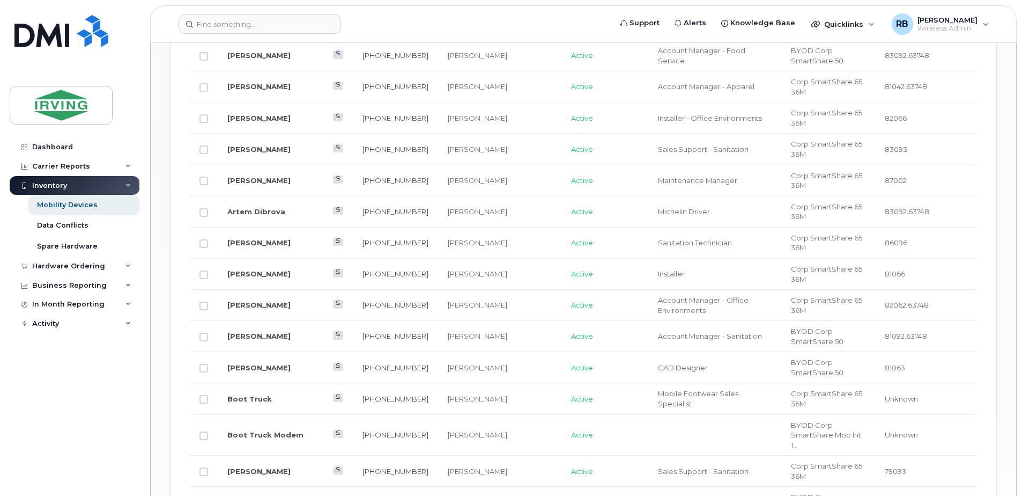
scroll to position [957, 0]
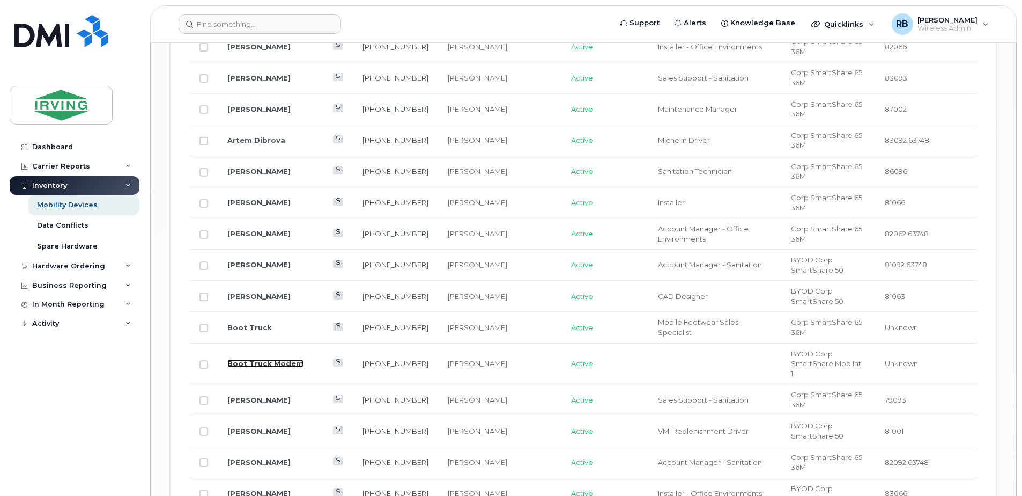
click at [268, 359] on link "Boot Truck Modem" at bounding box center [265, 363] width 76 height 9
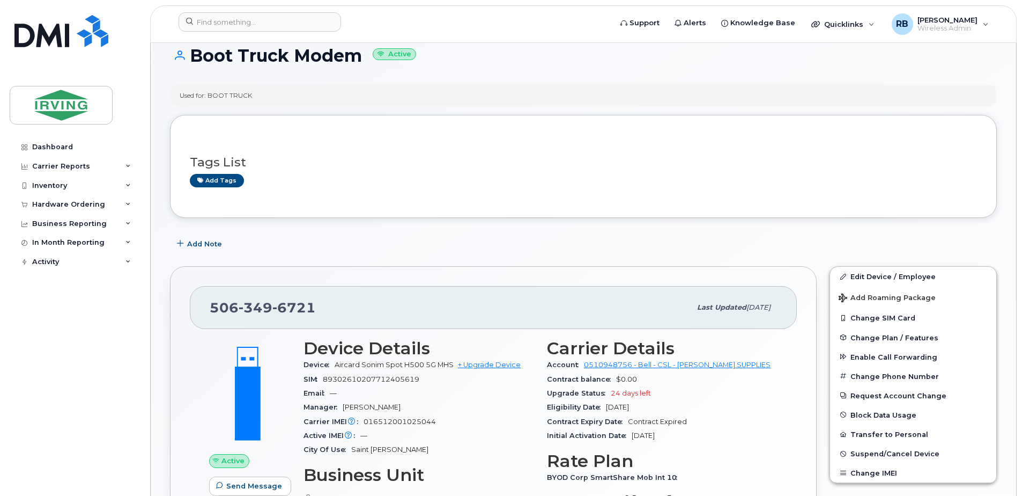
scroll to position [143, 0]
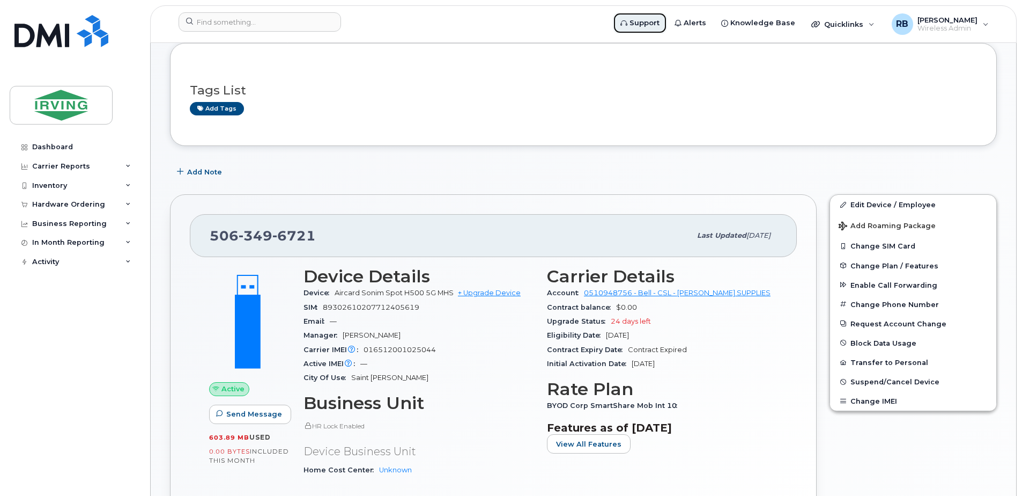
click at [645, 23] on span "Support" at bounding box center [645, 23] width 30 height 11
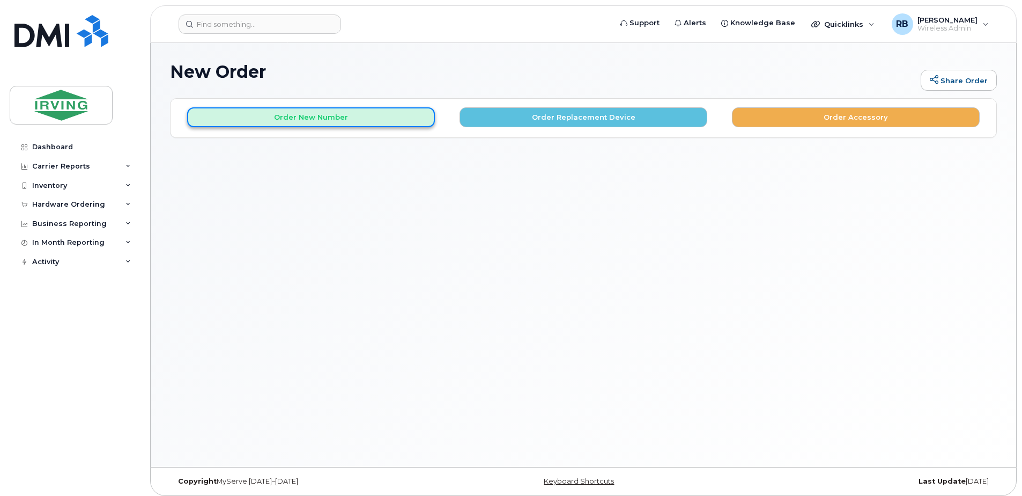
click at [363, 116] on button "Order New Number" at bounding box center [311, 117] width 248 height 20
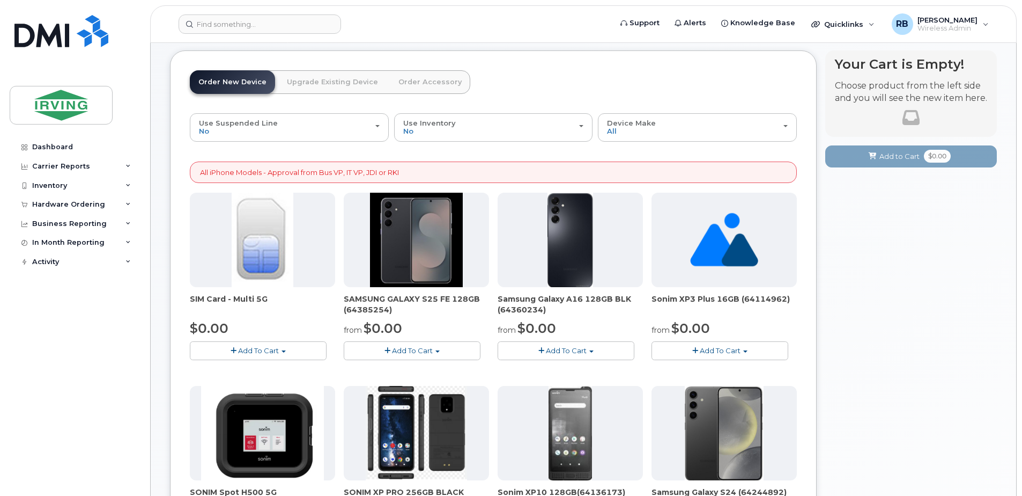
scroll to position [71, 0]
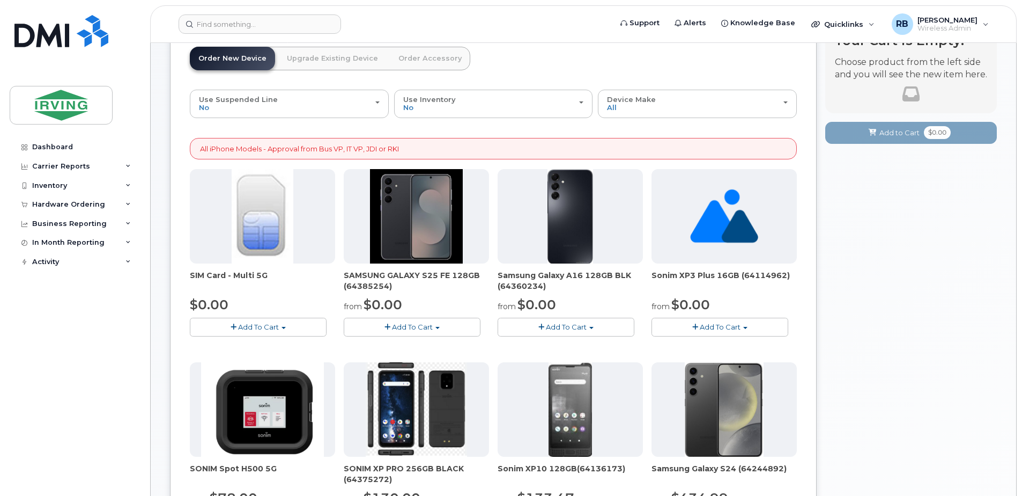
click at [418, 332] on button "Add To Cart" at bounding box center [412, 327] width 137 height 19
click at [417, 344] on link "$0.00 - 3 year term – Voice & Data(128gb)" at bounding box center [432, 346] width 170 height 13
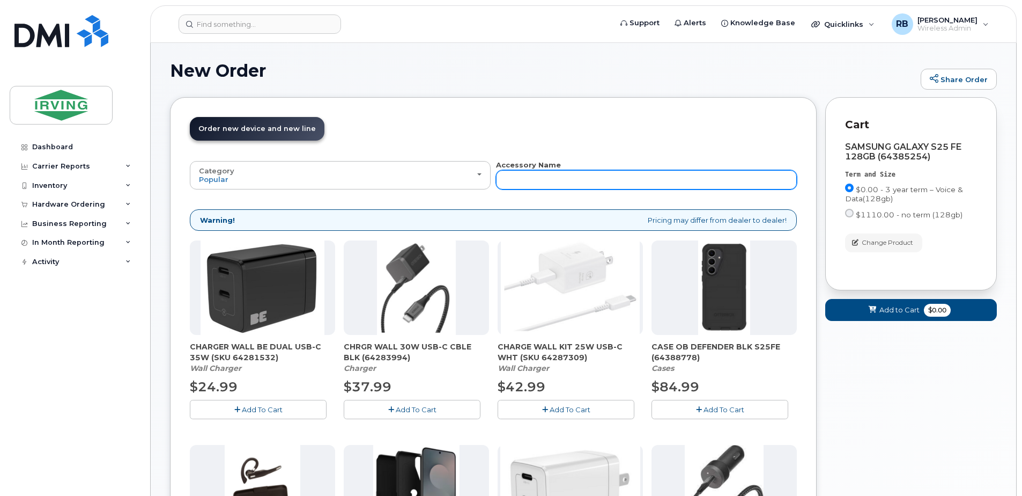
scroll to position [0, 0]
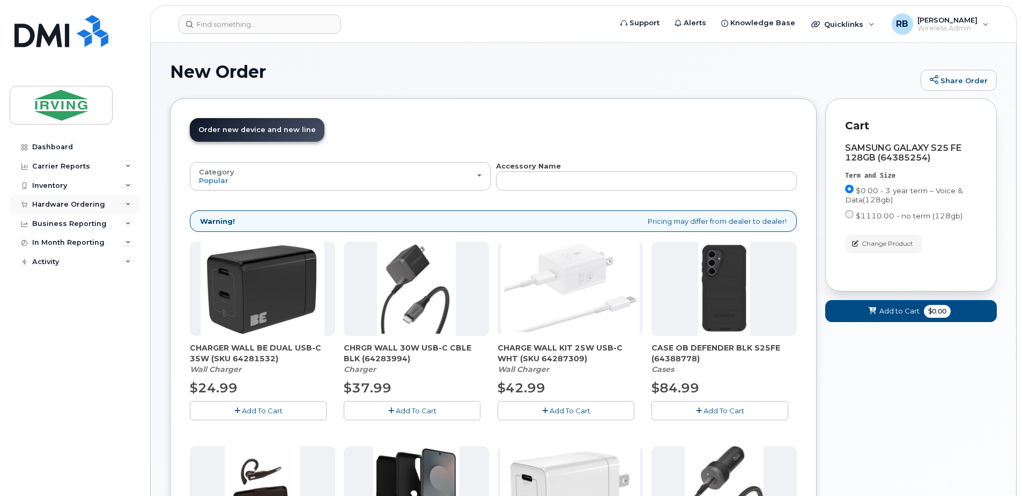
click at [68, 212] on div "Hardware Ordering" at bounding box center [75, 204] width 130 height 19
click at [64, 242] on link "Orders" at bounding box center [83, 244] width 111 height 20
